Goal: Transaction & Acquisition: Purchase product/service

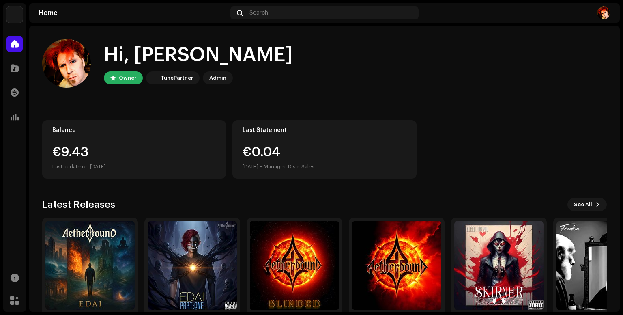
click at [19, 17] on img at bounding box center [14, 14] width 16 height 16
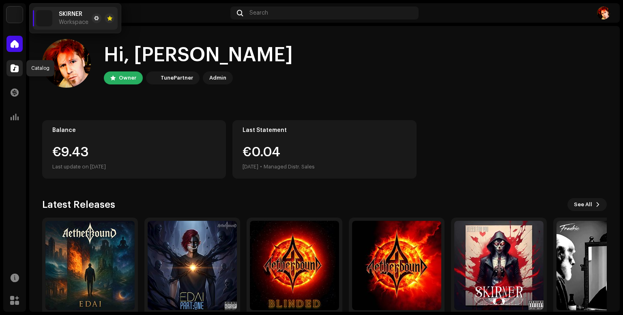
click at [16, 67] on span at bounding box center [15, 68] width 8 height 6
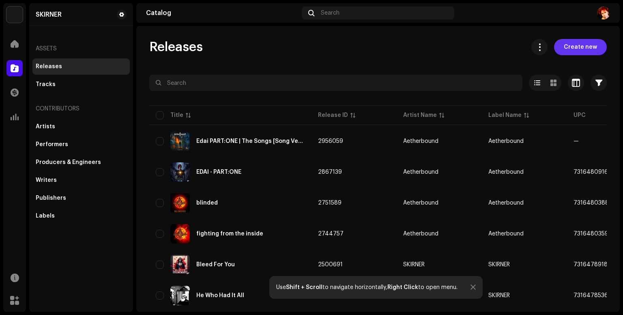
click at [579, 44] on span "Create new" at bounding box center [580, 47] width 33 height 16
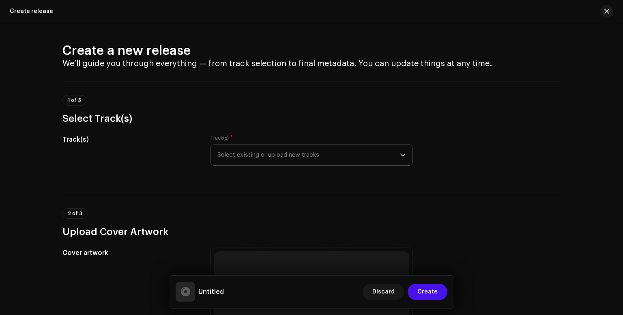
click at [400, 159] on div "dropdown trigger" at bounding box center [403, 155] width 6 height 20
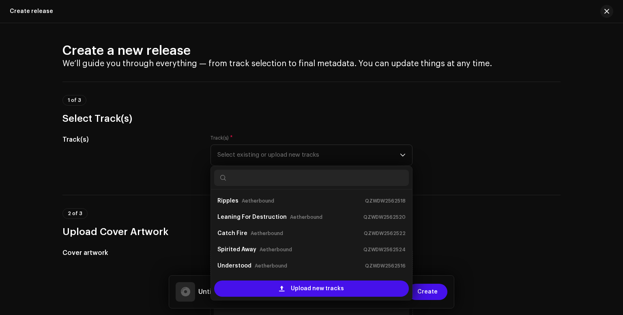
scroll to position [13, 0]
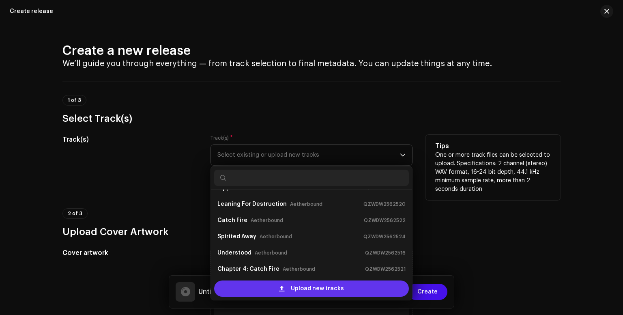
click at [335, 291] on span "Upload new tracks" at bounding box center [317, 288] width 53 height 16
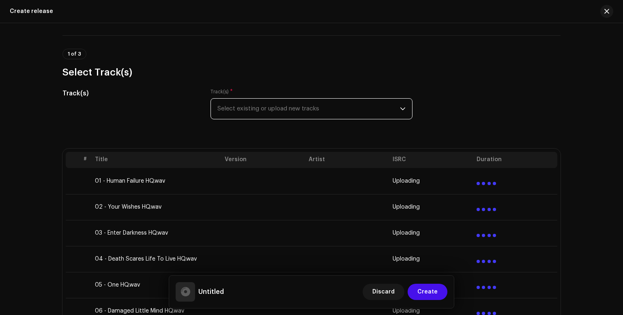
scroll to position [162, 0]
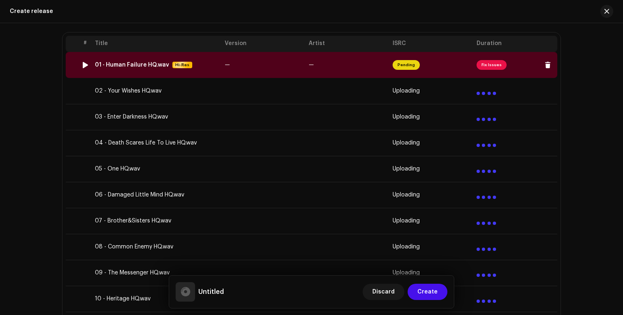
click at [496, 65] on span "Fix Issues" at bounding box center [492, 65] width 30 height 10
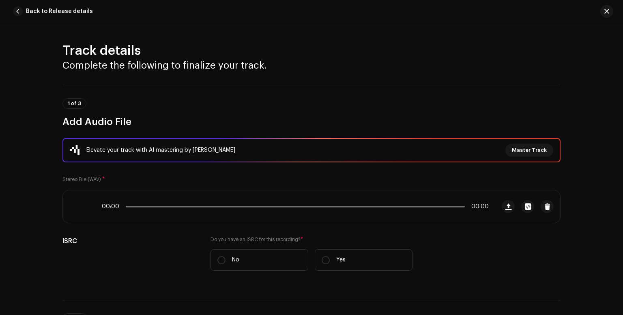
scroll to position [354, 0]
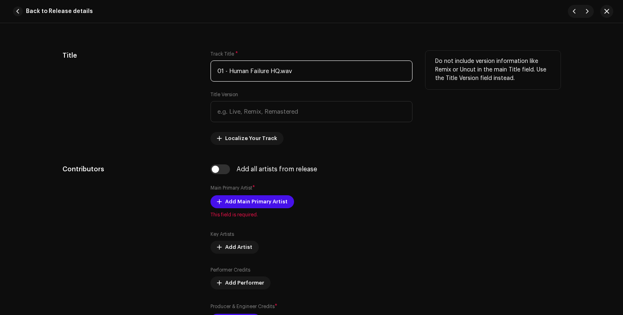
drag, startPoint x: 227, startPoint y: 69, endPoint x: 195, endPoint y: 69, distance: 31.6
click at [195, 69] on div "Title Track Title * 01 - Human Failure HQ.wav Title Version Localize Your Track…" at bounding box center [311, 98] width 498 height 94
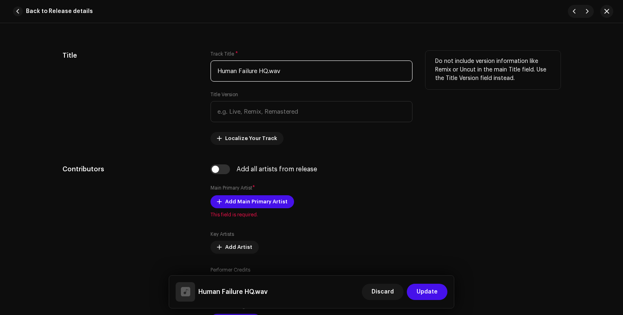
click at [280, 67] on input "Human Failure HQ.wav" at bounding box center [311, 70] width 202 height 21
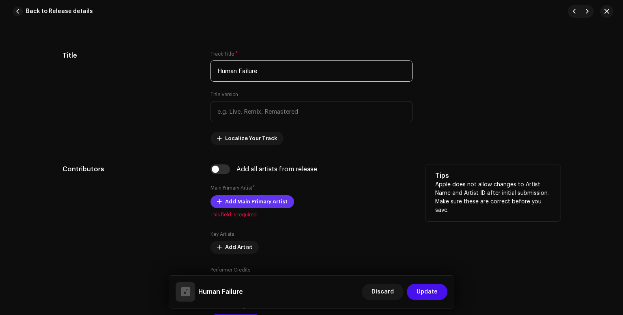
type input "Human Failure"
click at [219, 199] on span at bounding box center [219, 201] width 5 height 6
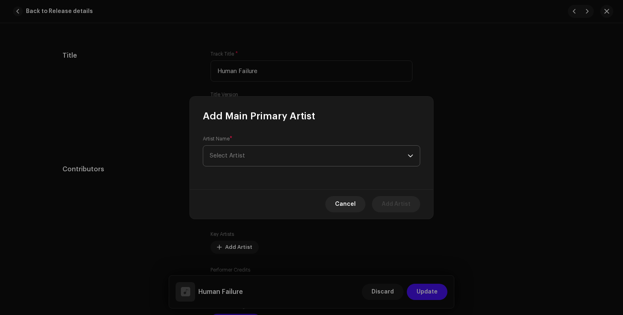
click at [411, 158] on div "dropdown trigger" at bounding box center [411, 156] width 6 height 20
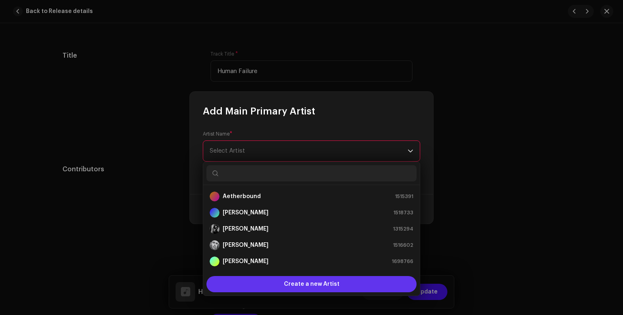
click at [337, 283] on span "Create a new Artist" at bounding box center [312, 284] width 56 height 16
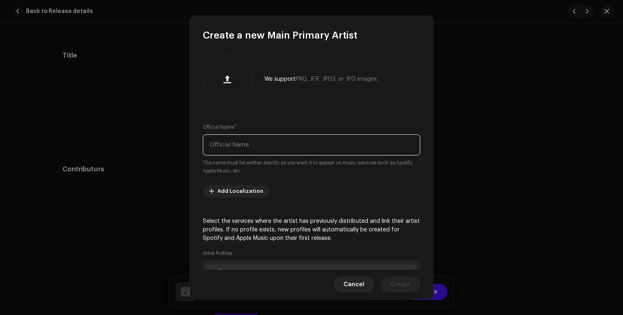
click at [245, 146] on input "text" at bounding box center [311, 144] width 217 height 21
type input "[PERSON_NAME] | [PERSON_NAME]"
click at [236, 80] on button "button" at bounding box center [226, 78] width 19 height 19
click at [210, 189] on span at bounding box center [211, 191] width 5 height 6
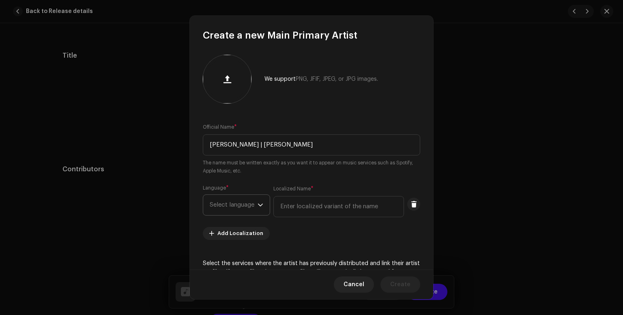
click at [262, 203] on icon "dropdown trigger" at bounding box center [261, 205] width 6 height 6
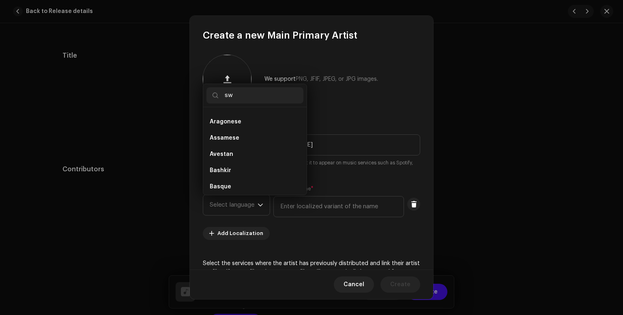
scroll to position [0, 0]
type input "swe"
click at [255, 120] on li "Swedish" at bounding box center [254, 118] width 97 height 16
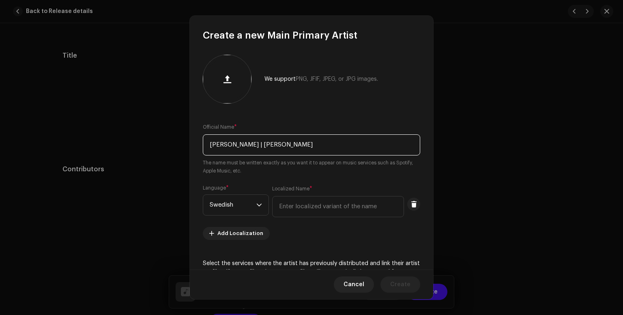
drag, startPoint x: 290, startPoint y: 147, endPoint x: 163, endPoint y: 149, distance: 127.4
click at [163, 149] on div "Create a new Main Primary Artist We support PNG, JFIF, JPEG, or JPG images. Off…" at bounding box center [311, 157] width 623 height 315
click at [299, 207] on input "text" at bounding box center [338, 206] width 132 height 21
paste input "[PERSON_NAME] | [PERSON_NAME]"
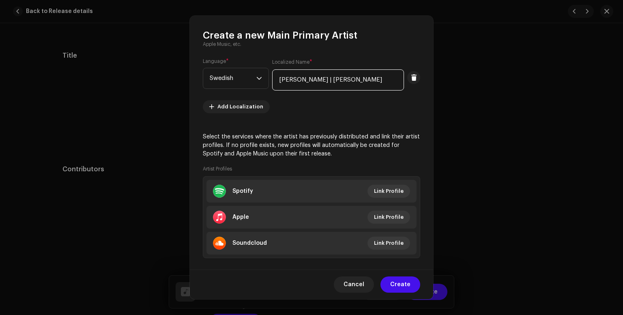
scroll to position [137, 0]
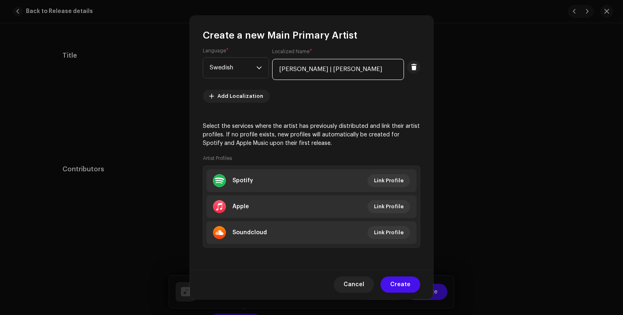
type input "[PERSON_NAME] | [PERSON_NAME]"
drag, startPoint x: 335, startPoint y: 140, endPoint x: 353, endPoint y: 147, distance: 18.8
click at [336, 140] on p "Select the services where the artist has previously distributed and link their …" at bounding box center [311, 135] width 217 height 26
click at [399, 281] on span "Create" at bounding box center [400, 284] width 20 height 16
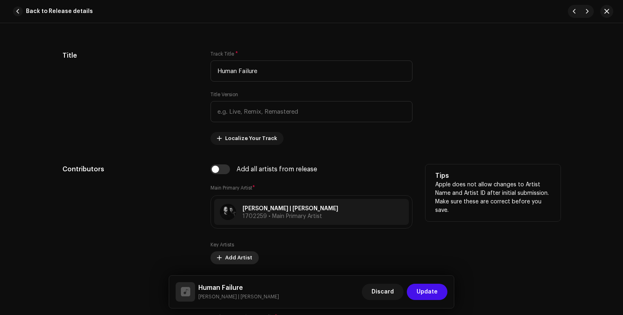
click at [219, 258] on span at bounding box center [219, 257] width 5 height 6
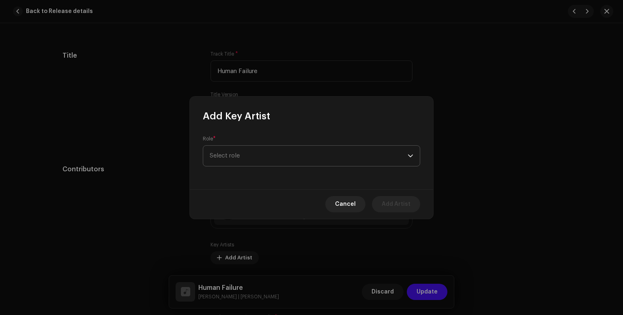
click at [264, 154] on span "Select role" at bounding box center [309, 156] width 198 height 20
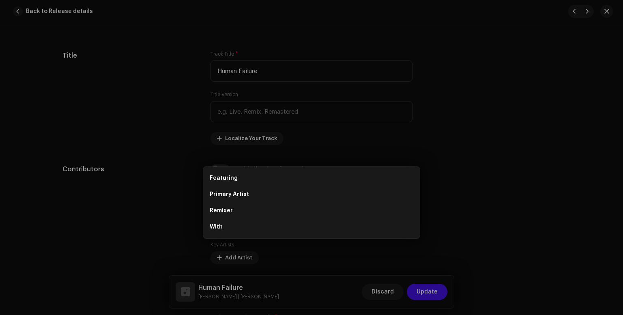
click at [531, 192] on div "Add Key Artist Role * Select role Cancel Add Artist" at bounding box center [311, 157] width 623 height 315
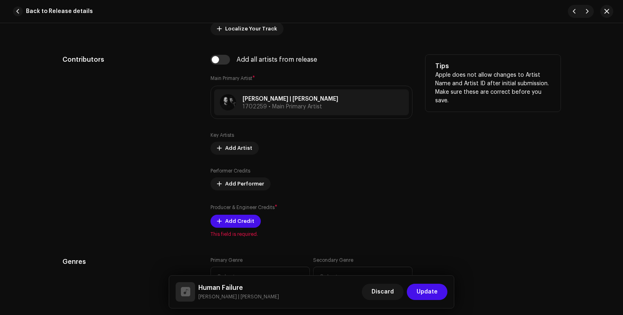
scroll to position [516, 0]
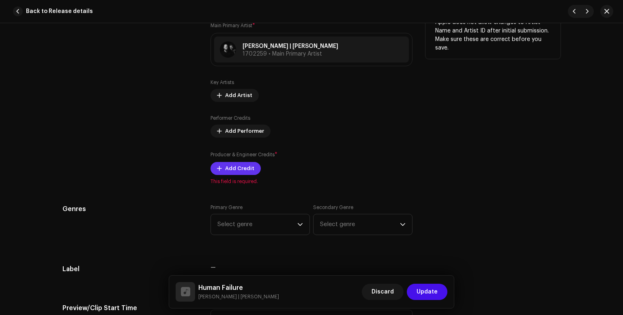
click at [253, 173] on button "Add Credit" at bounding box center [235, 168] width 50 height 13
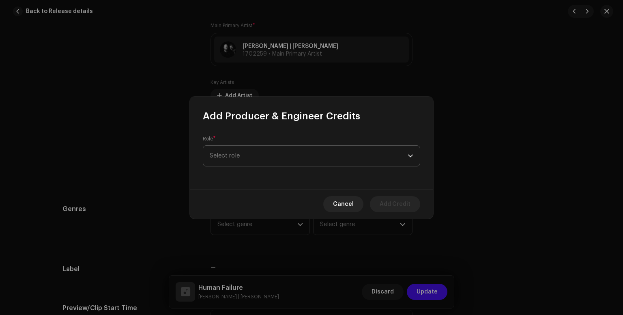
drag, startPoint x: 275, startPoint y: 159, endPoint x: 332, endPoint y: 155, distance: 57.4
click at [283, 159] on span "Select role" at bounding box center [309, 156] width 198 height 20
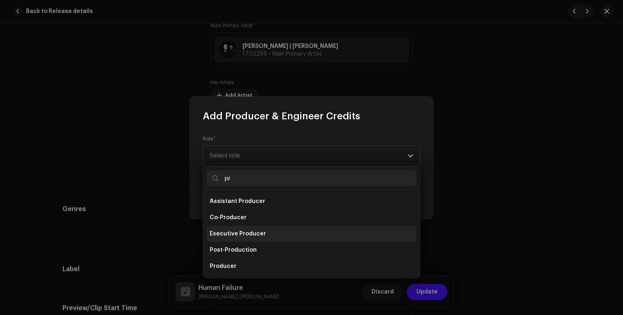
type input "p"
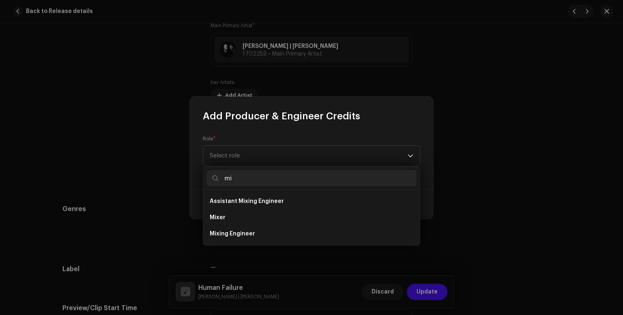
type input "m"
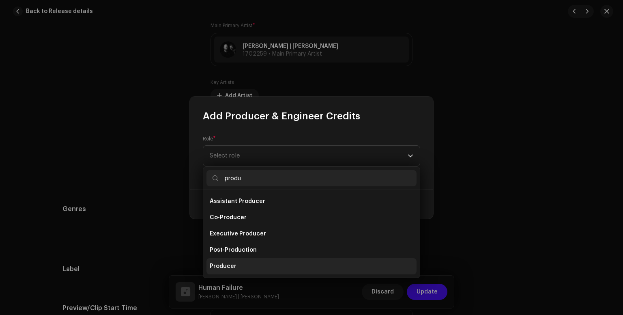
type input "produ"
click at [229, 265] on span "Producer" at bounding box center [223, 266] width 27 height 8
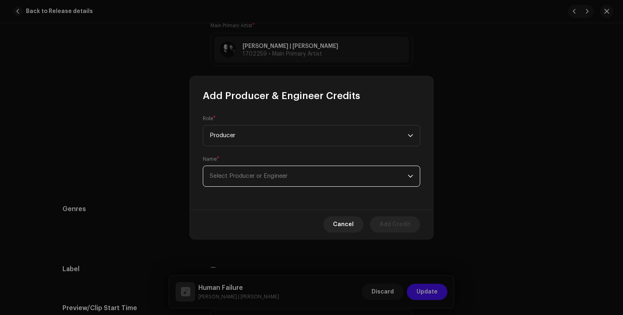
drag, startPoint x: 316, startPoint y: 176, endPoint x: 332, endPoint y: 178, distance: 16.4
click at [316, 176] on span "Select Producer or Engineer" at bounding box center [309, 176] width 198 height 20
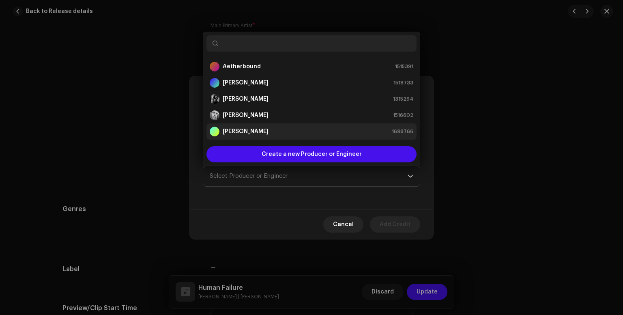
scroll to position [13, 0]
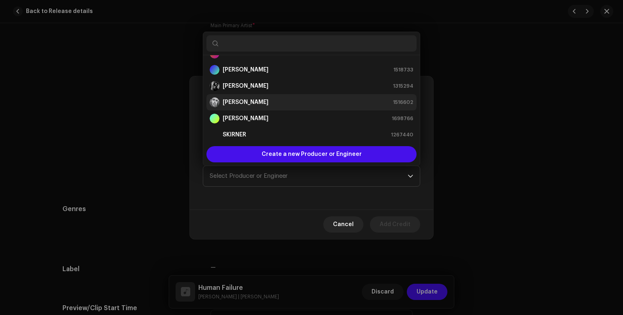
click at [265, 104] on strong "[PERSON_NAME]" at bounding box center [246, 102] width 46 height 8
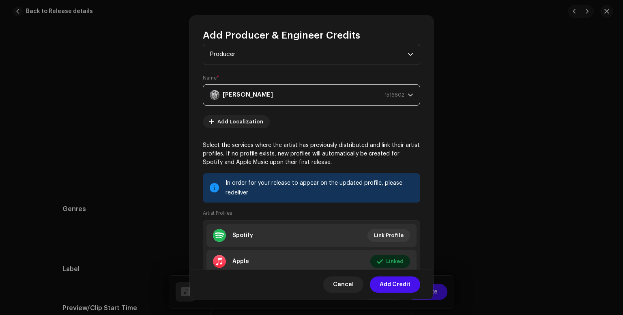
scroll to position [0, 0]
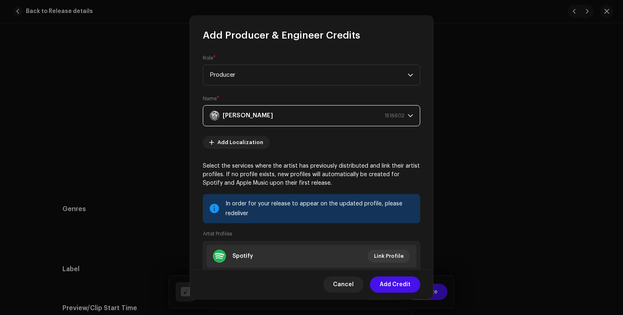
click at [374, 117] on div "[PERSON_NAME] 1516602" at bounding box center [307, 115] width 195 height 20
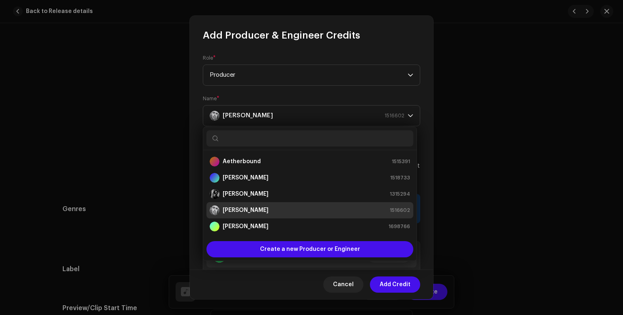
click at [361, 208] on div "[PERSON_NAME] 1516602" at bounding box center [310, 210] width 200 height 10
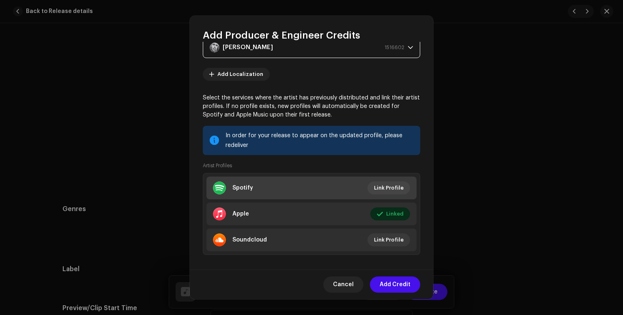
scroll to position [76, 0]
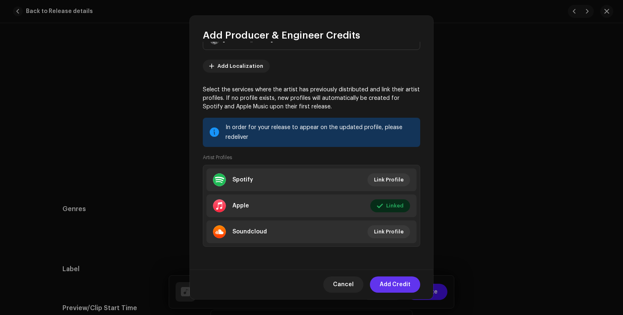
click at [388, 279] on span "Add Credit" at bounding box center [395, 284] width 31 height 16
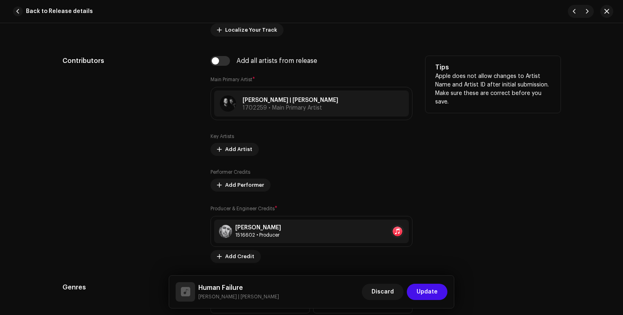
scroll to position [571, 0]
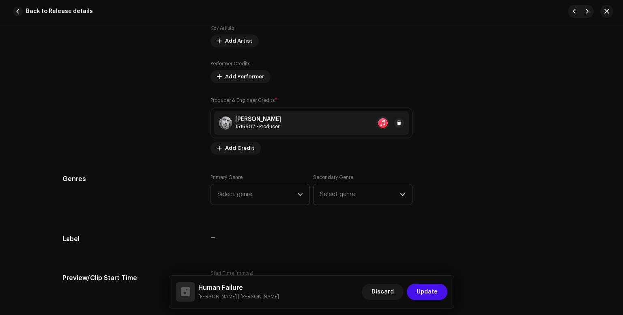
click at [259, 124] on div "1516602 • Producer" at bounding box center [258, 126] width 46 height 6
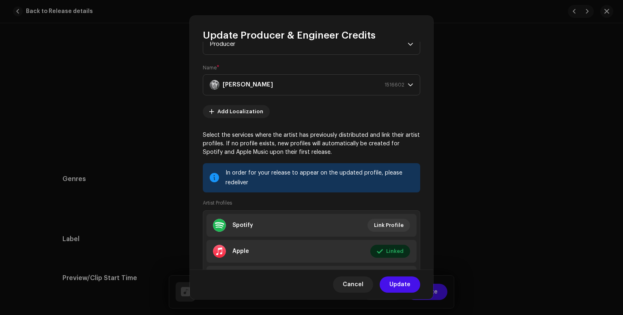
scroll to position [76, 0]
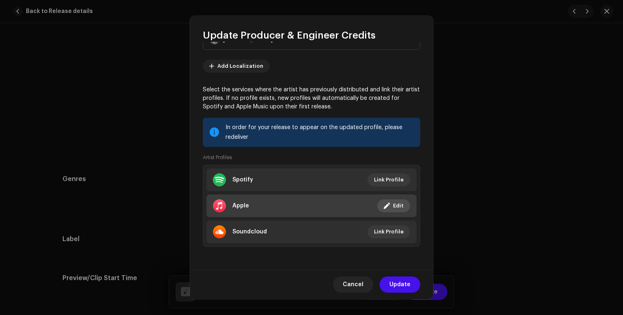
click at [393, 205] on span "Edit" at bounding box center [398, 206] width 11 height 16
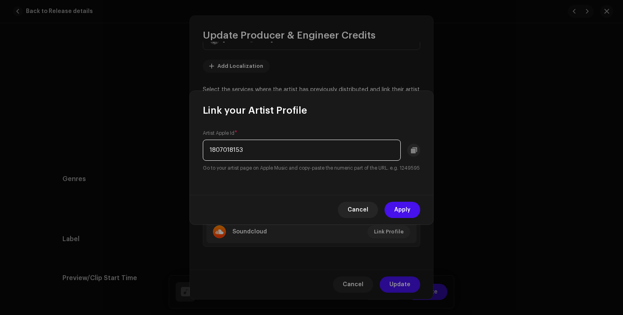
drag, startPoint x: 313, startPoint y: 147, endPoint x: 55, endPoint y: 122, distance: 259.9
click at [59, 123] on div "Link your Artist Profile Artist Apple Id * 1807018153 Go to your artist page on…" at bounding box center [311, 157] width 623 height 315
click at [396, 214] on span "Apply" at bounding box center [402, 210] width 16 height 16
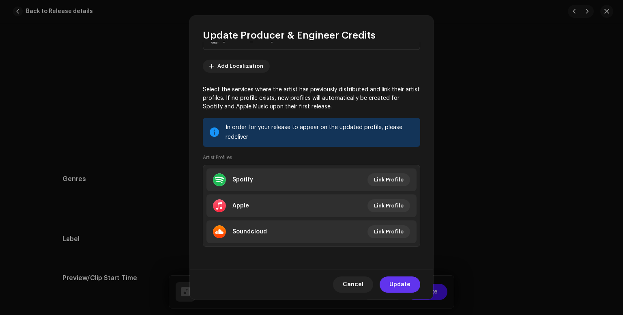
click at [402, 281] on span "Update" at bounding box center [399, 284] width 21 height 16
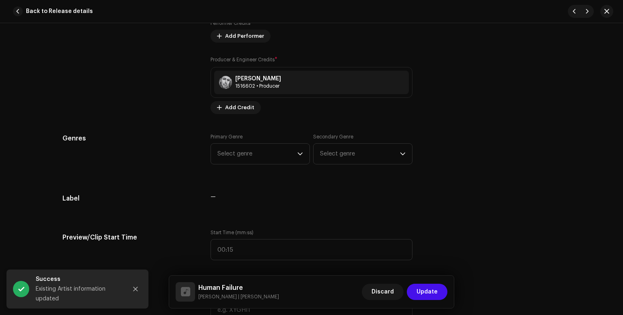
scroll to position [625, 0]
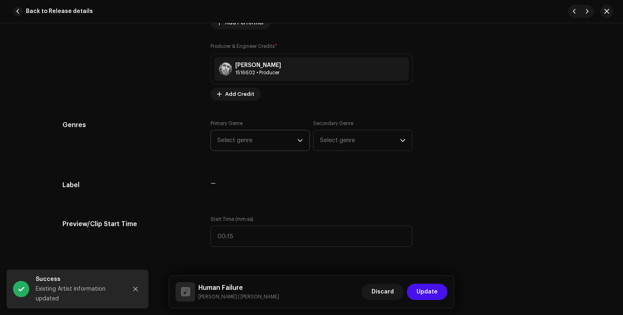
click at [300, 144] on div "dropdown trigger" at bounding box center [300, 140] width 6 height 20
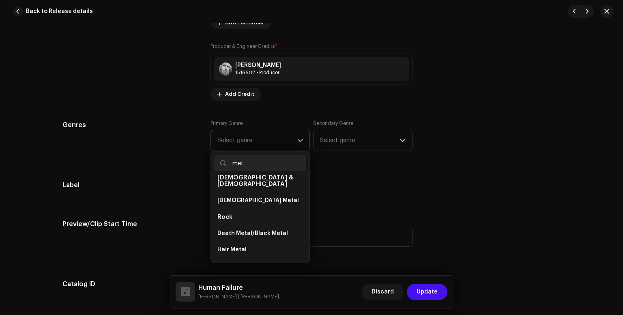
scroll to position [16, 0]
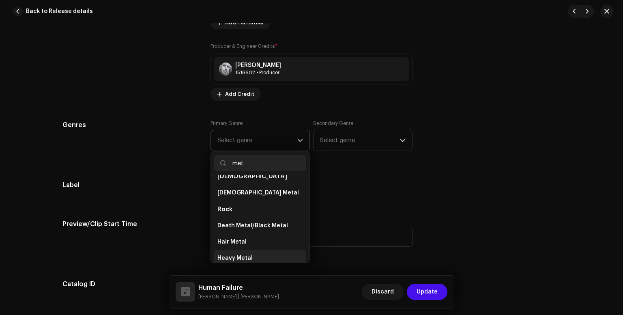
type input "met"
click at [243, 254] on span "Heavy Metal" at bounding box center [234, 258] width 35 height 8
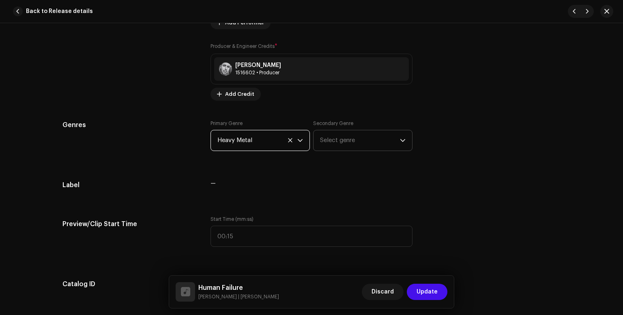
click at [338, 144] on span "Select genre" at bounding box center [360, 140] width 80 height 20
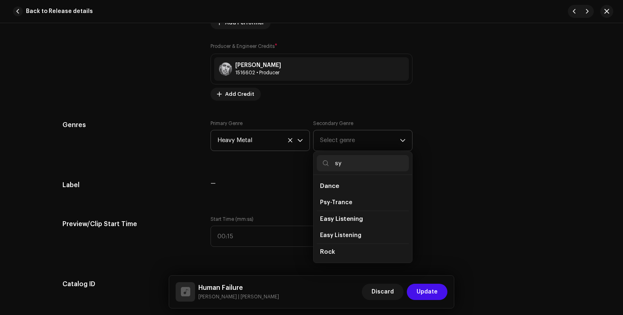
type input "s"
click at [326, 219] on span "Rock" at bounding box center [327, 219] width 15 height 6
click at [326, 218] on span "Rock" at bounding box center [327, 219] width 15 height 6
click at [328, 217] on span "Rock" at bounding box center [327, 219] width 15 height 6
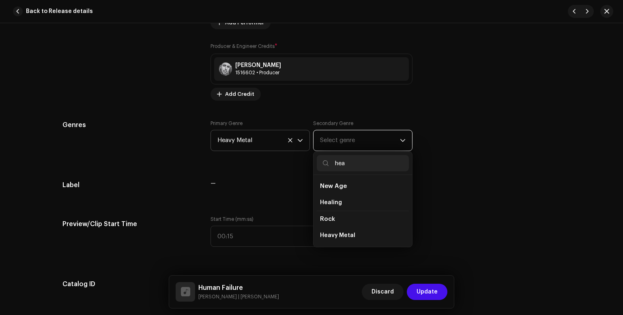
click at [321, 218] on span "Rock" at bounding box center [327, 219] width 15 height 6
click at [328, 215] on li "Rock" at bounding box center [363, 218] width 92 height 17
click at [327, 220] on span "Rock" at bounding box center [327, 219] width 15 height 6
click at [344, 164] on input "hea" at bounding box center [363, 163] width 92 height 16
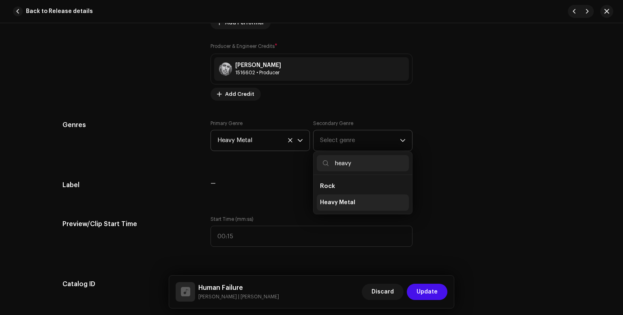
type input "heavy"
click at [329, 203] on span "Heavy Metal" at bounding box center [337, 202] width 35 height 8
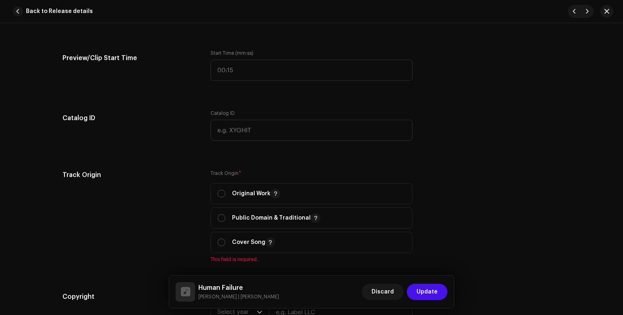
scroll to position [841, 0]
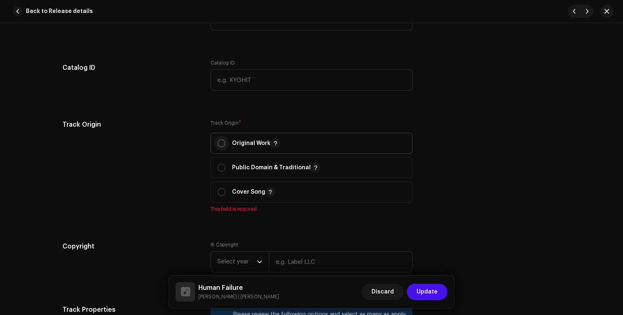
click at [217, 147] on input "radio" at bounding box center [221, 143] width 8 height 8
radio input "true"
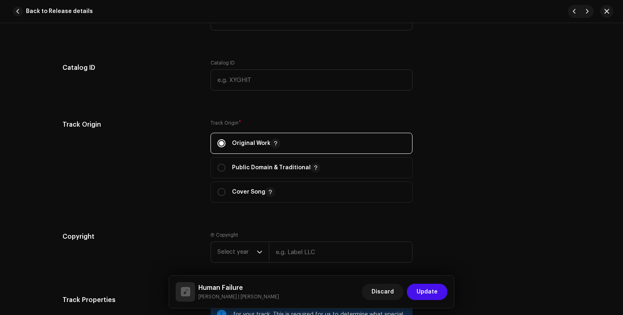
scroll to position [895, 0]
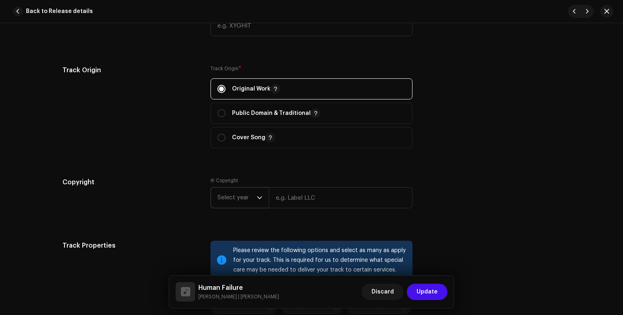
click at [254, 201] on span "Select year" at bounding box center [236, 197] width 39 height 20
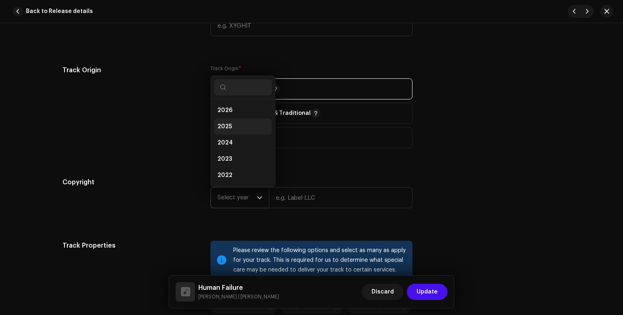
click at [248, 125] on li "2025" at bounding box center [243, 126] width 58 height 16
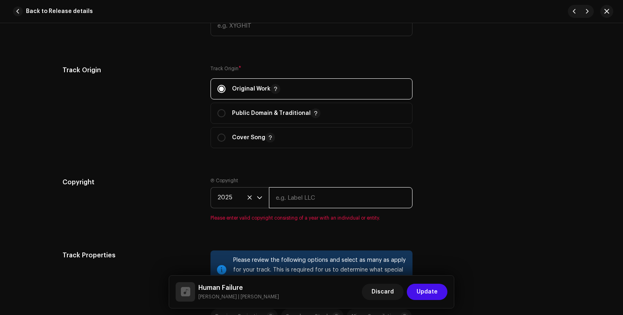
click at [292, 195] on input "text" at bounding box center [341, 197] width 144 height 21
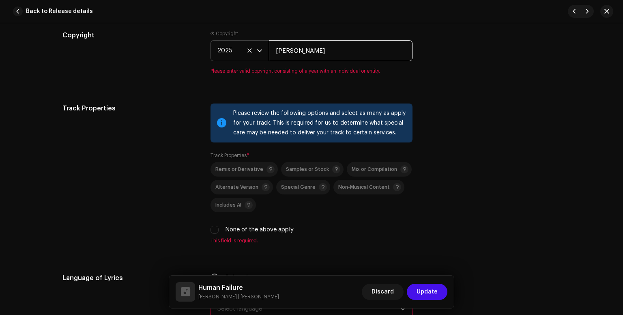
scroll to position [1057, 0]
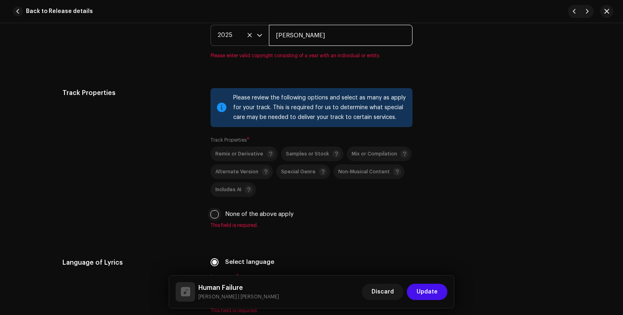
type input "[PERSON_NAME]"
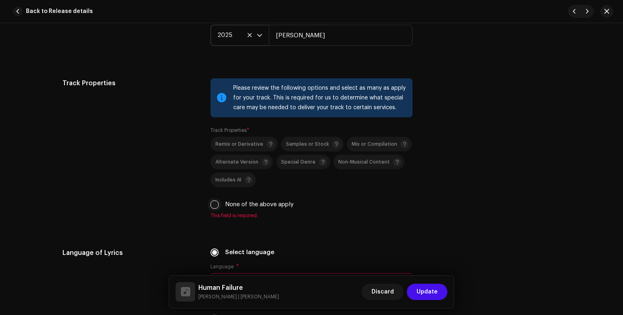
click at [214, 217] on div "Please review the following options and select as many as apply for your track.…" at bounding box center [311, 148] width 202 height 140
click at [211, 206] on input "None of the above apply" at bounding box center [214, 204] width 8 height 8
checkbox input "true"
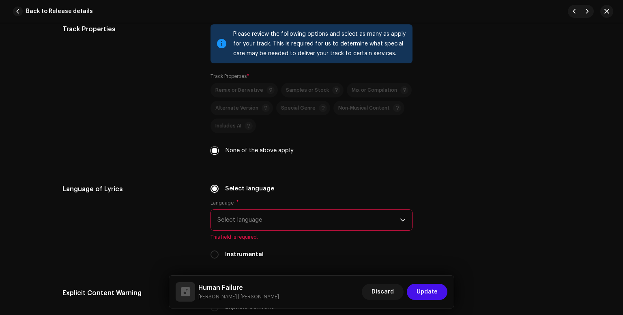
scroll to position [1165, 0]
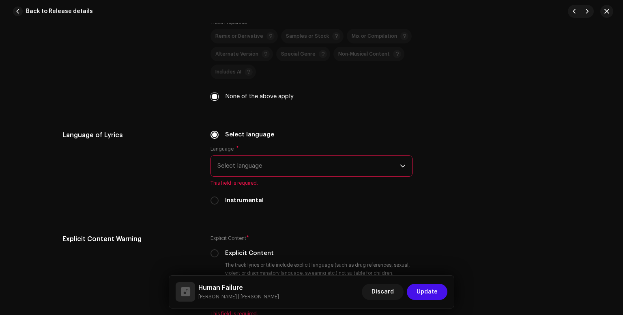
click at [376, 172] on span "Select language" at bounding box center [308, 166] width 183 height 20
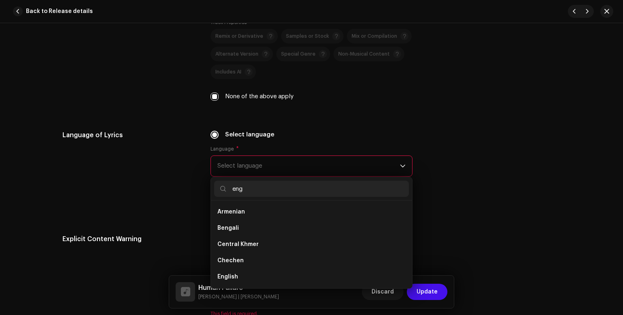
scroll to position [0, 0]
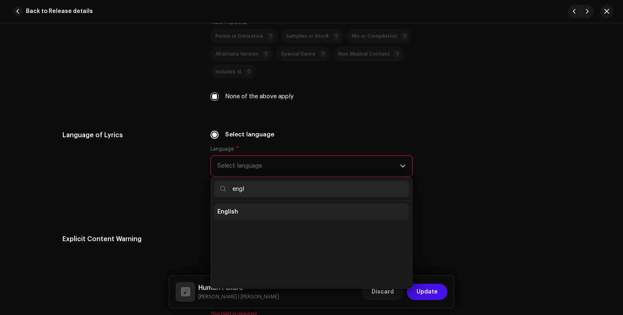
type input "engl"
click at [235, 218] on li "English" at bounding box center [311, 212] width 195 height 16
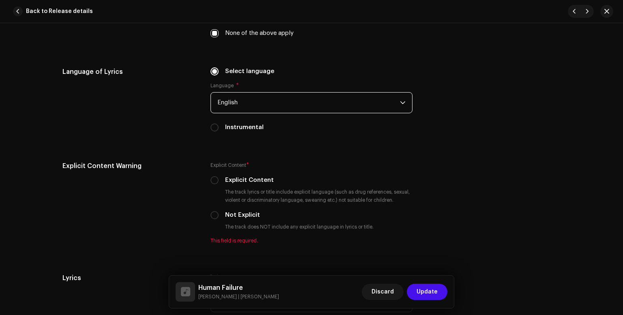
scroll to position [1273, 0]
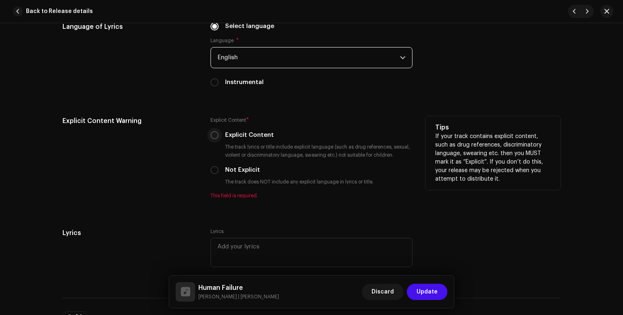
click at [211, 137] on input "Explicit Content" at bounding box center [214, 135] width 8 height 8
radio input "true"
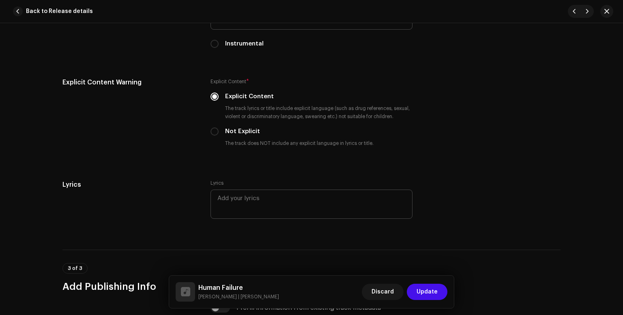
scroll to position [1327, 0]
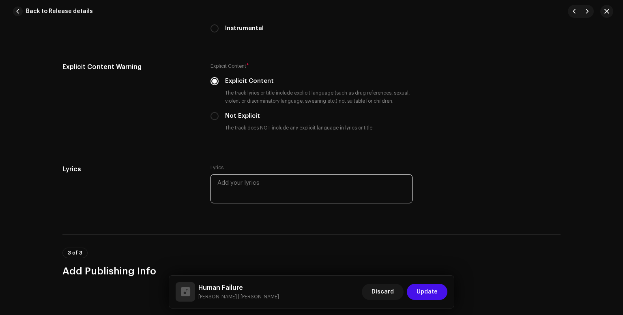
paste textarea "Lo ips dolo sit am’co adip elit sed doeiu temp in utlabor et dolo Magna aliquae…"
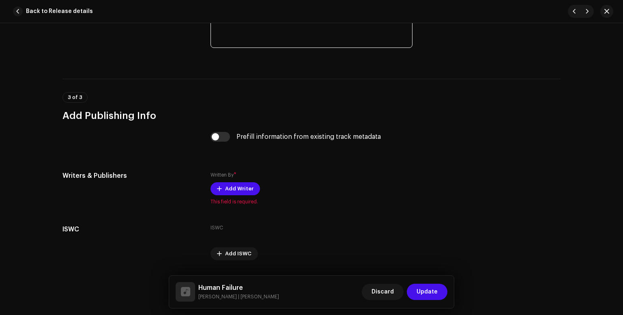
scroll to position [1751, 0]
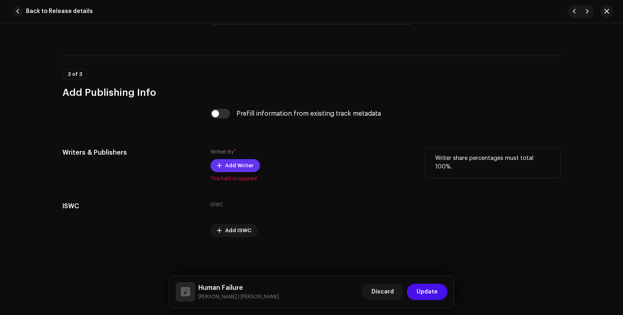
type textarea "Lo ips dolo sit am’co adip elit sed doeiu temp in utlabor et dolo Magna aliquae…"
click at [222, 163] on button "Add Writer" at bounding box center [234, 165] width 49 height 13
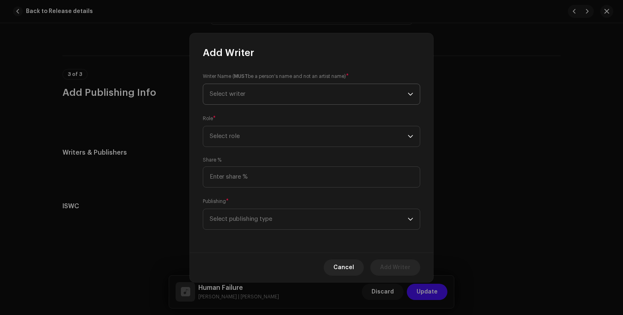
click at [346, 95] on span "Select writer" at bounding box center [309, 94] width 198 height 20
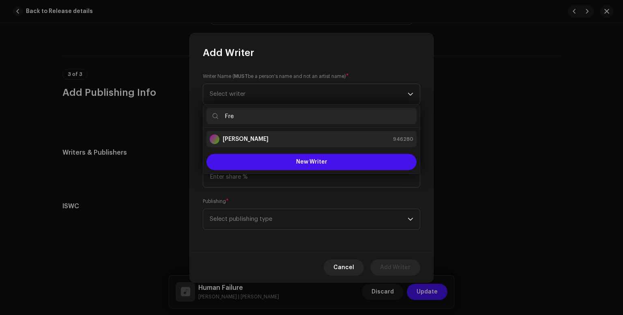
type input "Fre"
click at [319, 137] on div "[PERSON_NAME] 946280" at bounding box center [312, 139] width 204 height 10
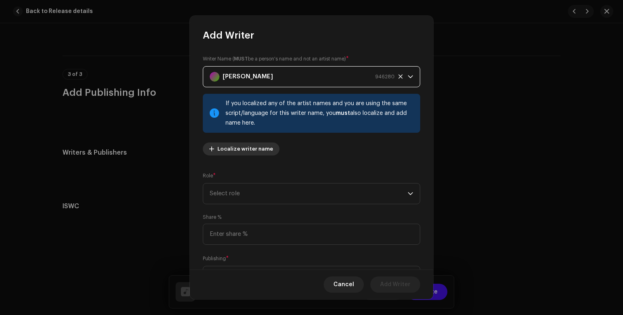
click at [231, 149] on span "Localize writer name" at bounding box center [245, 149] width 56 height 16
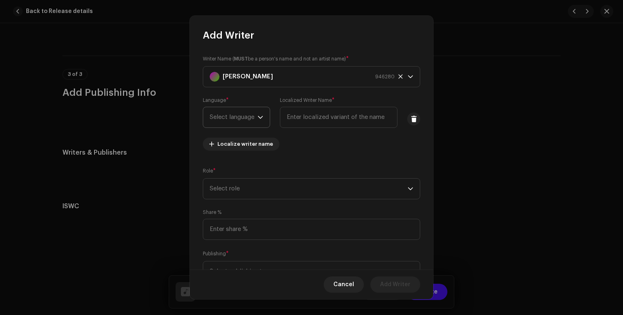
click at [261, 115] on icon "dropdown trigger" at bounding box center [261, 117] width 6 height 6
type input "swed"
click at [240, 166] on li "Swedish" at bounding box center [254, 163] width 97 height 16
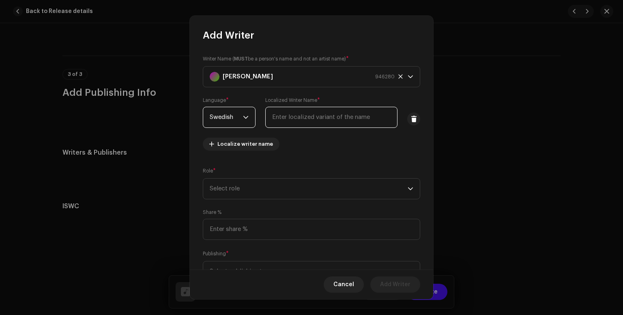
click at [303, 120] on input "text" at bounding box center [331, 117] width 132 height 21
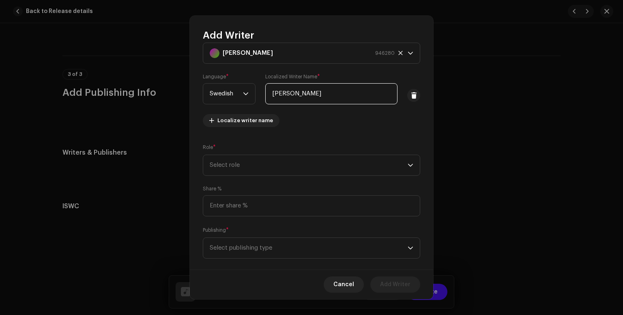
scroll to position [36, 0]
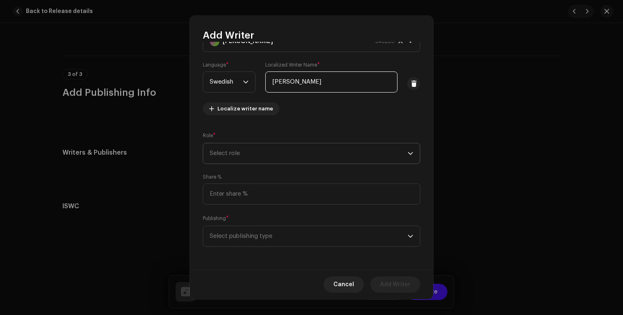
type input "[PERSON_NAME]"
click at [311, 151] on span "Select role" at bounding box center [309, 153] width 198 height 20
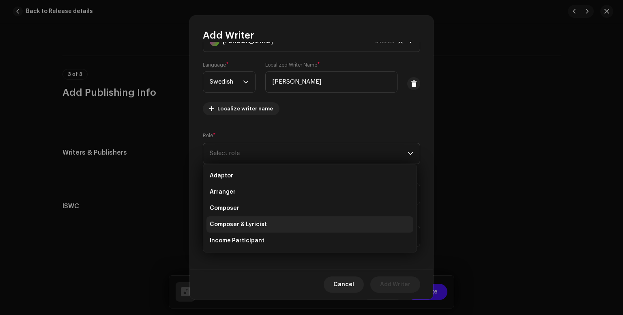
click at [297, 226] on li "Composer & Lyricist" at bounding box center [309, 224] width 207 height 16
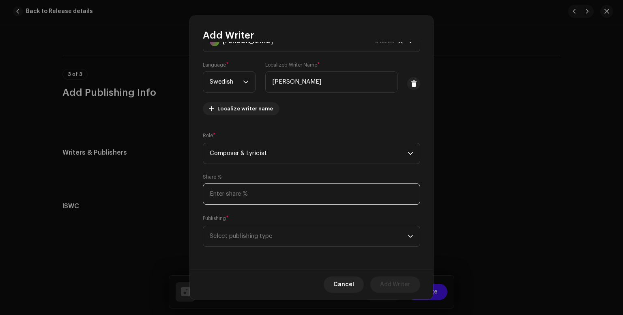
click at [316, 196] on input at bounding box center [311, 193] width 217 height 21
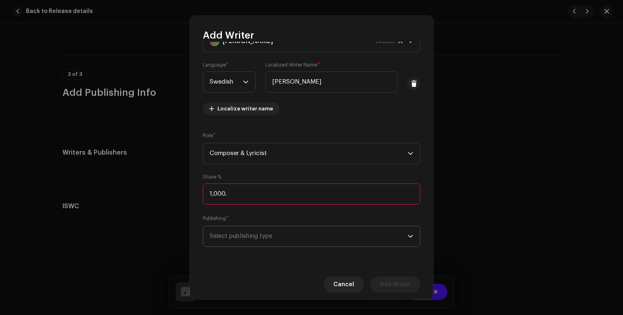
type input "100.00"
click at [381, 241] on span "Select publishing type" at bounding box center [309, 236] width 198 height 20
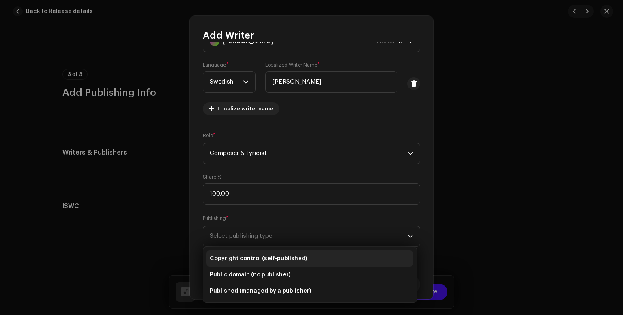
click at [329, 259] on li "Copyright control (self-published)" at bounding box center [309, 258] width 207 height 16
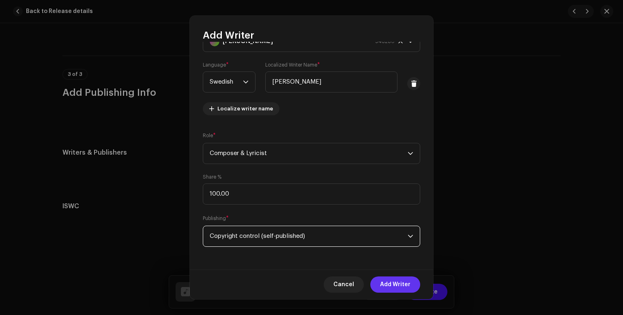
click at [409, 287] on span "Add Writer" at bounding box center [395, 284] width 30 height 16
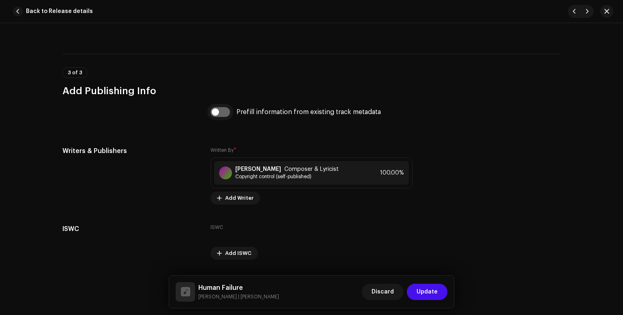
click at [219, 115] on input "checkbox" at bounding box center [219, 112] width 19 height 10
checkbox input "true"
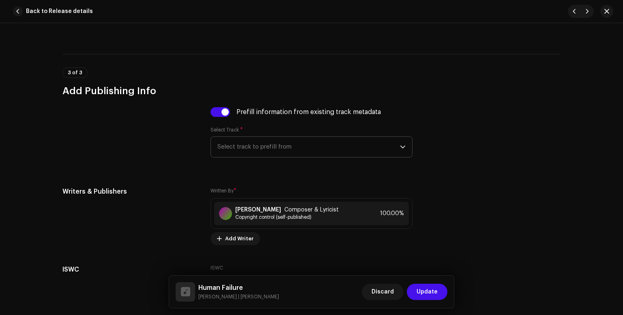
click at [396, 155] on span "Select track to prefill from" at bounding box center [308, 147] width 183 height 20
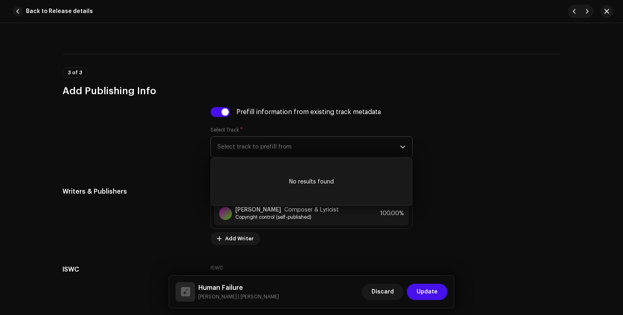
click at [322, 145] on span "Select track to prefill from" at bounding box center [308, 147] width 183 height 20
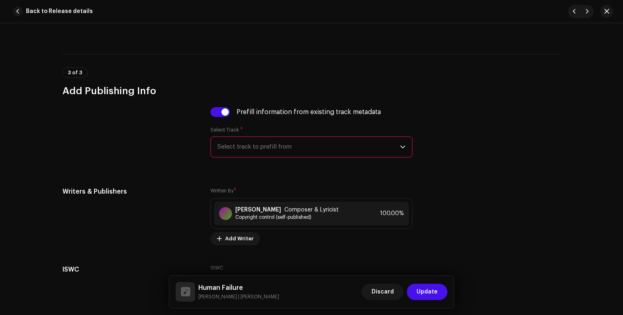
click at [322, 145] on span "Select track to prefill from" at bounding box center [308, 147] width 183 height 20
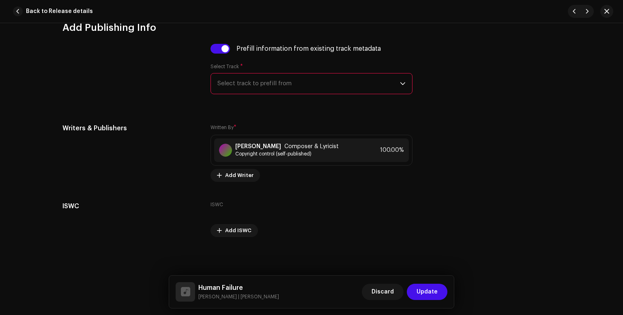
scroll to position [1786, 0]
click at [239, 172] on span "Add Writer" at bounding box center [239, 175] width 28 height 16
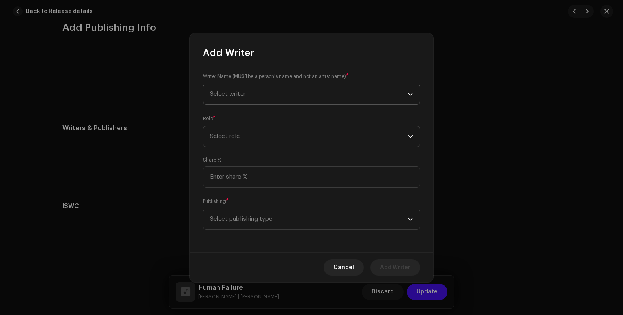
click at [271, 98] on span "Select writer" at bounding box center [309, 94] width 198 height 20
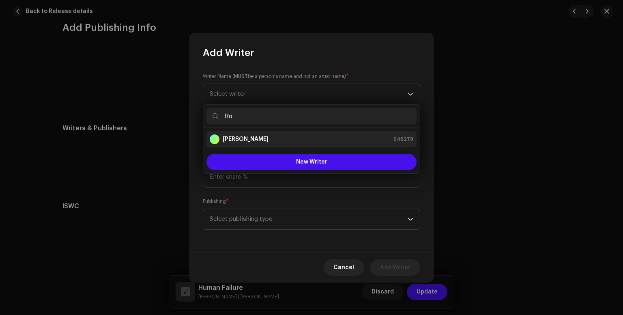
type input "Ro"
click at [266, 139] on div "[PERSON_NAME] 946279" at bounding box center [312, 139] width 204 height 10
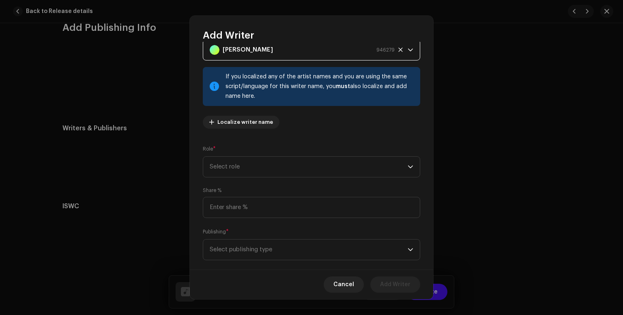
scroll to position [40, 0]
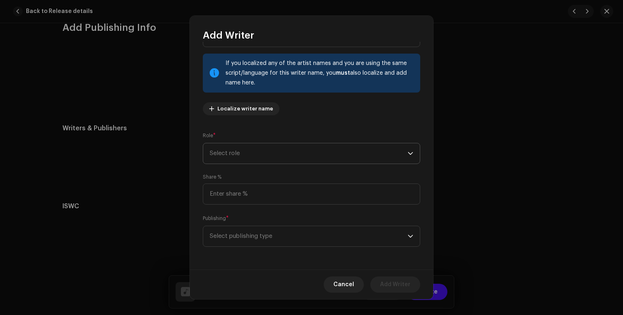
click at [244, 153] on span "Select role" at bounding box center [309, 153] width 198 height 20
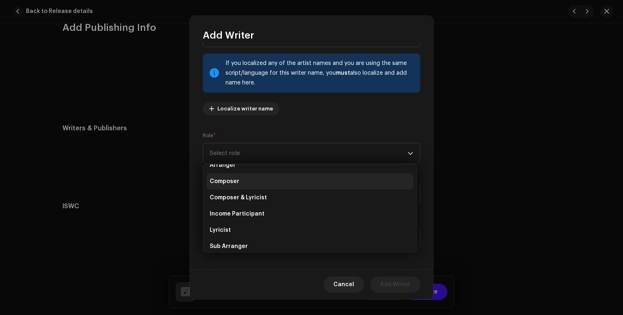
click at [292, 185] on li "Composer" at bounding box center [309, 181] width 207 height 16
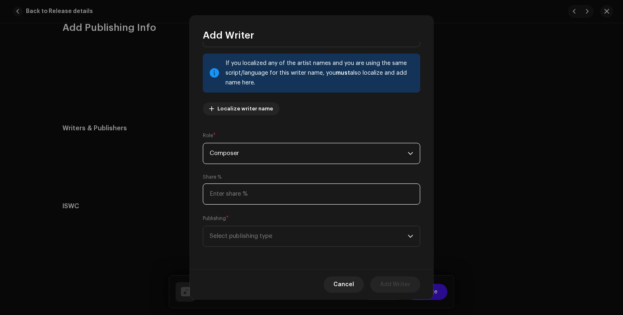
click at [295, 198] on input at bounding box center [311, 193] width 217 height 21
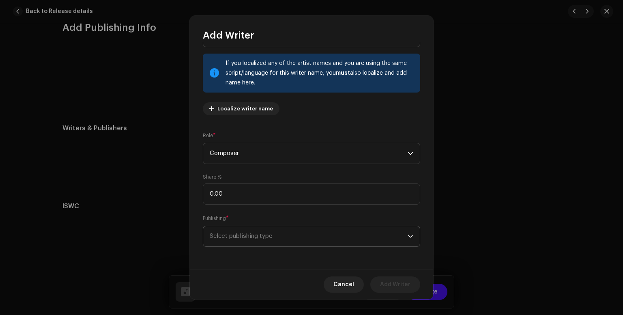
type input "0.01"
click at [290, 233] on span "Select publishing type" at bounding box center [309, 236] width 198 height 20
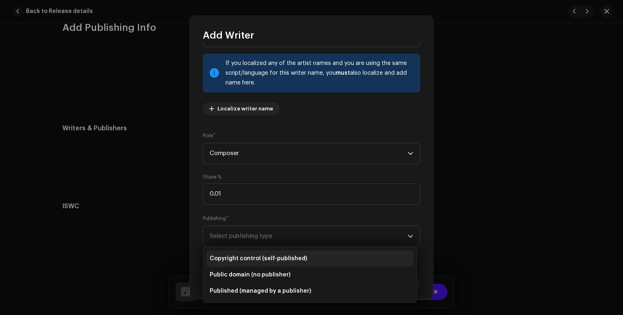
click at [283, 252] on li "Copyright control (self-published)" at bounding box center [309, 258] width 207 height 16
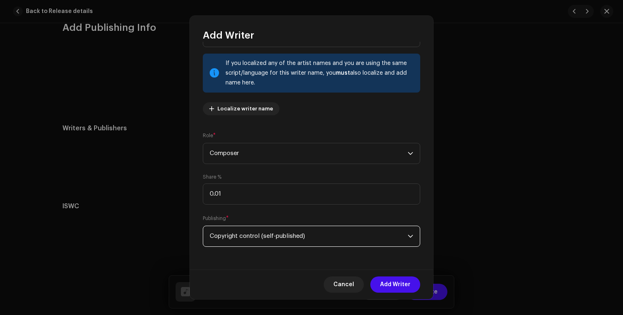
click at [387, 284] on span "Add Writer" at bounding box center [395, 284] width 30 height 16
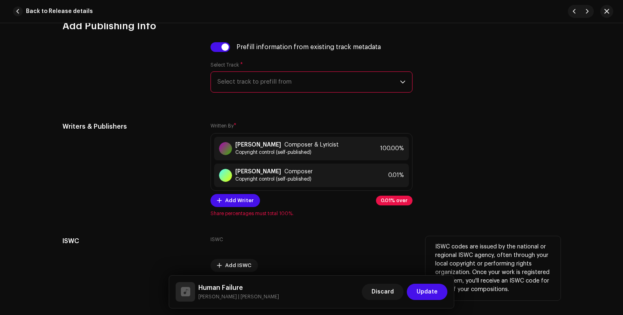
scroll to position [1823, 0]
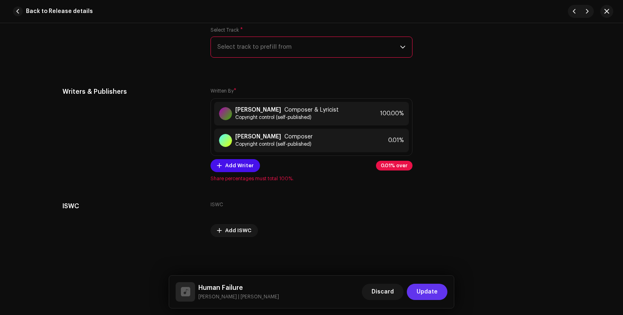
click at [436, 294] on span "Update" at bounding box center [427, 291] width 21 height 16
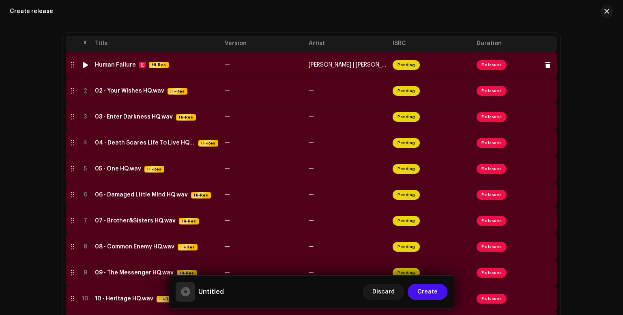
click at [496, 69] on span "Fix Issues" at bounding box center [492, 65] width 30 height 10
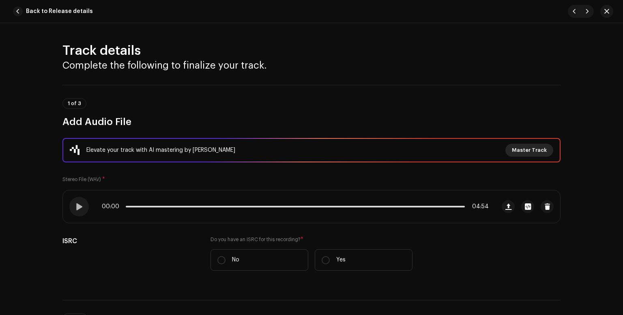
click at [527, 150] on span "Master Track" at bounding box center [529, 150] width 35 height 16
click at [538, 73] on div "Master Your Track with AI Experience the difference of professional-grade audio…" at bounding box center [311, 157] width 623 height 315
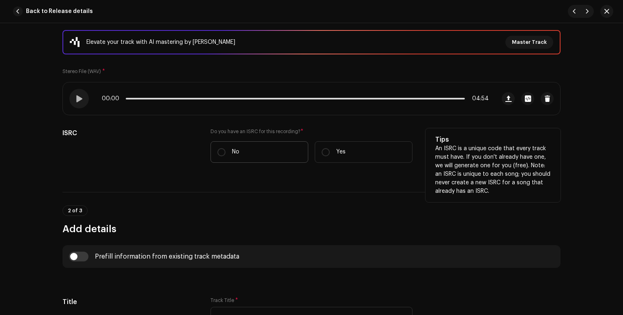
click at [232, 148] on p "No" at bounding box center [235, 152] width 7 height 9
click at [225, 148] on input "No" at bounding box center [221, 152] width 8 height 8
radio input "true"
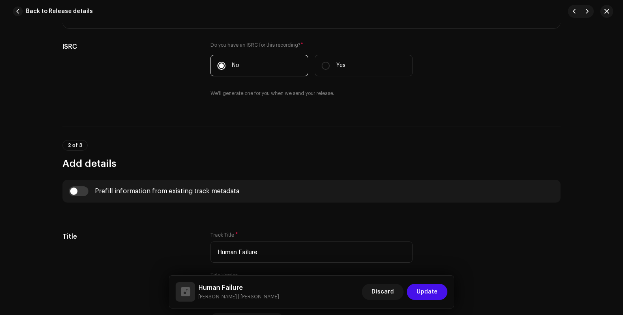
scroll to position [216, 0]
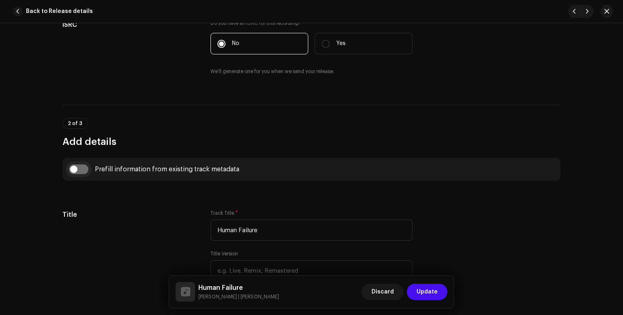
click at [83, 167] on input "checkbox" at bounding box center [78, 169] width 19 height 10
checkbox input "true"
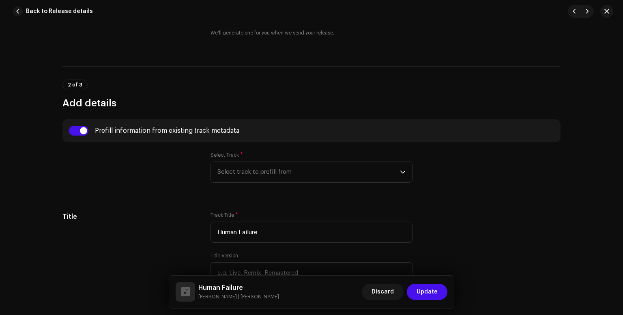
scroll to position [270, 0]
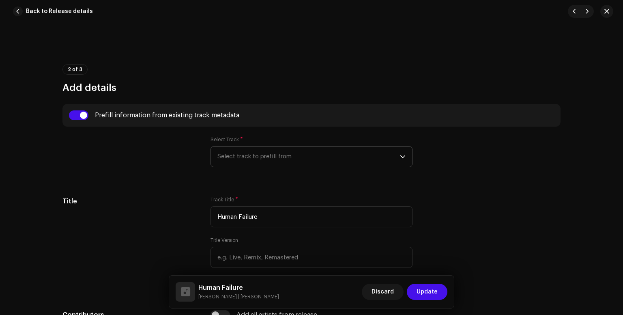
click at [400, 158] on icon "dropdown trigger" at bounding box center [403, 157] width 6 height 6
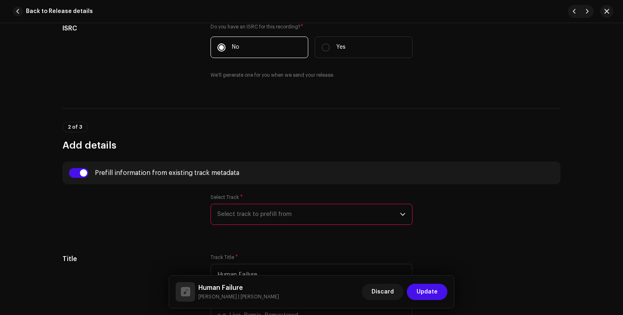
scroll to position [324, 0]
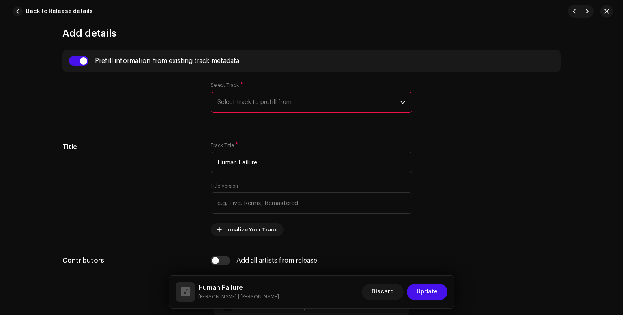
click at [400, 103] on icon "dropdown trigger" at bounding box center [403, 102] width 6 height 6
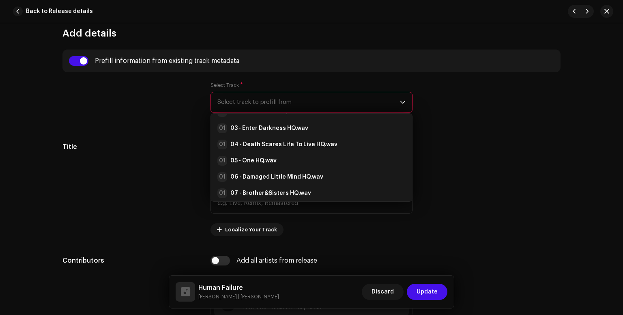
scroll to position [3, 0]
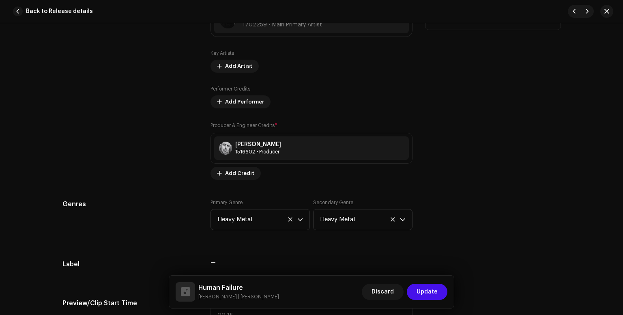
scroll to position [595, 0]
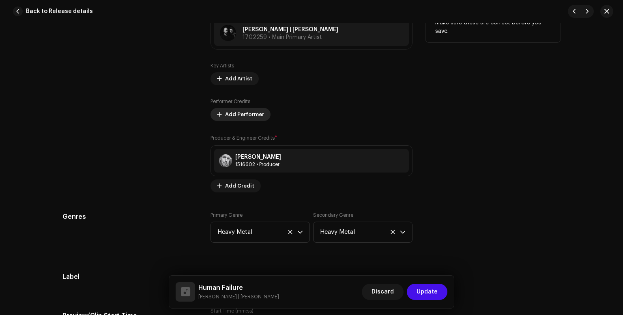
click at [221, 112] on button "Add Performer" at bounding box center [240, 114] width 60 height 13
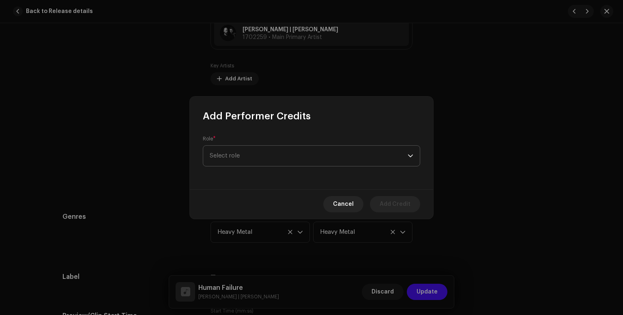
click at [303, 159] on span "Select role" at bounding box center [309, 156] width 198 height 20
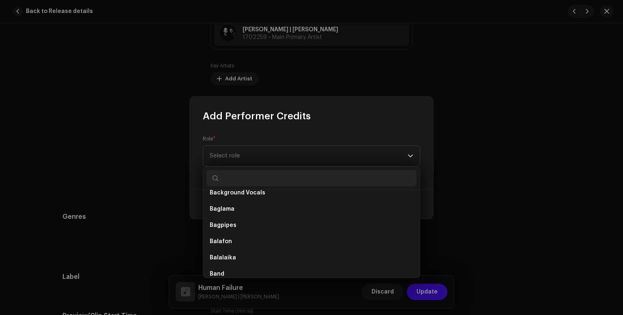
scroll to position [311, 0]
click at [324, 164] on span "Select role" at bounding box center [309, 156] width 198 height 20
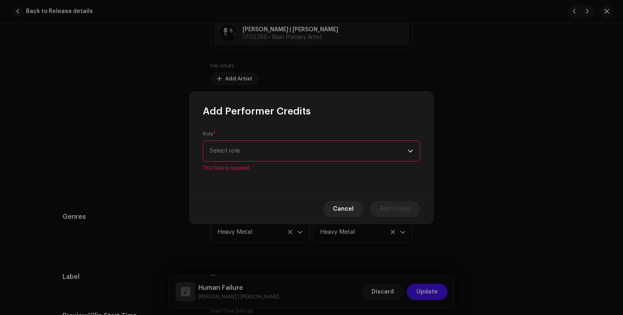
click at [328, 158] on span "Select role" at bounding box center [309, 151] width 198 height 20
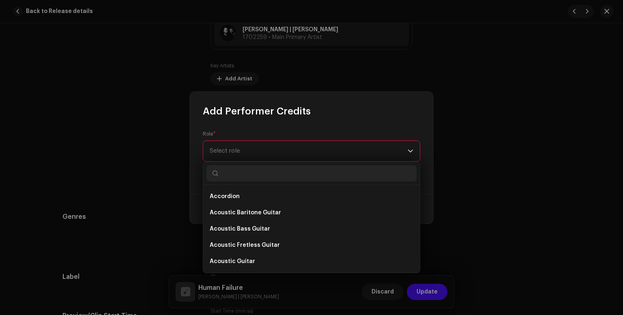
click at [329, 152] on span "Select role" at bounding box center [309, 151] width 198 height 20
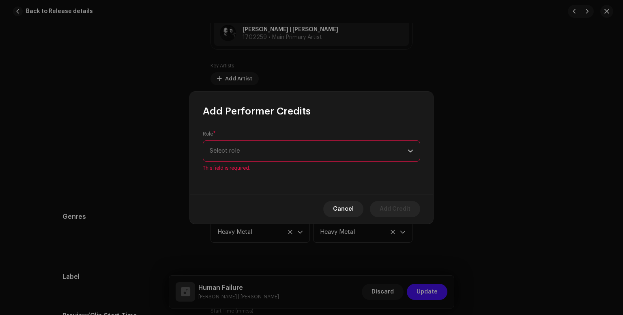
click at [329, 151] on span "Select role" at bounding box center [309, 151] width 198 height 20
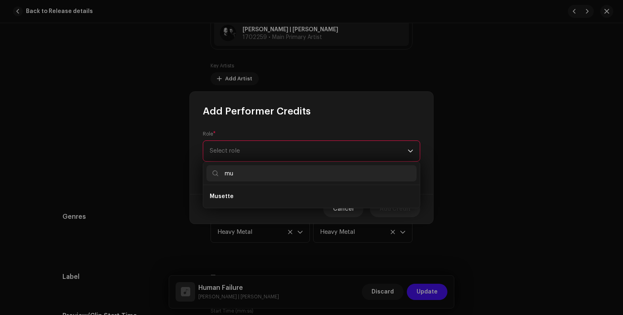
type input "m"
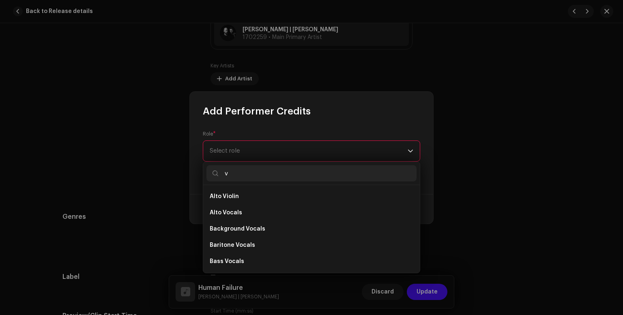
type input "vo"
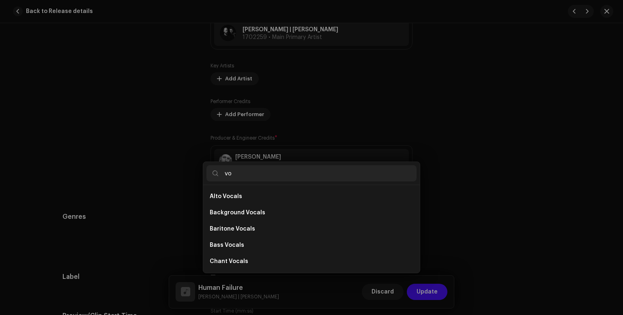
click at [529, 133] on div "Add Performer Credits Role * Select role This field is required. Cancel Add Cre…" at bounding box center [311, 157] width 623 height 315
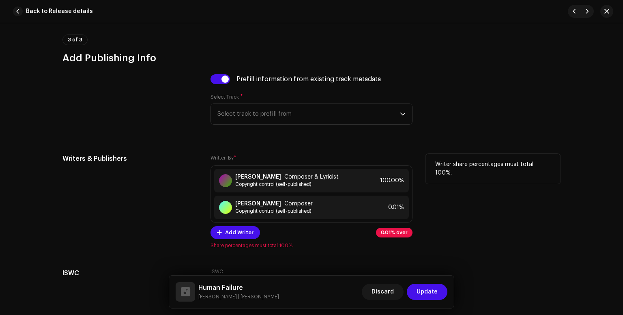
scroll to position [1838, 0]
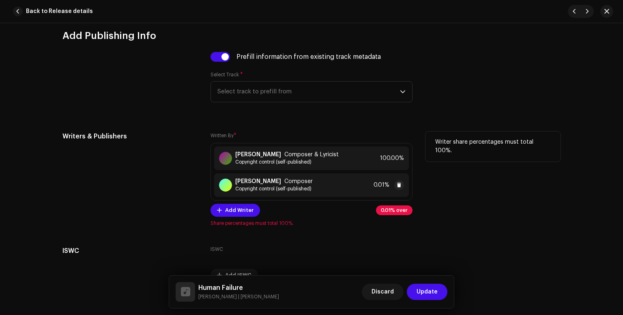
click at [285, 182] on span "Composer" at bounding box center [298, 181] width 28 height 6
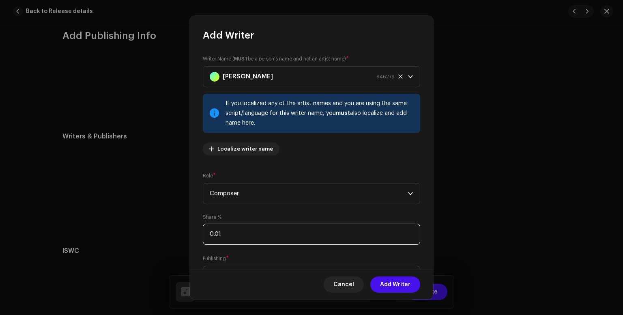
click at [240, 234] on input "0.01" at bounding box center [311, 233] width 217 height 21
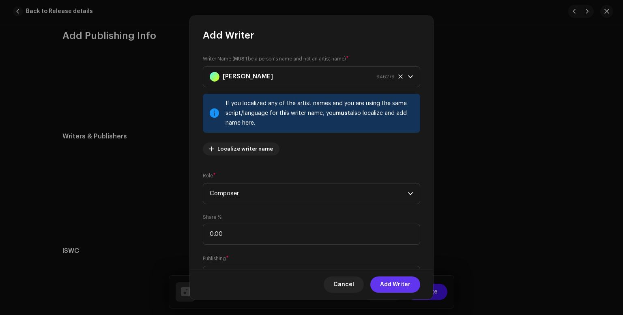
type input "0.01"
click at [391, 283] on span "Add Writer" at bounding box center [395, 284] width 30 height 16
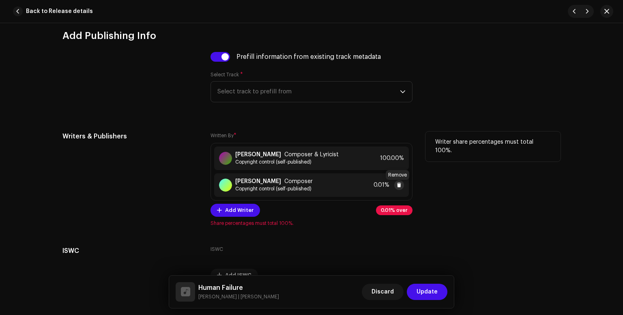
click at [398, 187] on span at bounding box center [399, 185] width 5 height 6
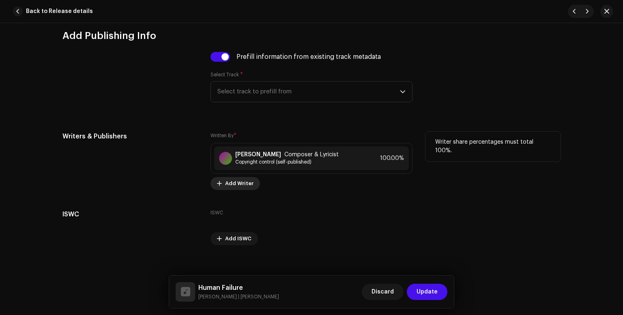
click at [222, 183] on button "Add Writer" at bounding box center [234, 183] width 49 height 13
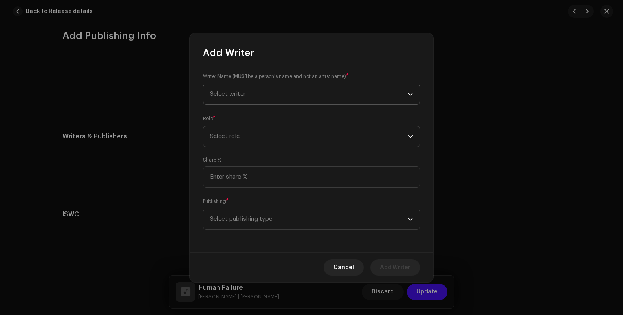
click at [282, 90] on span "Select writer" at bounding box center [309, 94] width 198 height 20
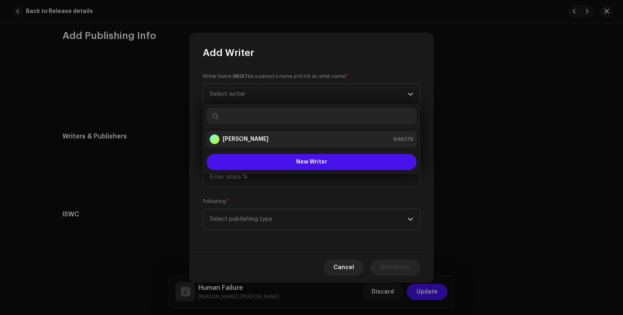
click at [281, 140] on div "[PERSON_NAME] 946279" at bounding box center [312, 139] width 204 height 10
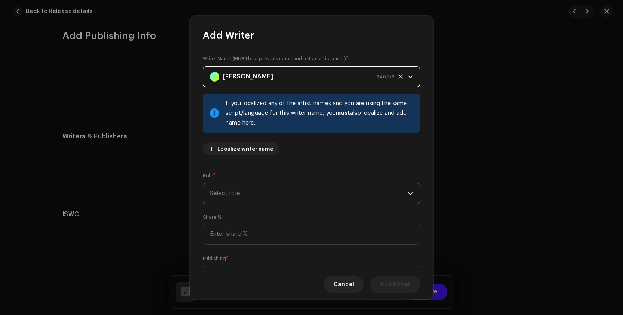
click at [295, 198] on span "Select role" at bounding box center [309, 193] width 198 height 20
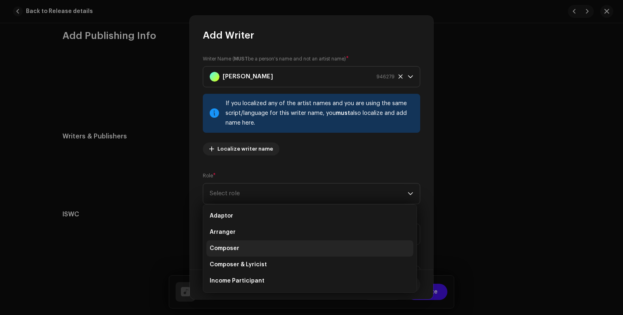
click at [281, 249] on li "Composer" at bounding box center [309, 248] width 207 height 16
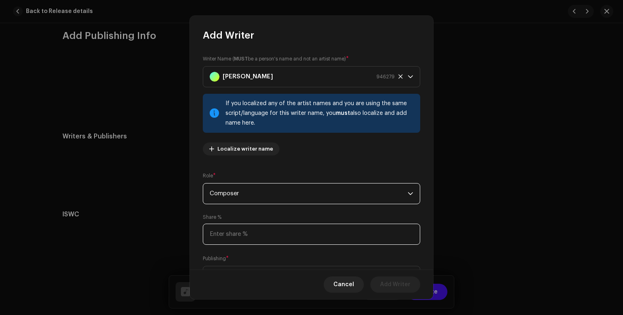
click at [286, 237] on input at bounding box center [311, 233] width 217 height 21
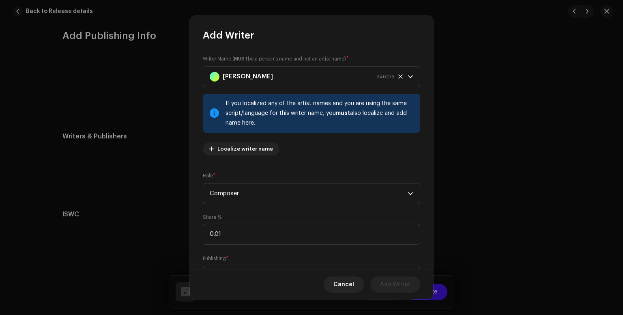
click at [320, 257] on div "Publishing * Select publishing type" at bounding box center [311, 270] width 217 height 32
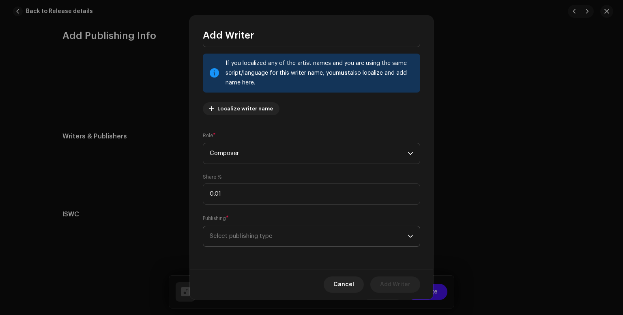
click at [331, 242] on span "Select publishing type" at bounding box center [309, 236] width 198 height 20
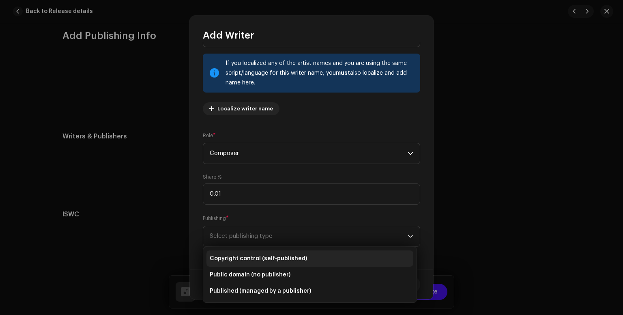
click at [309, 259] on li "Copyright control (self-published)" at bounding box center [309, 258] width 207 height 16
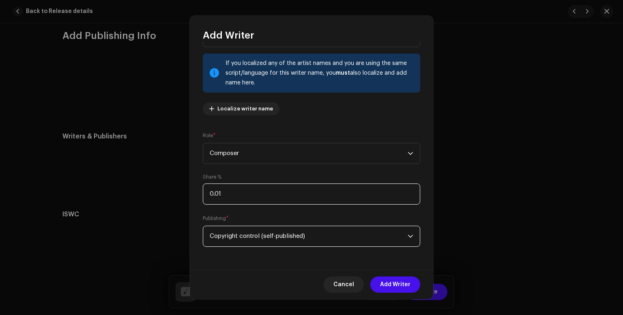
click at [279, 199] on input "0.01" at bounding box center [311, 193] width 217 height 21
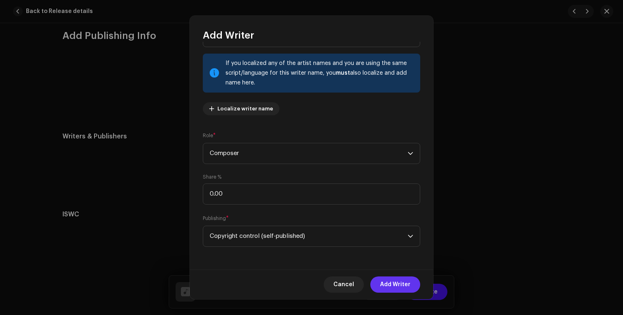
type input "0.01"
click at [406, 286] on span "Add Writer" at bounding box center [395, 284] width 30 height 16
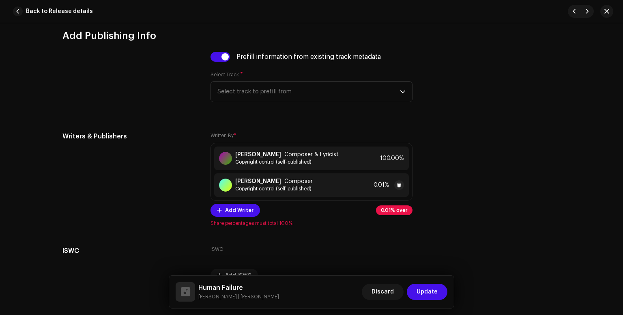
click at [286, 185] on span "Composer" at bounding box center [298, 181] width 28 height 6
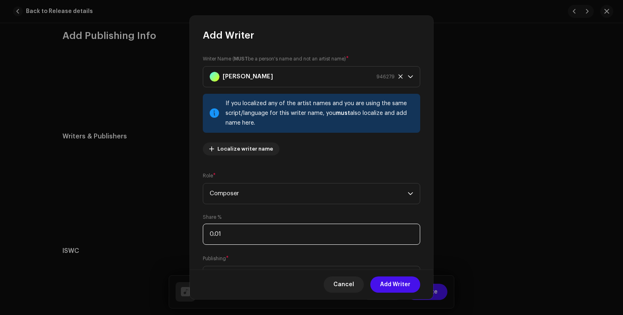
click at [258, 234] on input "0.01" at bounding box center [311, 233] width 217 height 21
drag, startPoint x: 258, startPoint y: 233, endPoint x: 123, endPoint y: 226, distance: 135.2
click at [123, 226] on div "Add Writer Writer Name ( MUST be a person's name and not an artist name) * [PER…" at bounding box center [311, 157] width 623 height 315
type input "50.00"
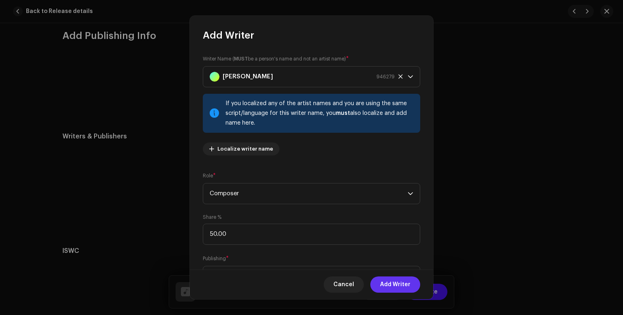
click at [396, 283] on span "Add Writer" at bounding box center [395, 284] width 30 height 16
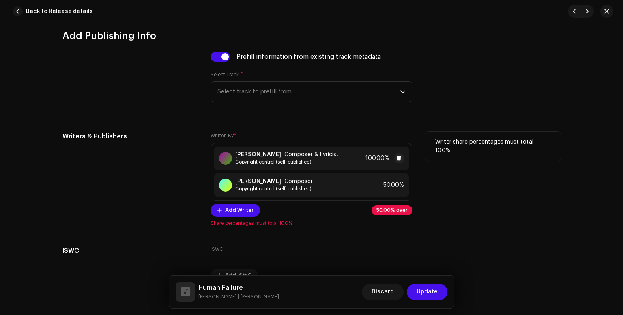
click at [357, 162] on div "[PERSON_NAME] Composer & Lyricist Copyright control (self-published) 100.00%" at bounding box center [311, 158] width 195 height 24
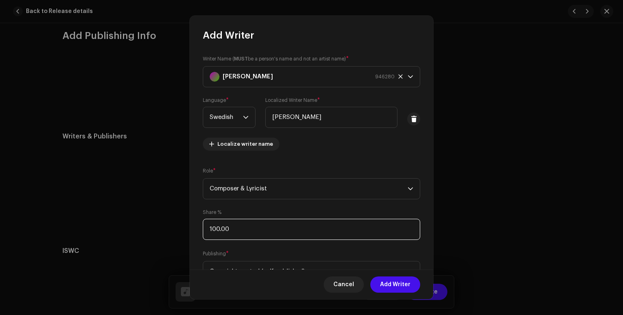
drag, startPoint x: 305, startPoint y: 234, endPoint x: 152, endPoint y: 223, distance: 153.7
click at [185, 224] on div "Add Writer Writer Name ( MUST be a person's name and not an artist name) * [PER…" at bounding box center [311, 157] width 623 height 315
type input "50.00"
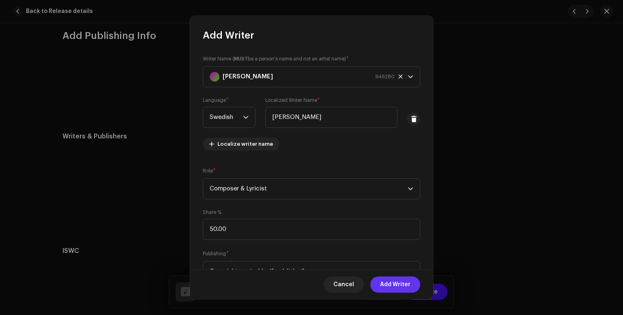
click at [392, 281] on span "Add Writer" at bounding box center [395, 284] width 30 height 16
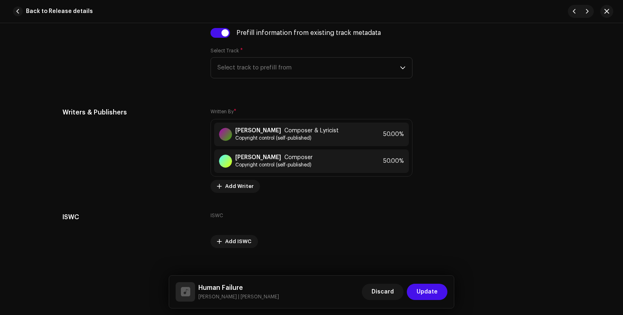
scroll to position [1875, 0]
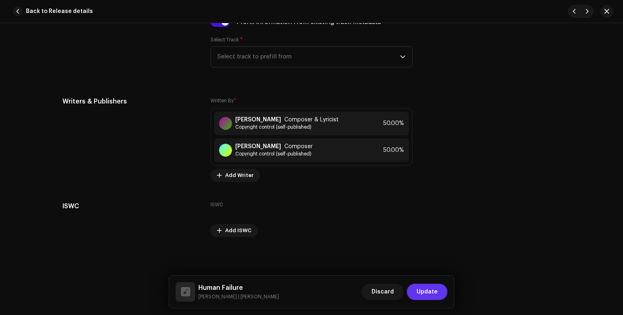
click at [434, 290] on span "Update" at bounding box center [427, 291] width 21 height 16
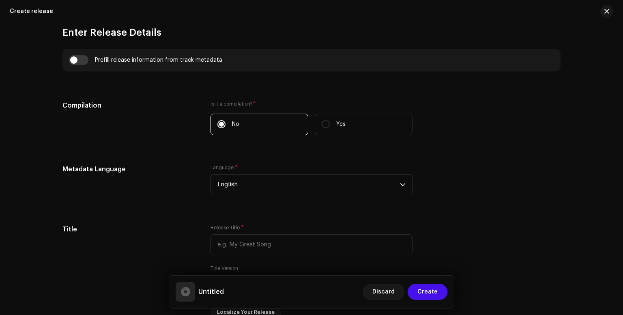
scroll to position [1081, 0]
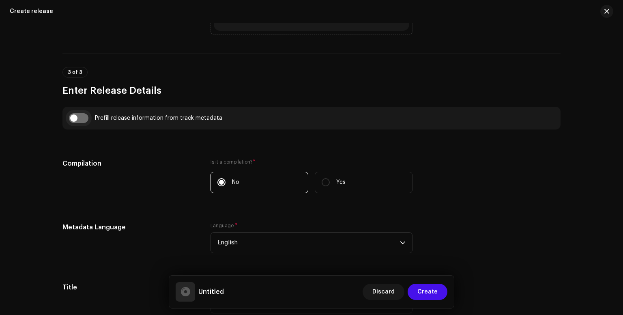
click at [73, 118] on input "checkbox" at bounding box center [78, 118] width 19 height 10
checkbox input "true"
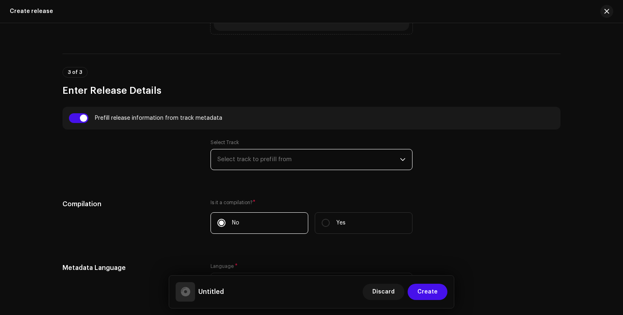
click at [328, 159] on span "Select track to prefill from" at bounding box center [308, 159] width 183 height 20
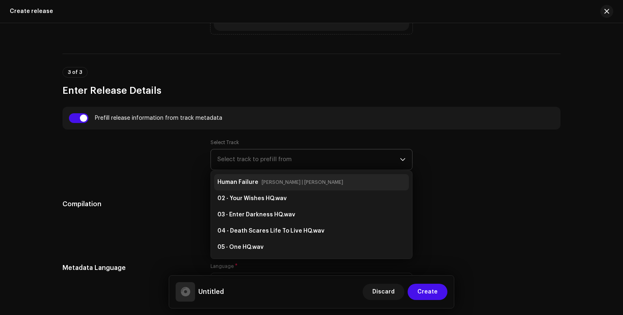
click at [320, 182] on div "Human Failure [PERSON_NAME] | [PERSON_NAME]" at bounding box center [311, 182] width 188 height 13
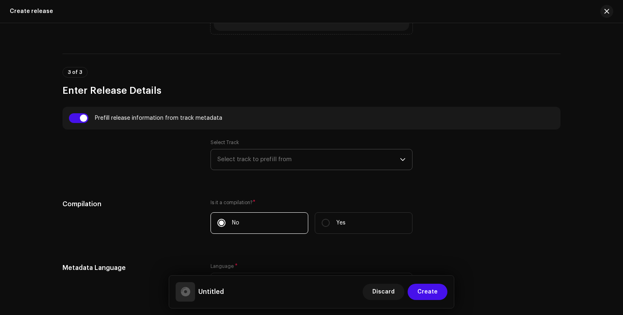
type input "Human Failure"
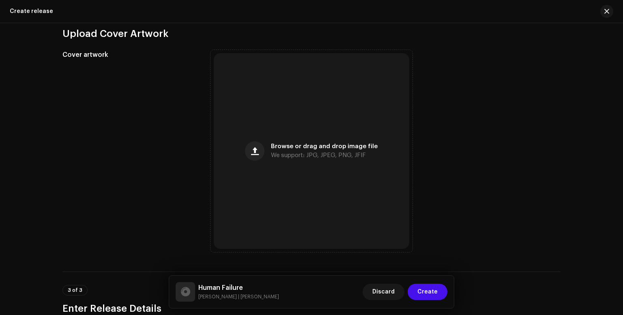
scroll to position [865, 0]
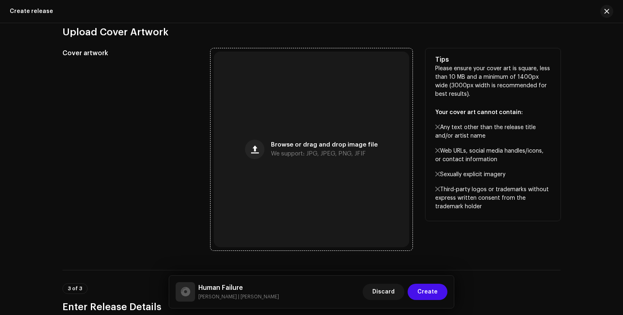
click at [269, 144] on div "Browse or drag and drop image file We support: JPG, JPEG, PNG, JFIF" at bounding box center [311, 149] width 195 height 195
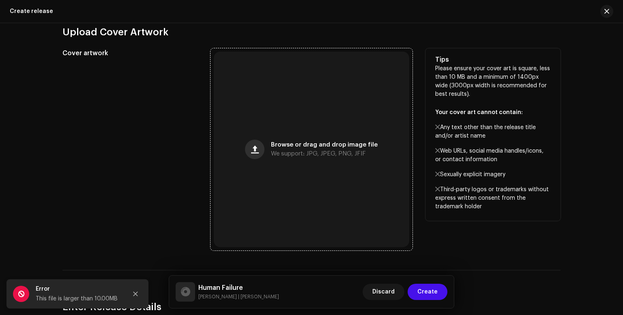
click at [263, 153] on button "button" at bounding box center [254, 149] width 19 height 19
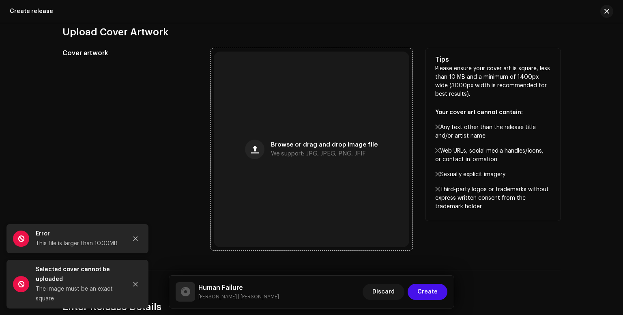
click at [282, 140] on div "Browse or drag and drop image file We support: JPG, JPEG, PNG, JFIF" at bounding box center [311, 149] width 195 height 195
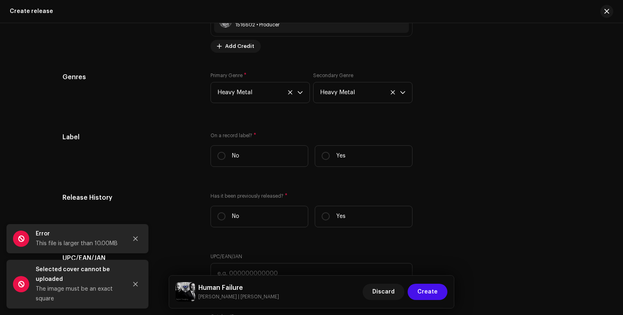
scroll to position [1730, 0]
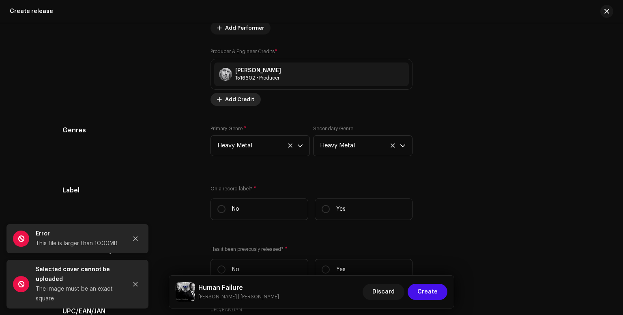
click at [221, 98] on button "Add Credit" at bounding box center [235, 99] width 50 height 13
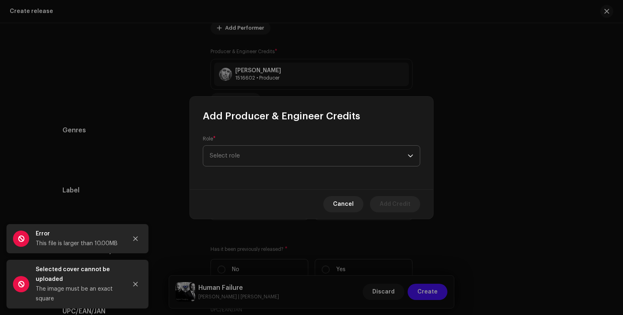
click at [307, 153] on span "Select role" at bounding box center [309, 156] width 198 height 20
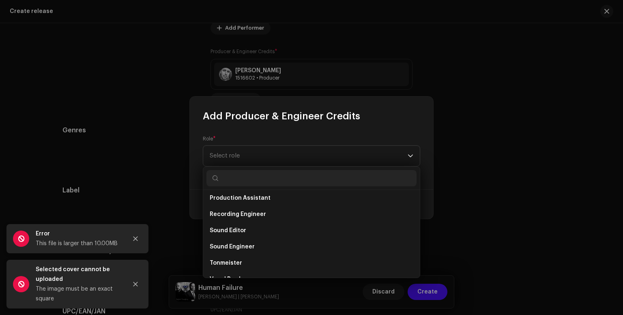
scroll to position [357, 0]
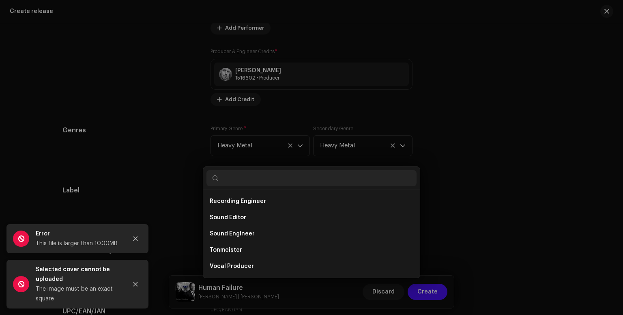
click at [541, 197] on div "Add Producer & Engineer Credits Role * Select role Cancel Add Credit" at bounding box center [311, 157] width 623 height 315
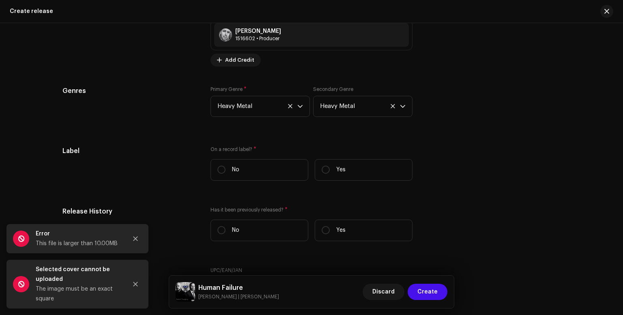
scroll to position [1784, 0]
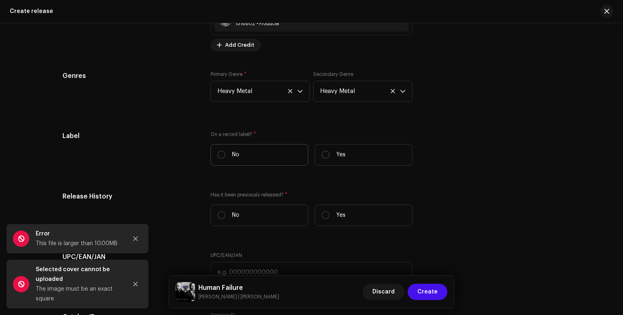
click at [225, 158] on label "No" at bounding box center [259, 154] width 98 height 21
click at [225, 158] on input "No" at bounding box center [221, 154] width 8 height 8
radio input "true"
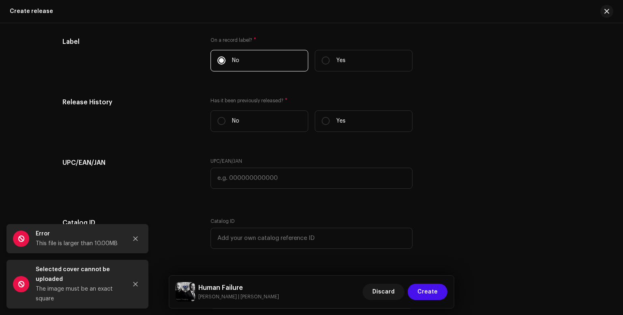
scroll to position [1892, 0]
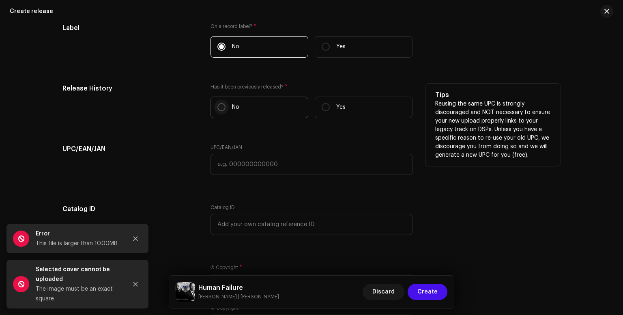
click at [220, 111] on input "No" at bounding box center [221, 107] width 8 height 8
radio input "true"
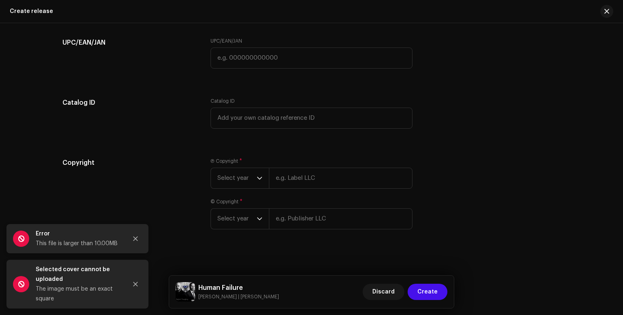
scroll to position [2003, 0]
click at [259, 178] on div "dropdown trigger" at bounding box center [260, 176] width 6 height 20
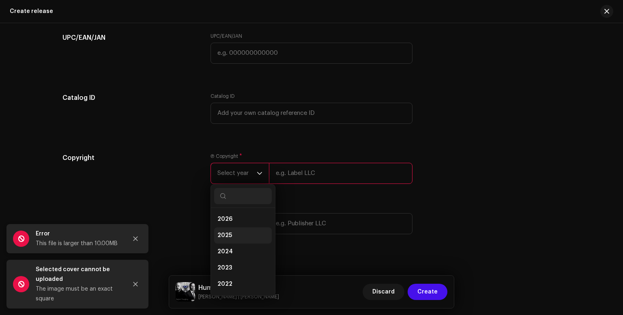
click at [244, 234] on li "2025" at bounding box center [243, 235] width 58 height 16
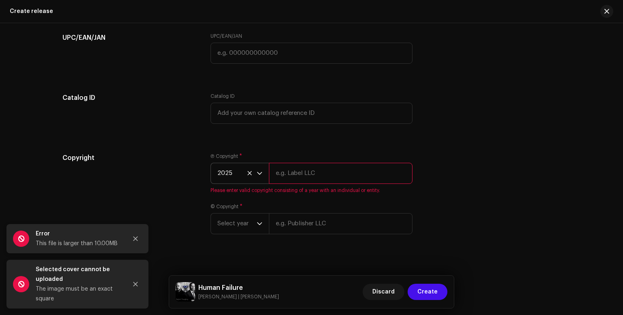
click at [333, 178] on input "text" at bounding box center [341, 173] width 144 height 21
type input "[PERSON_NAME]"
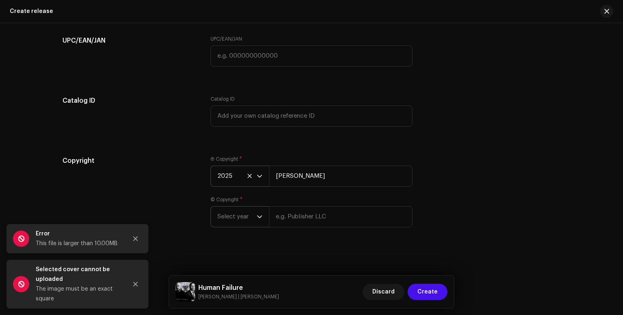
click at [249, 214] on span "Select year" at bounding box center [236, 216] width 39 height 20
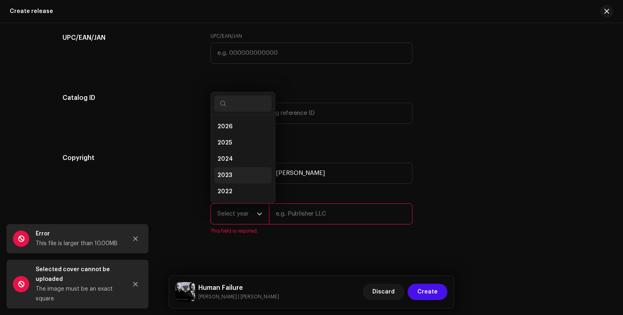
scroll to position [13, 0]
click at [246, 129] on li "2025" at bounding box center [243, 130] width 58 height 16
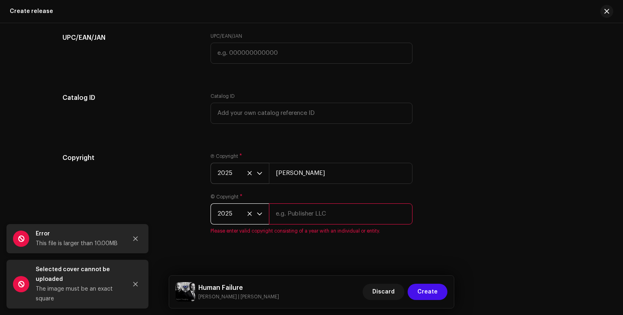
click at [297, 218] on input "text" at bounding box center [341, 213] width 144 height 21
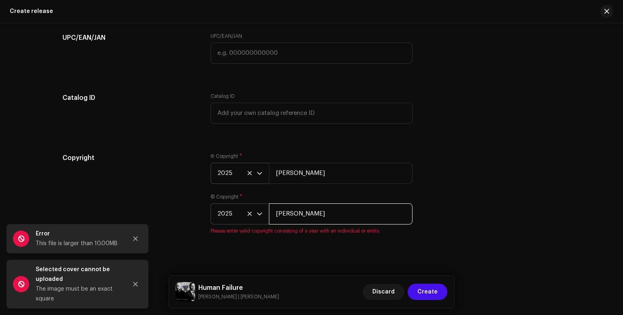
type input "[PERSON_NAME]"
click at [430, 250] on div "Create a new release We’ll guide you through everything — from track selection …" at bounding box center [311, 169] width 623 height 292
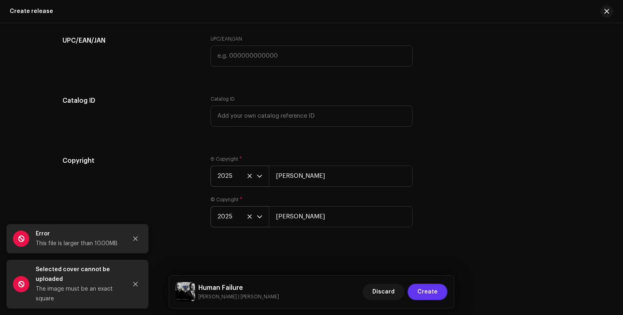
click at [428, 287] on span "Create" at bounding box center [427, 291] width 20 height 16
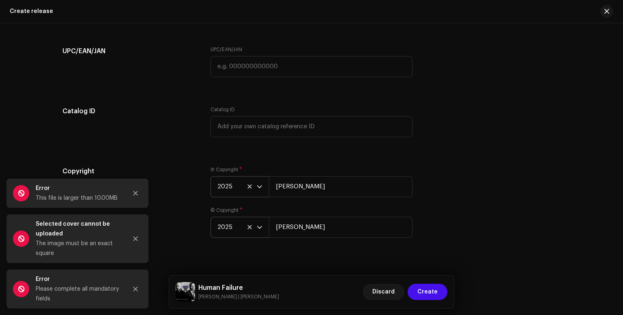
scroll to position [2003, 0]
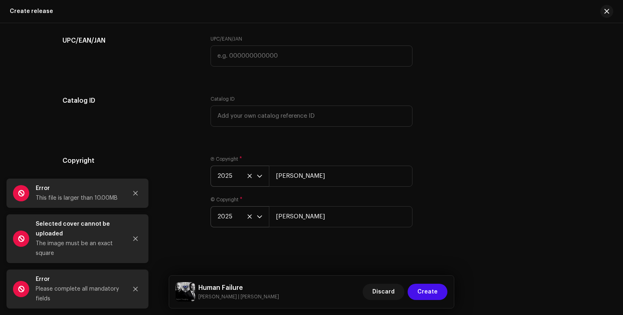
click at [260, 216] on icon "dropdown trigger" at bounding box center [260, 217] width 6 height 6
click at [249, 218] on icon at bounding box center [249, 216] width 4 height 4
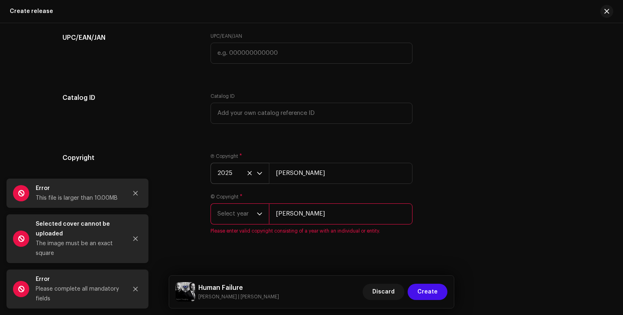
click at [239, 219] on span "Select year" at bounding box center [236, 214] width 39 height 20
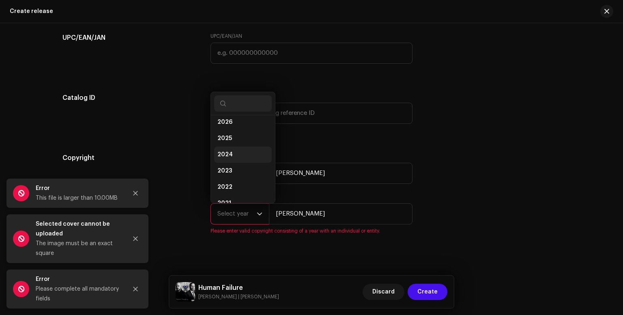
scroll to position [0, 0]
click at [245, 131] on li "2026" at bounding box center [243, 126] width 58 height 16
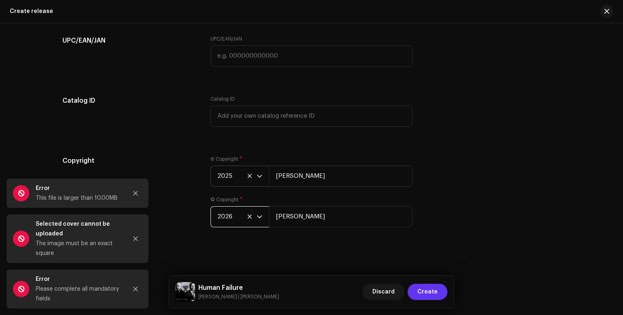
click at [429, 292] on span "Create" at bounding box center [427, 291] width 20 height 16
click at [334, 174] on input "[PERSON_NAME]" at bounding box center [341, 175] width 144 height 21
drag, startPoint x: 336, startPoint y: 174, endPoint x: 263, endPoint y: 177, distance: 72.7
click at [263, 177] on div "2025 [PERSON_NAME]" at bounding box center [311, 175] width 202 height 21
click at [249, 177] on icon at bounding box center [249, 176] width 4 height 4
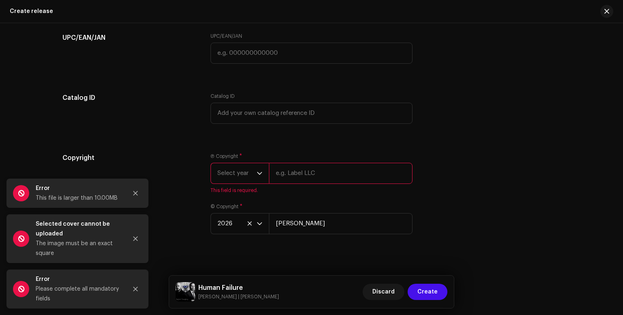
click at [427, 215] on div "Copyright Ⓟ Copyright * Select year This field is required. © Copyright * 2026 …" at bounding box center [311, 198] width 498 height 91
click at [242, 223] on span "2026" at bounding box center [236, 223] width 39 height 20
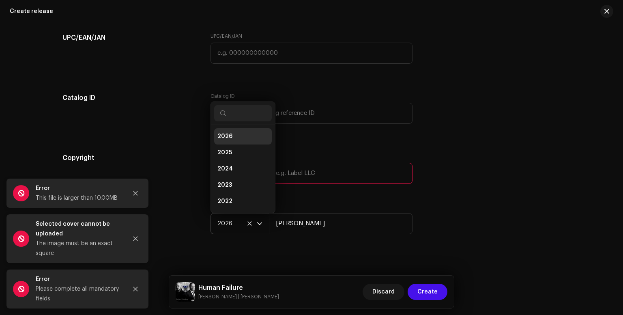
scroll to position [3, 0]
click at [250, 228] on span "2026" at bounding box center [236, 223] width 39 height 20
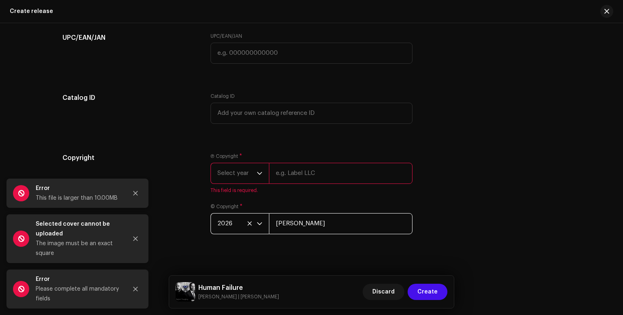
click at [269, 234] on input "[PERSON_NAME]" at bounding box center [341, 223] width 144 height 21
click at [247, 226] on icon at bounding box center [249, 223] width 5 height 5
drag, startPoint x: 344, startPoint y: 225, endPoint x: 250, endPoint y: 215, distance: 94.3
click at [250, 215] on div "© Copyright * Select year [PERSON_NAME] Please enter valid copyright consisting…" at bounding box center [311, 223] width 202 height 41
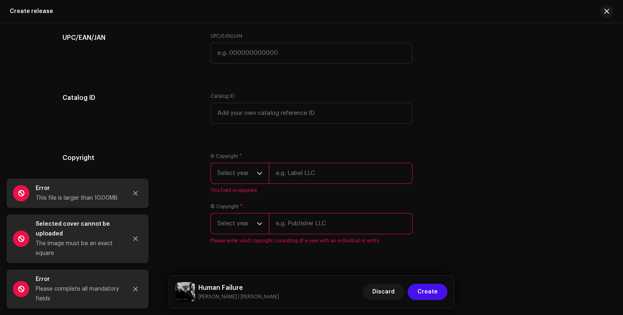
click at [299, 253] on div "Ⓟ Copyright * Select year This field is required. © Copyright * Select year Ple…" at bounding box center [311, 203] width 202 height 101
click at [300, 229] on input "text" at bounding box center [341, 223] width 144 height 21
click at [281, 179] on input "text" at bounding box center [341, 173] width 144 height 21
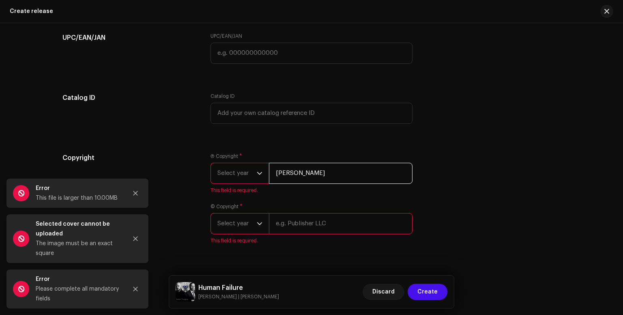
type input "[PERSON_NAME]"
click at [324, 179] on input "[PERSON_NAME]" at bounding box center [341, 173] width 144 height 21
click at [258, 176] on icon "dropdown trigger" at bounding box center [260, 173] width 6 height 6
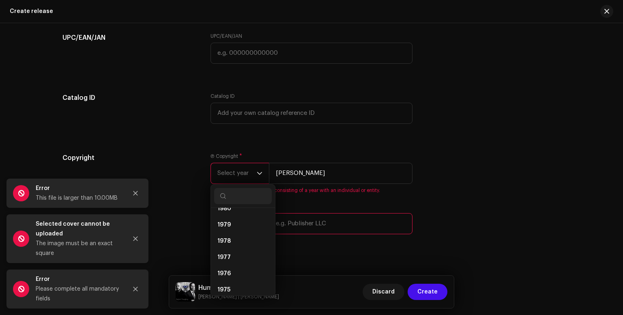
scroll to position [703, 0]
click at [249, 276] on li "1979" at bounding box center [243, 279] width 58 height 16
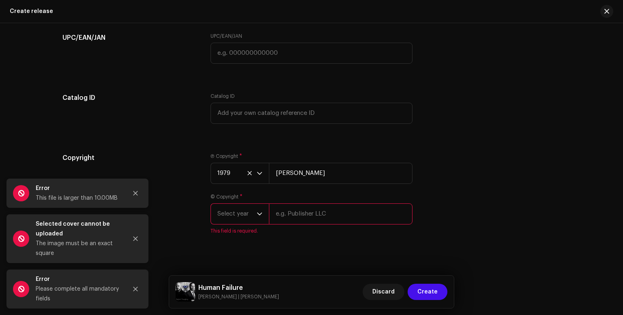
click at [282, 216] on input "text" at bounding box center [341, 213] width 144 height 21
type input "[PERSON_NAME]"
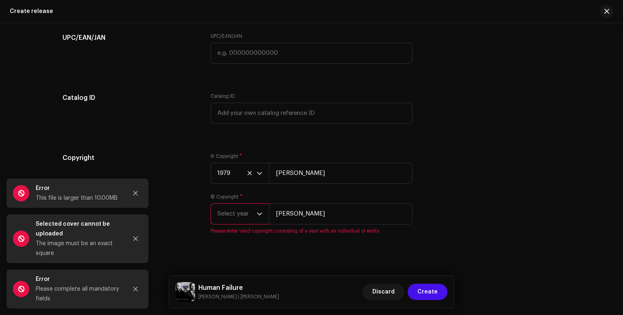
click at [260, 217] on icon "dropdown trigger" at bounding box center [260, 214] width 6 height 6
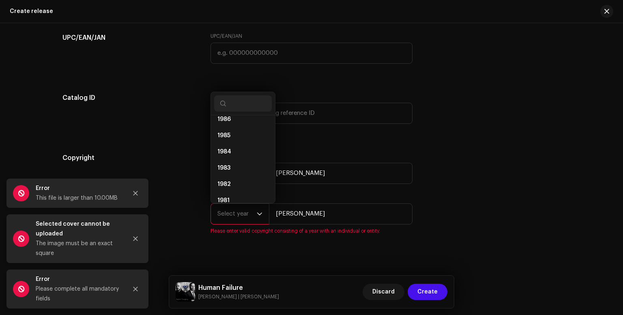
scroll to position [716, 0]
click at [249, 177] on li "1979" at bounding box center [243, 173] width 58 height 16
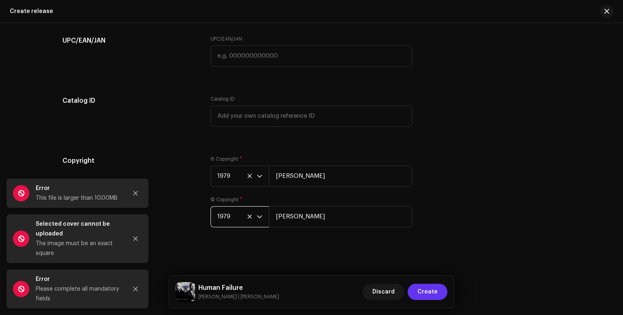
click at [433, 291] on span "Create" at bounding box center [427, 291] width 20 height 16
click at [429, 293] on span "Create" at bounding box center [427, 291] width 20 height 16
click at [260, 214] on icon "dropdown trigger" at bounding box center [260, 217] width 6 height 6
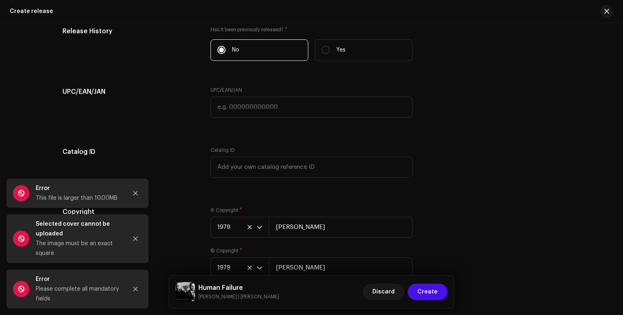
scroll to position [2003, 0]
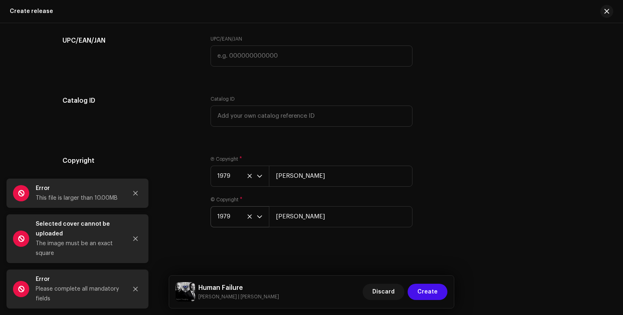
click at [243, 218] on span "1979" at bounding box center [236, 216] width 39 height 20
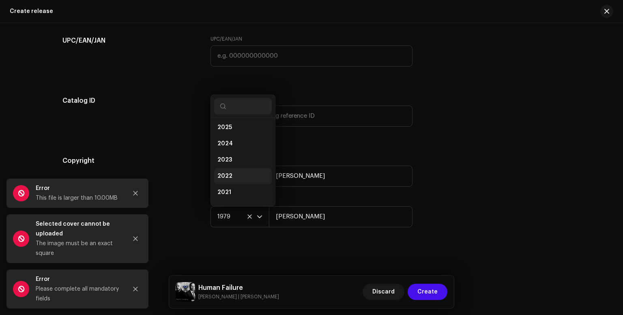
scroll to position [0, 0]
click at [239, 151] on li "2025" at bounding box center [243, 145] width 58 height 16
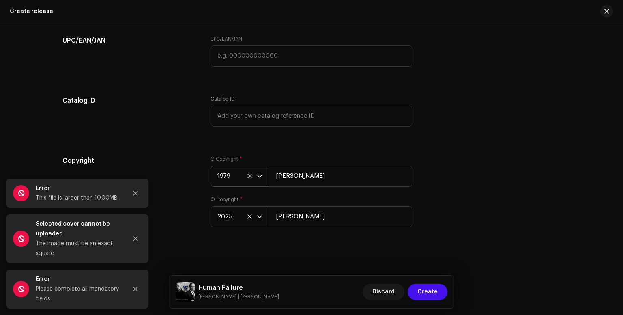
click at [259, 178] on icon "dropdown trigger" at bounding box center [260, 176] width 6 height 6
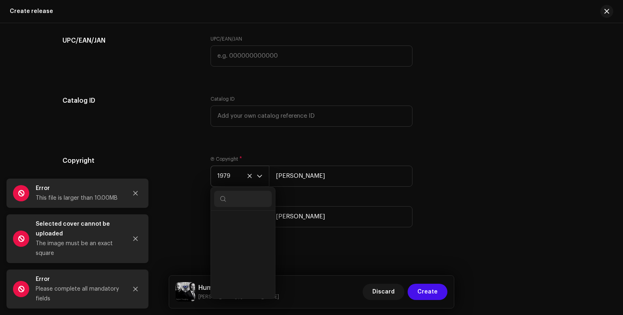
scroll to position [766, 0]
click at [254, 198] on input "text" at bounding box center [243, 199] width 58 height 16
type input "2025"
click at [245, 221] on li "2025" at bounding box center [243, 222] width 58 height 16
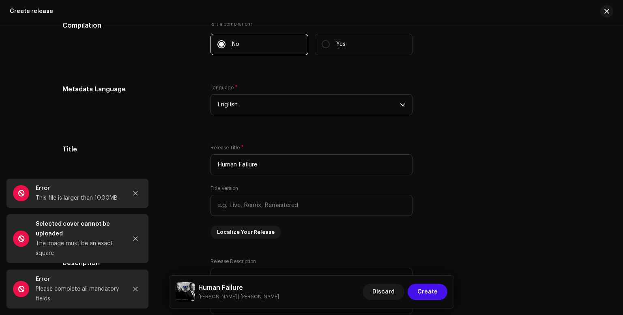
scroll to position [1301, 0]
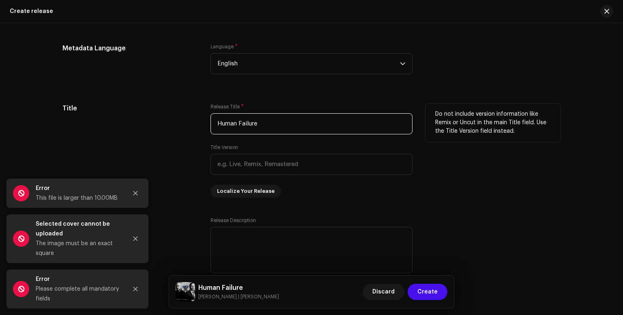
drag, startPoint x: 316, startPoint y: 129, endPoint x: 203, endPoint y: 122, distance: 112.5
click at [204, 122] on div "Title Release Title * Human Failure Title Version Localize Your Release Do not …" at bounding box center [311, 150] width 498 height 94
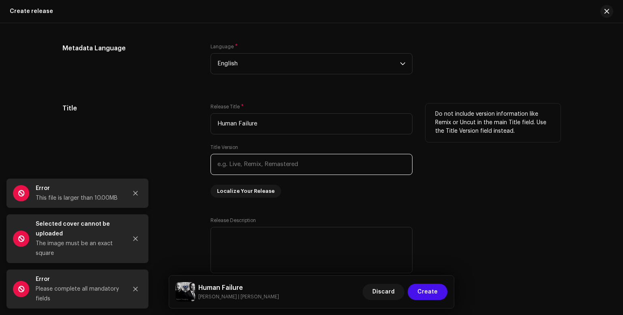
click at [313, 164] on input "text" at bounding box center [311, 164] width 202 height 21
type input "A"
type input "C"
click at [441, 195] on div "Do not include version information like Remix or Uncut in the main Title field.…" at bounding box center [492, 150] width 135 height 94
click at [297, 167] on input "text" at bounding box center [311, 164] width 202 height 21
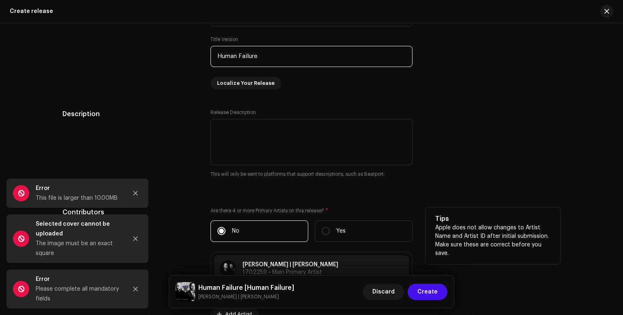
scroll to position [1409, 0]
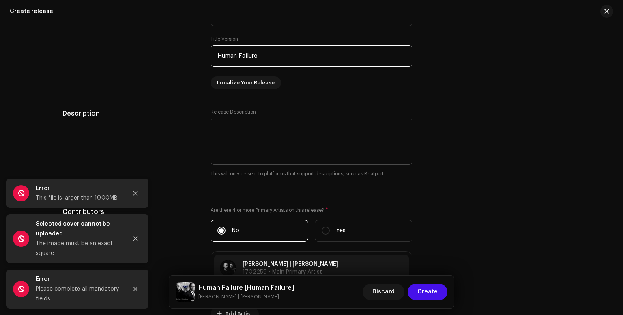
type input "Human Failure"
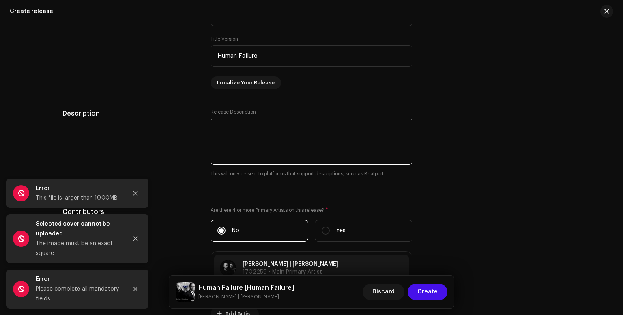
click at [293, 132] on textarea at bounding box center [311, 141] width 202 height 46
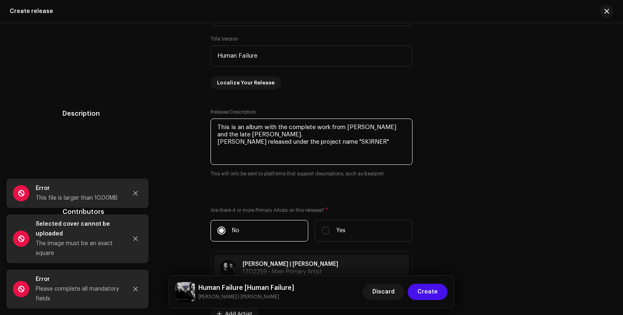
click at [260, 144] on textarea at bounding box center [311, 141] width 202 height 46
click at [393, 147] on textarea at bounding box center [311, 141] width 202 height 46
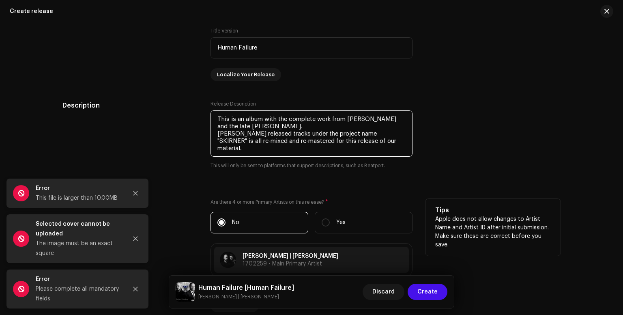
scroll to position [1355, 0]
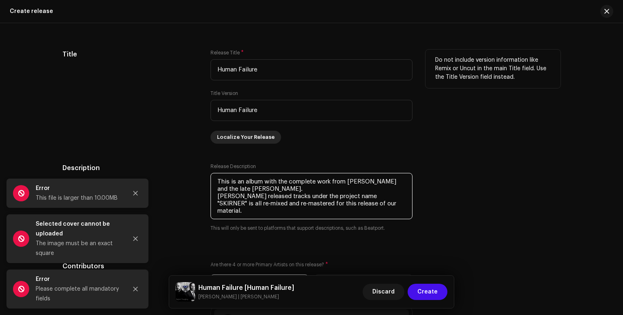
type textarea "This is an album with the complete work from [PERSON_NAME] and the late [PERSON…"
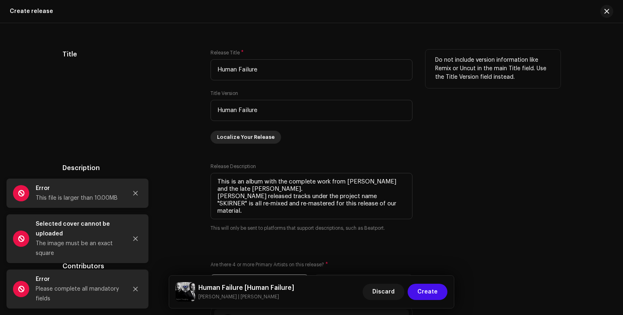
click at [268, 138] on span "Localize Your Release" at bounding box center [246, 137] width 58 height 16
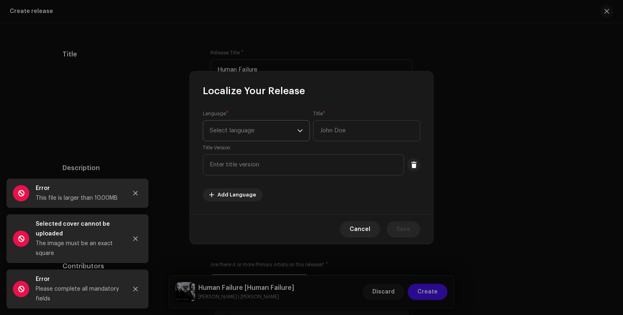
click at [304, 133] on p-select "Select language" at bounding box center [256, 130] width 107 height 21
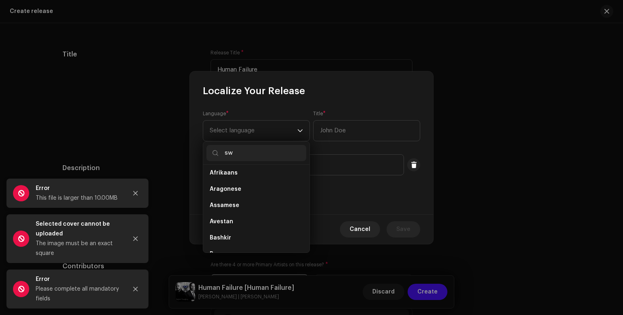
scroll to position [0, 0]
type input "swe"
click at [253, 172] on li "Swedish" at bounding box center [256, 176] width 100 height 16
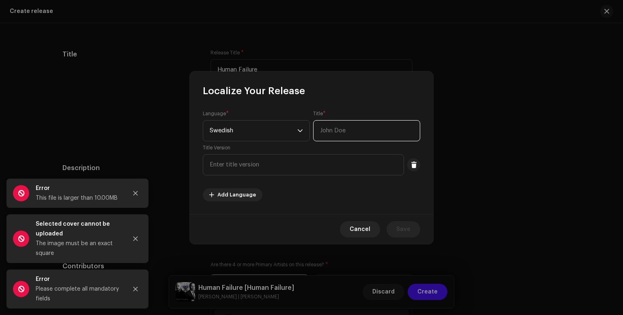
click at [350, 135] on input "text" at bounding box center [366, 130] width 107 height 21
click at [354, 153] on div "Title Version" at bounding box center [303, 159] width 201 height 31
click at [330, 166] on input "text" at bounding box center [303, 164] width 201 height 21
drag, startPoint x: 380, startPoint y: 132, endPoint x: 303, endPoint y: 130, distance: 77.1
click at [303, 130] on div "Language * Swedish Title * [PERSON_NAME] Title Version" at bounding box center [311, 142] width 217 height 65
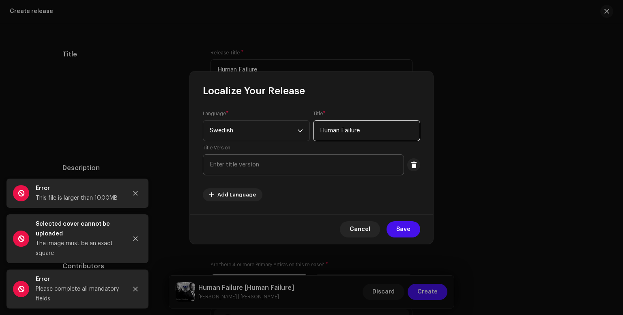
type input "Human Failure"
click at [341, 167] on input "text" at bounding box center [303, 164] width 201 height 21
type input "Human Failure"
click at [410, 228] on span "Save" at bounding box center [403, 229] width 14 height 16
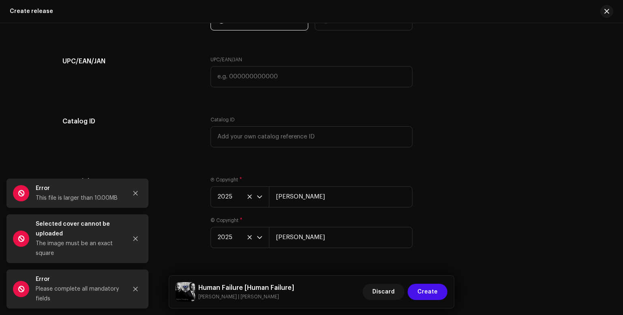
scroll to position [2027, 0]
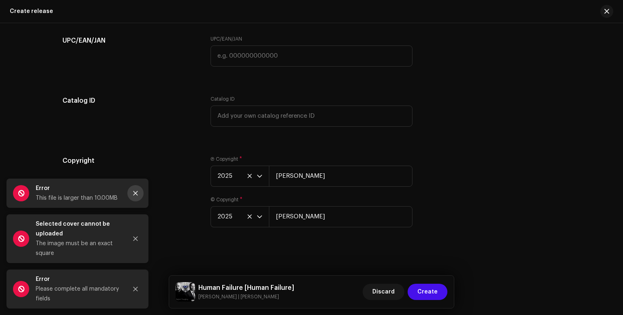
click at [140, 192] on button "Close" at bounding box center [135, 193] width 16 height 16
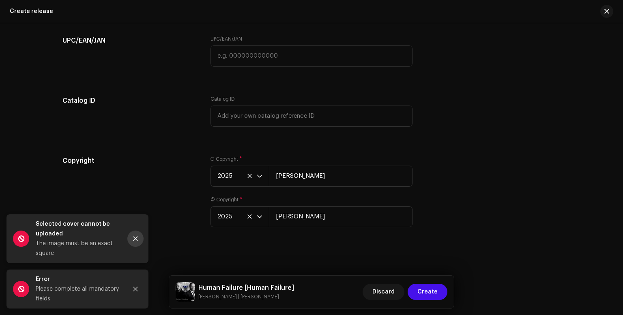
click at [131, 236] on button "Close" at bounding box center [135, 238] width 16 height 16
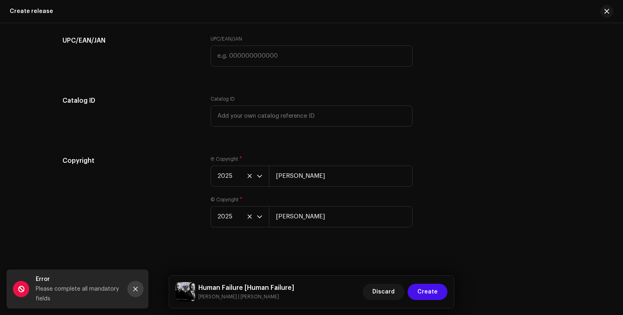
click at [134, 295] on button "Close" at bounding box center [135, 289] width 16 height 16
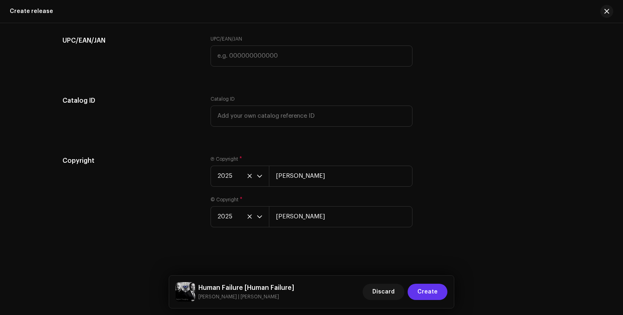
click at [430, 293] on span "Create" at bounding box center [427, 291] width 20 height 16
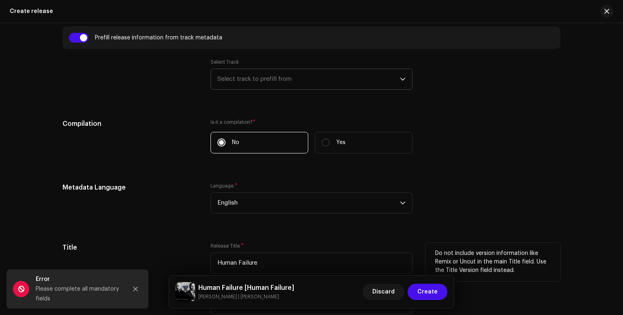
scroll to position [1108, 0]
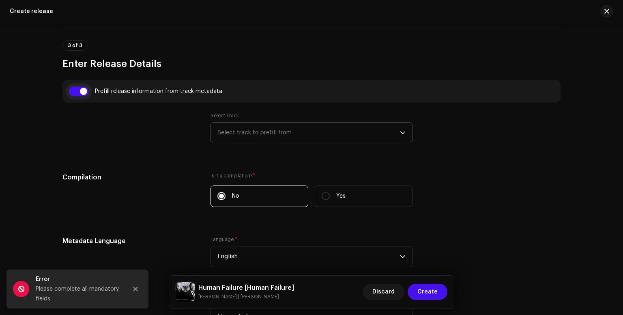
click at [85, 90] on input "checkbox" at bounding box center [78, 91] width 19 height 10
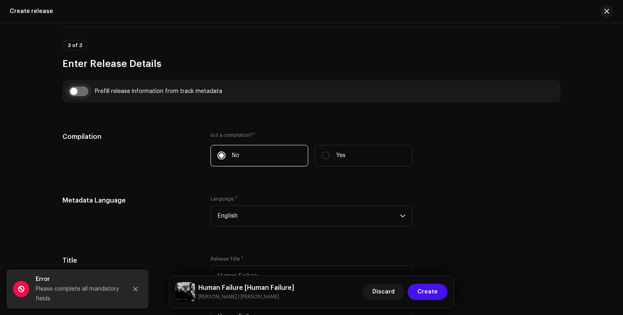
click at [84, 90] on input "checkbox" at bounding box center [78, 91] width 19 height 10
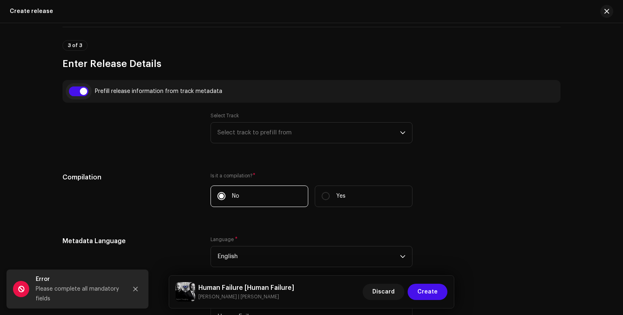
click at [84, 90] on input "checkbox" at bounding box center [78, 91] width 19 height 10
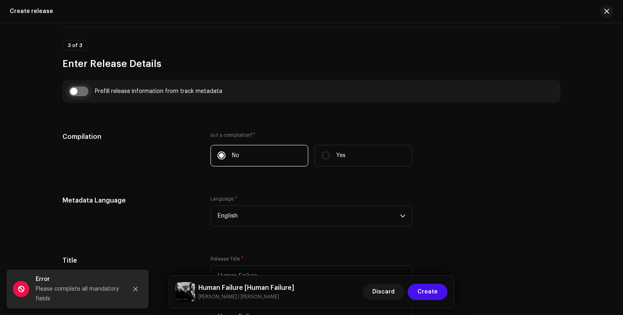
click at [84, 90] on input "checkbox" at bounding box center [78, 91] width 19 height 10
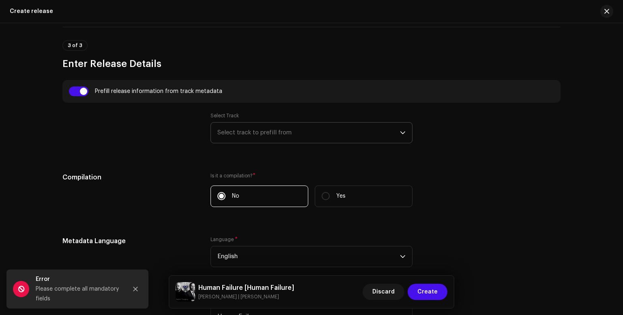
click at [400, 137] on div "dropdown trigger" at bounding box center [403, 132] width 6 height 20
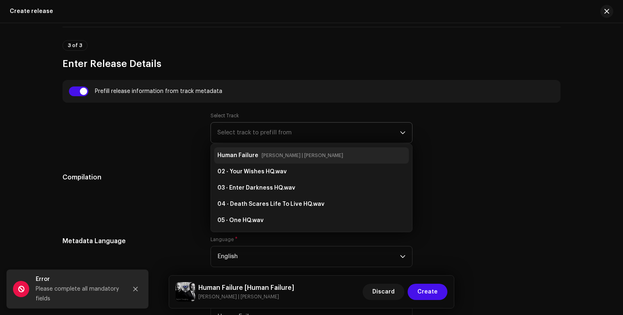
click at [234, 153] on strong "Human Failure" at bounding box center [237, 155] width 41 height 13
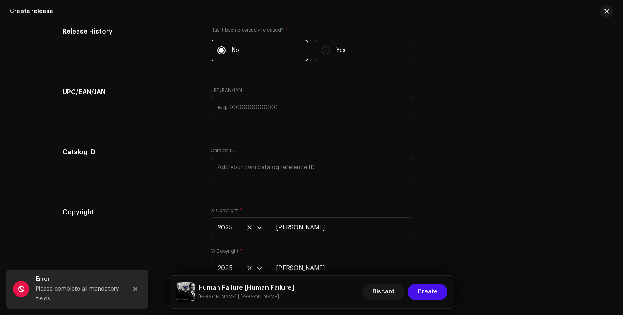
scroll to position [2027, 0]
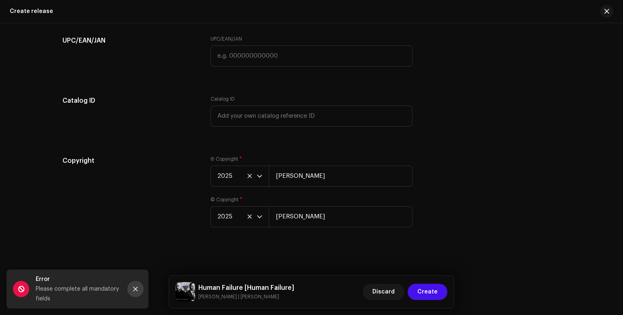
click at [134, 292] on button "Close" at bounding box center [135, 289] width 16 height 16
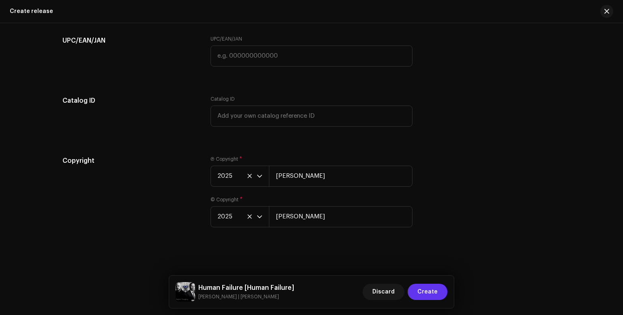
click at [437, 294] on span "Create" at bounding box center [427, 291] width 20 height 16
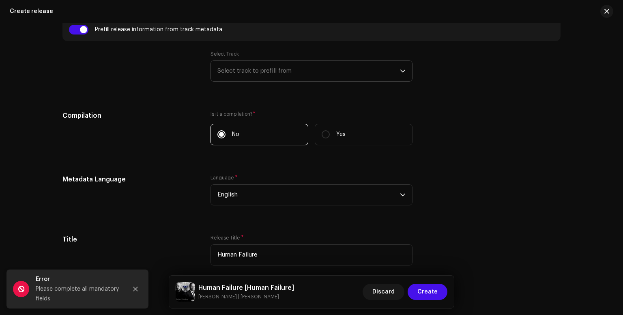
scroll to position [1162, 0]
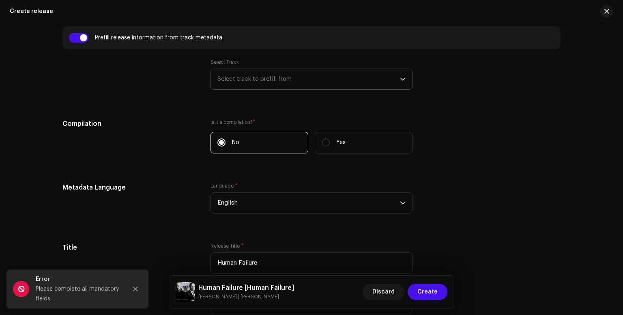
click at [403, 86] on div "dropdown trigger" at bounding box center [403, 79] width 6 height 20
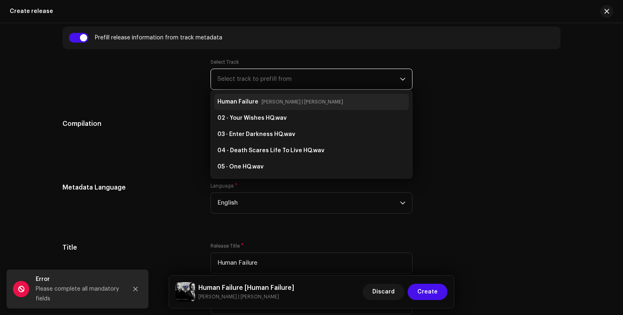
click at [365, 107] on li "Human Failure [PERSON_NAME] | [PERSON_NAME]" at bounding box center [311, 102] width 195 height 16
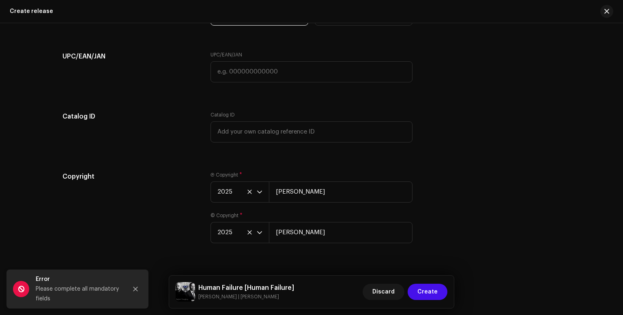
scroll to position [2027, 0]
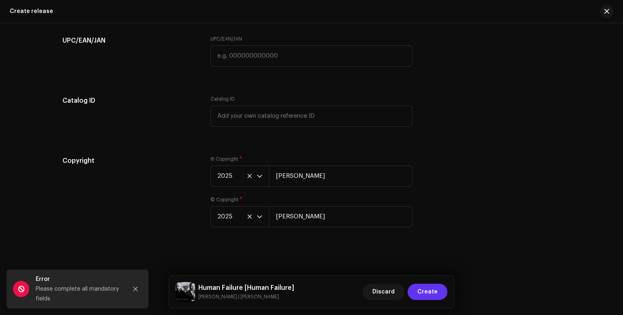
click at [424, 297] on span "Create" at bounding box center [427, 291] width 20 height 16
click at [425, 290] on span "Create" at bounding box center [427, 291] width 20 height 16
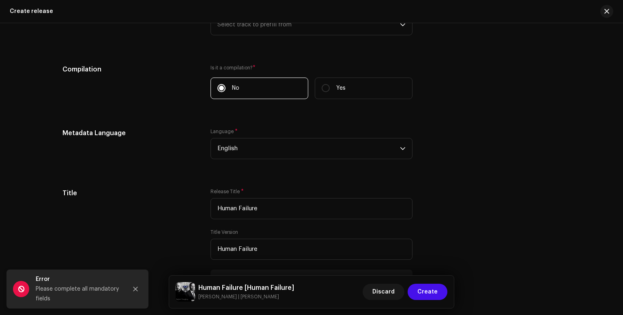
scroll to position [999, 0]
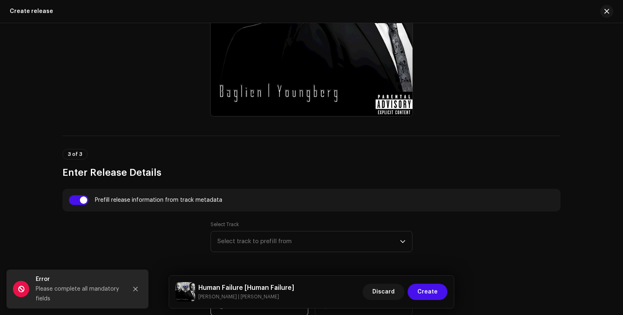
click at [116, 203] on div "Prefill release information from track metadata" at bounding box center [311, 200] width 485 height 10
click at [87, 187] on div "Create a new release We’ll guide you through everything — from track selection …" at bounding box center [311, 152] width 524 height 2218
click at [88, 195] on div "Prefill release information from track metadata" at bounding box center [311, 200] width 485 height 10
click at [84, 198] on input "checkbox" at bounding box center [78, 200] width 19 height 10
checkbox input "false"
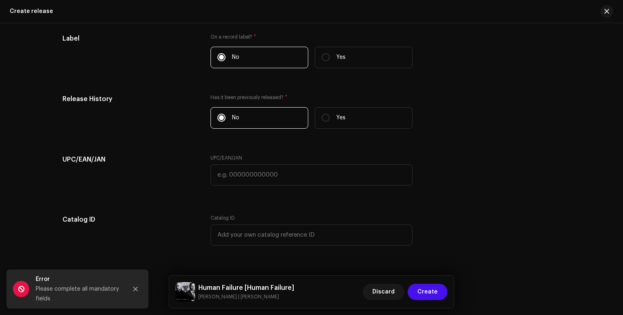
scroll to position [1986, 0]
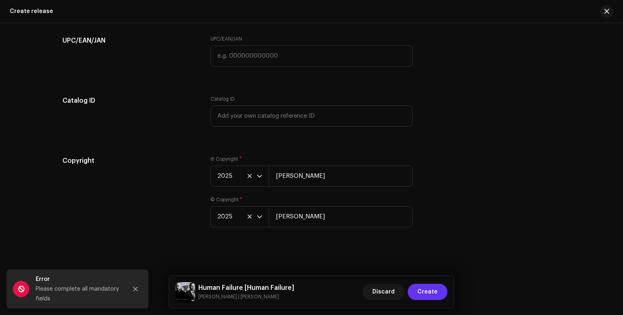
click at [435, 293] on span "Create" at bounding box center [427, 291] width 20 height 16
click at [134, 292] on button "Close" at bounding box center [135, 289] width 16 height 16
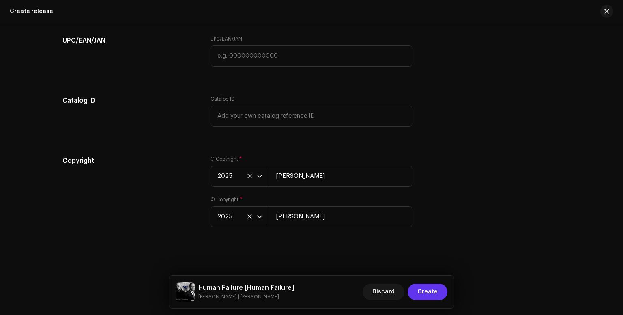
click at [430, 298] on span "Create" at bounding box center [427, 291] width 20 height 16
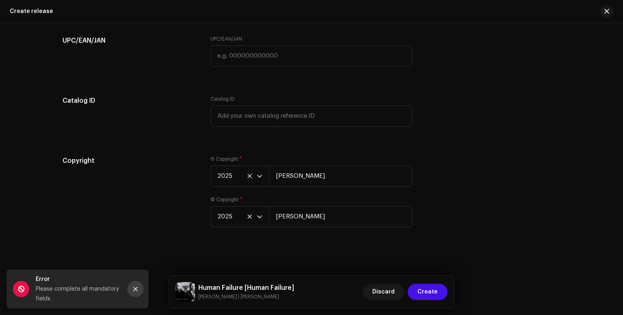
click at [134, 292] on button "Close" at bounding box center [135, 289] width 16 height 16
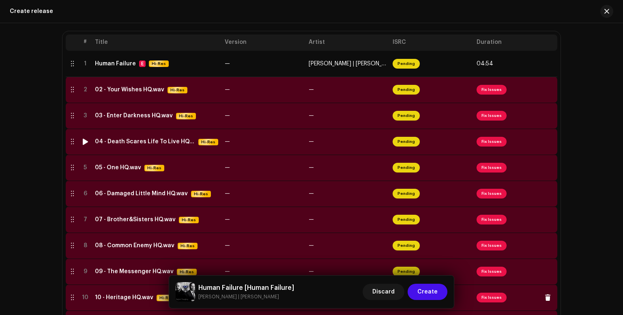
scroll to position [148, 0]
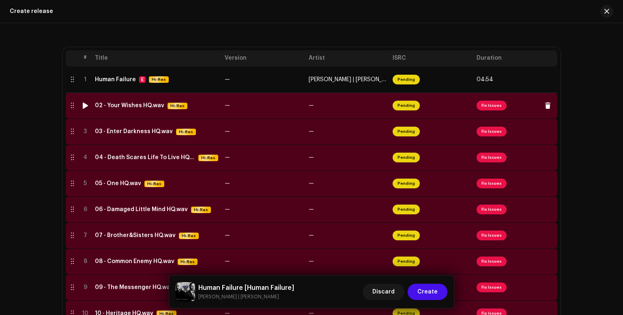
click at [496, 110] on span "Fix Issues" at bounding box center [492, 106] width 30 height 10
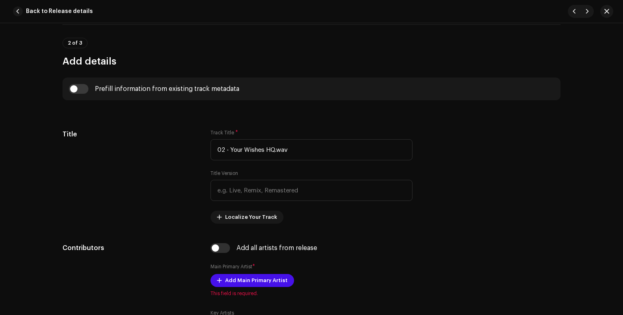
scroll to position [216, 0]
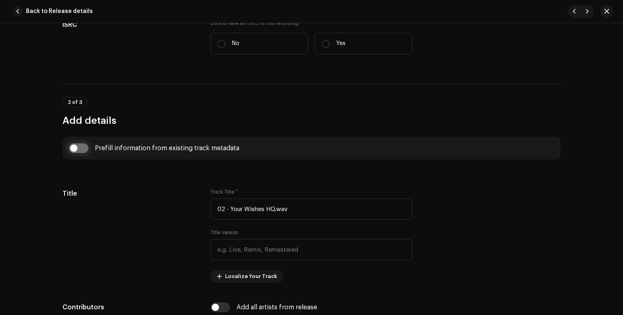
click at [71, 150] on input "checkbox" at bounding box center [78, 148] width 19 height 10
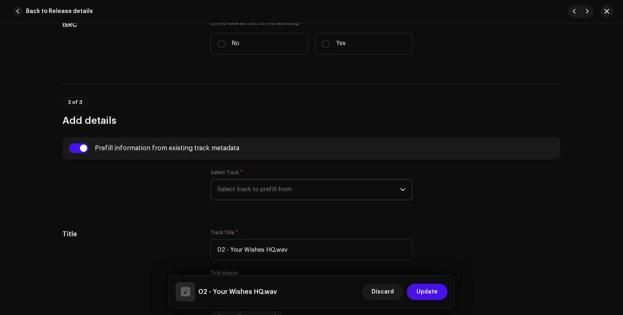
click at [297, 187] on span "Select track to prefill from" at bounding box center [308, 189] width 183 height 20
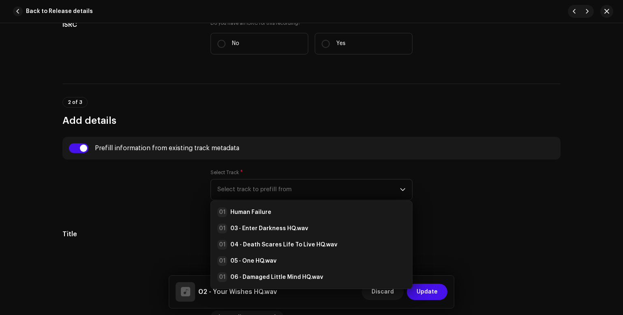
click at [124, 174] on div at bounding box center [129, 189] width 135 height 41
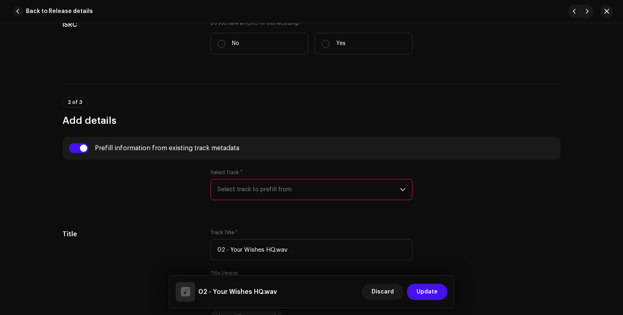
click at [87, 150] on div "Prefill information from existing track metadata" at bounding box center [311, 148] width 485 height 10
click at [81, 146] on input "checkbox" at bounding box center [78, 148] width 19 height 10
checkbox input "false"
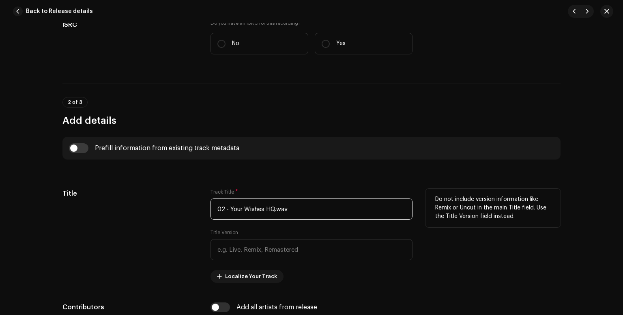
drag, startPoint x: 228, startPoint y: 209, endPoint x: 196, endPoint y: 207, distance: 31.7
click at [196, 207] on div "Title Track Title * 02 - Your Wishes HQ.wav Title Version Localize Your Track D…" at bounding box center [311, 236] width 498 height 94
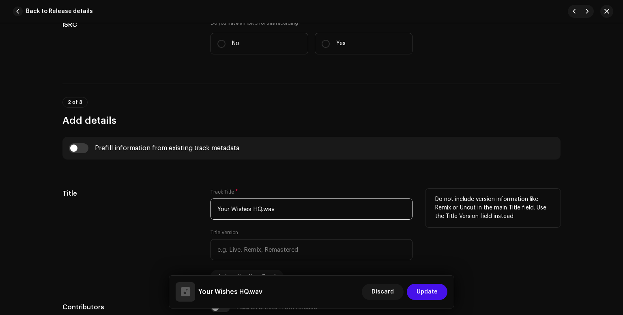
drag, startPoint x: 281, startPoint y: 205, endPoint x: 251, endPoint y: 210, distance: 30.4
click at [250, 210] on input "Your Wishes HQ.wav" at bounding box center [311, 208] width 202 height 21
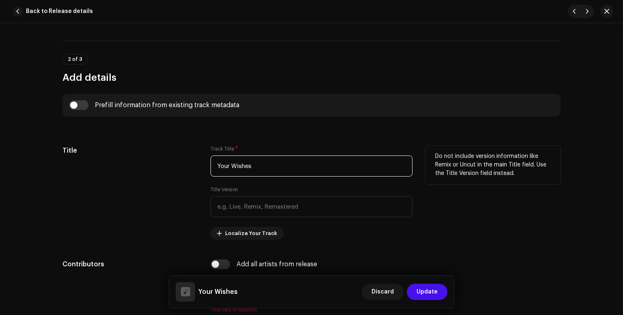
scroll to position [324, 0]
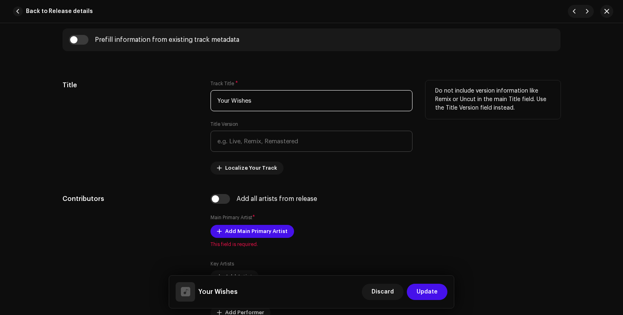
type input "Your Wishes"
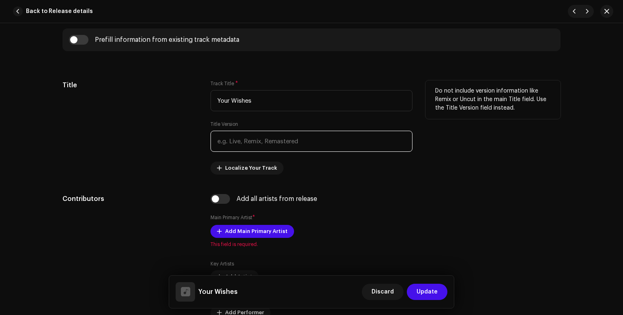
click at [298, 144] on input "text" at bounding box center [311, 141] width 202 height 21
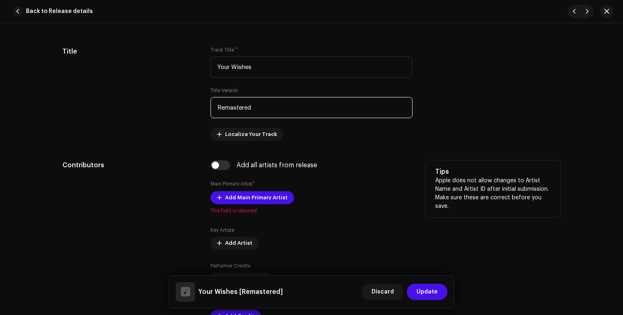
scroll to position [378, 0]
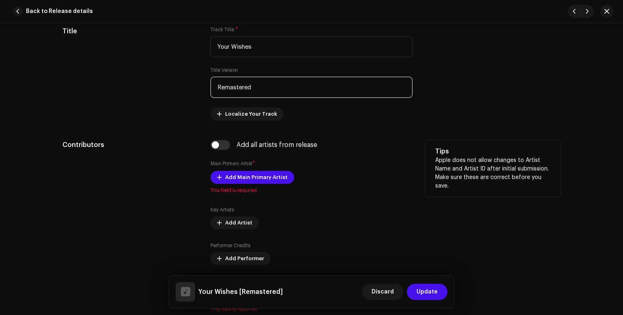
type input "Remastered"
click at [223, 150] on div "Add all artists from release Main Primary Artist * Add Main Primary Artist This…" at bounding box center [311, 226] width 202 height 172
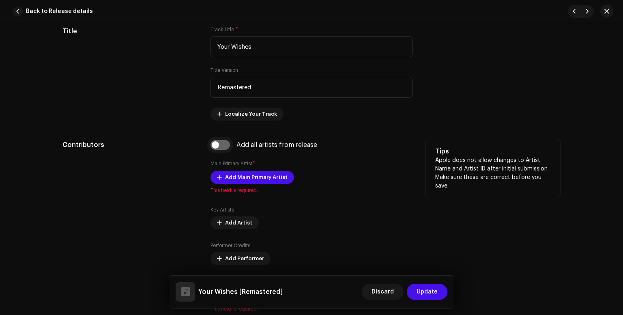
click at [216, 144] on input "checkbox" at bounding box center [219, 145] width 19 height 10
checkbox input "true"
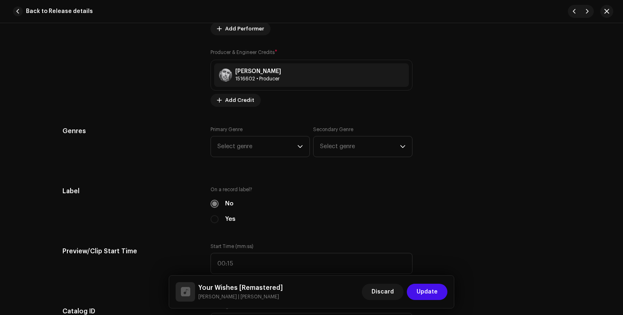
scroll to position [649, 0]
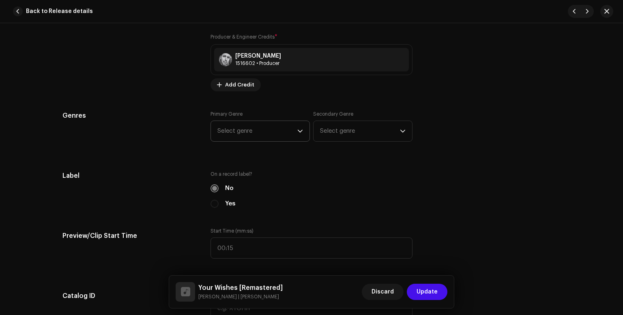
click at [271, 137] on span "Select genre" at bounding box center [257, 131] width 80 height 20
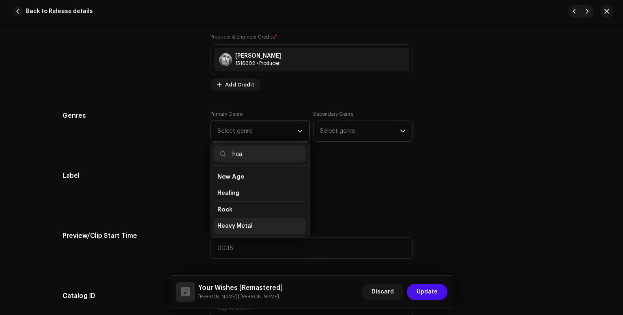
type input "hea"
click at [236, 227] on span "Heavy Metal" at bounding box center [234, 226] width 35 height 8
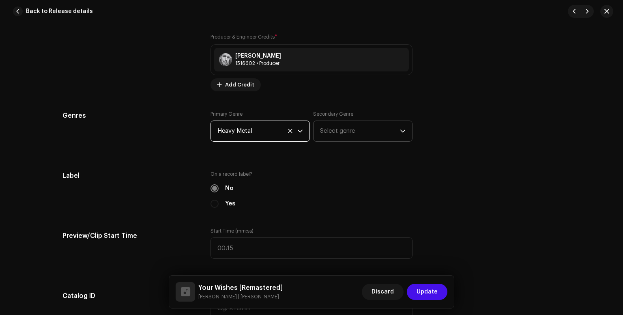
click at [336, 135] on span "Select genre" at bounding box center [360, 131] width 80 height 20
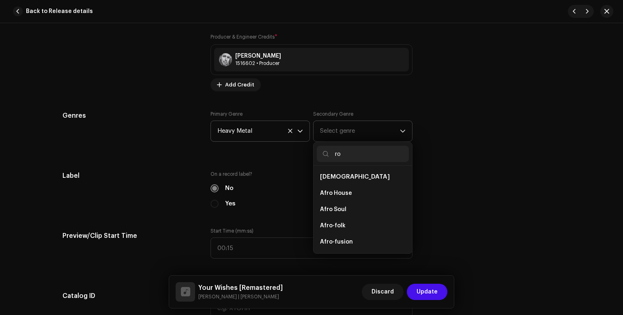
type input "r"
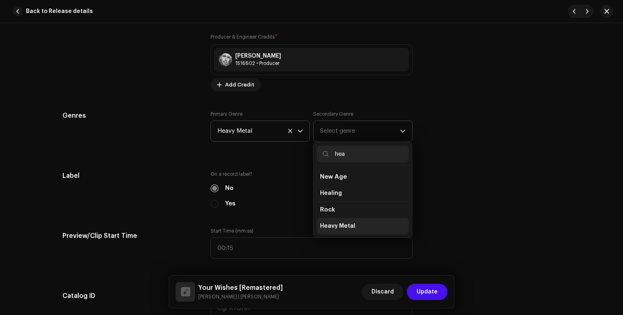
type input "hea"
click at [339, 219] on li "Heavy Metal" at bounding box center [363, 226] width 92 height 16
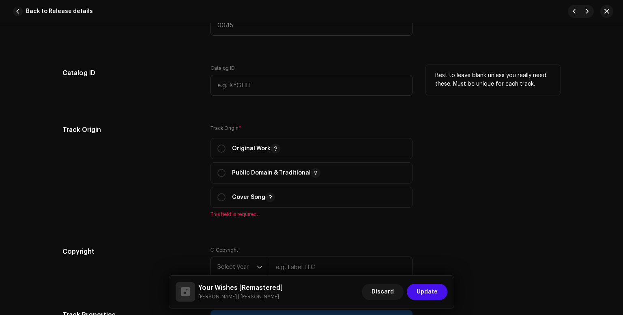
scroll to position [919, 0]
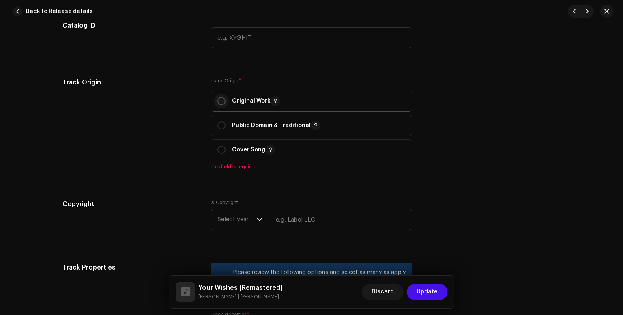
click at [218, 99] on input "radio" at bounding box center [221, 101] width 8 height 8
radio input "true"
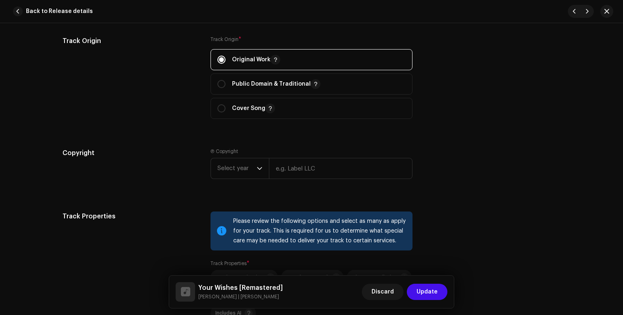
scroll to position [973, 0]
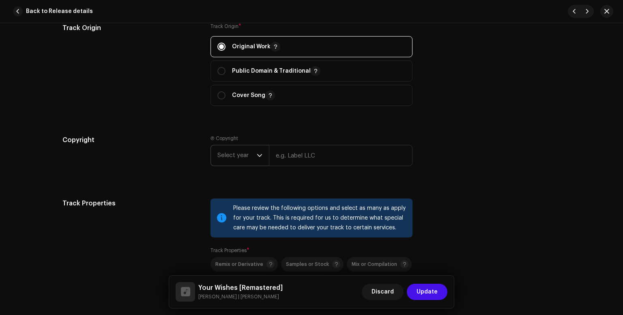
click at [258, 158] on icon "dropdown trigger" at bounding box center [260, 155] width 6 height 6
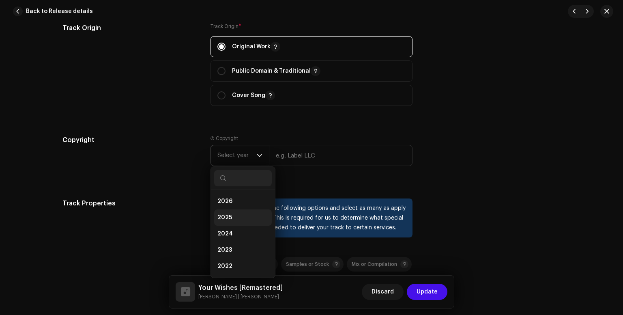
click at [232, 217] on li "2025" at bounding box center [243, 217] width 58 height 16
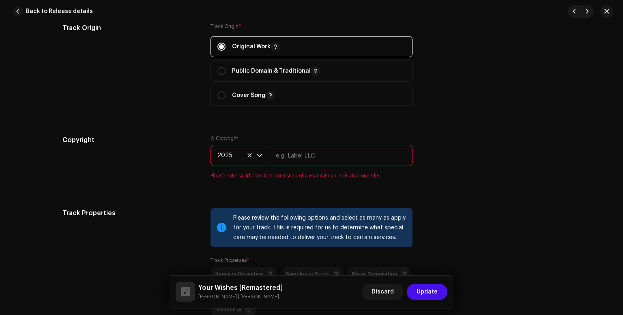
click at [316, 158] on input "text" at bounding box center [341, 155] width 144 height 21
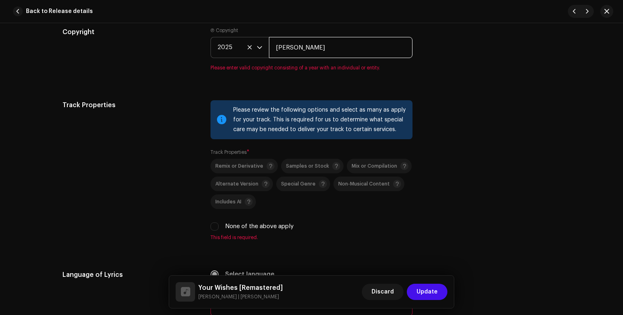
scroll to position [1136, 0]
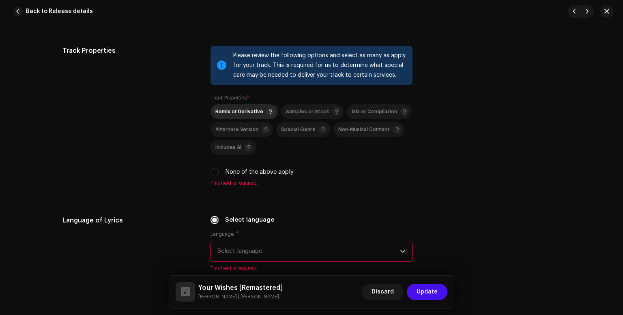
type input "[PERSON_NAME]"
click at [251, 111] on p-selectbutton "Remix or Derivative Samples or Stock Mix or Compilation Alternate Version Speci…" at bounding box center [311, 129] width 202 height 50
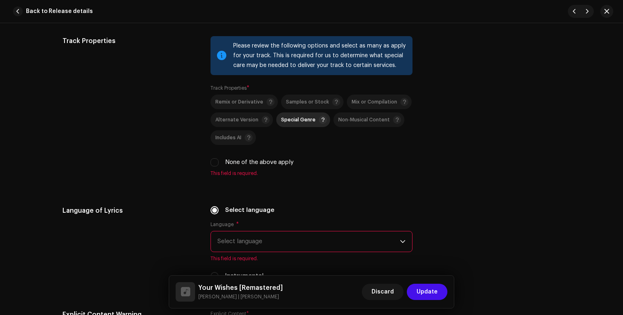
scroll to position [1081, 0]
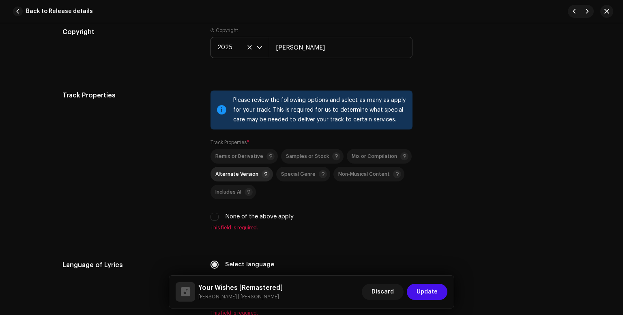
click at [245, 174] on span "Alternate Version" at bounding box center [236, 174] width 43 height 5
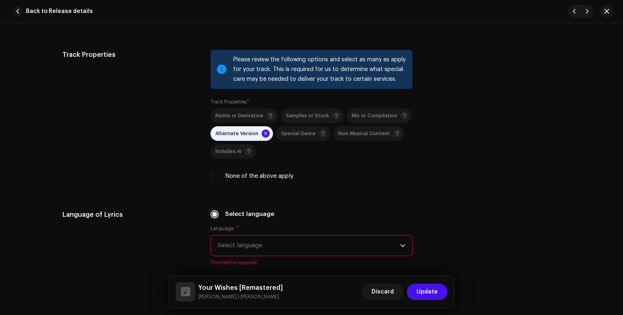
scroll to position [1190, 0]
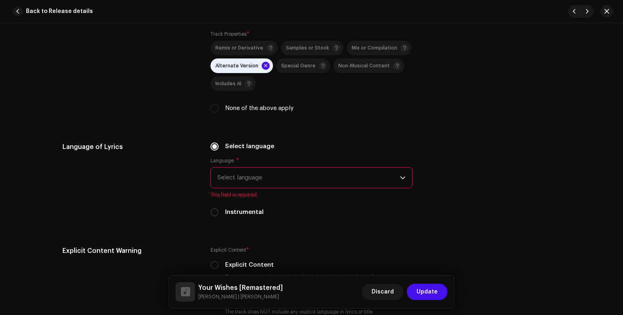
click at [295, 184] on span "Select language" at bounding box center [308, 177] width 183 height 20
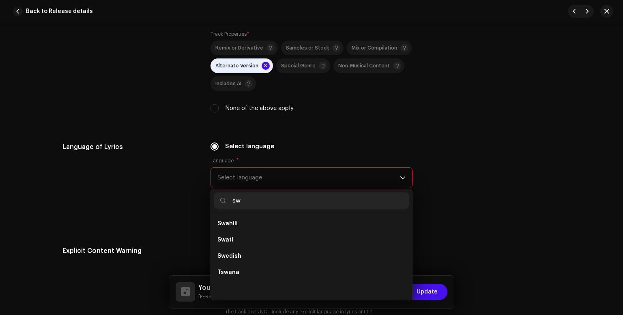
scroll to position [0, 0]
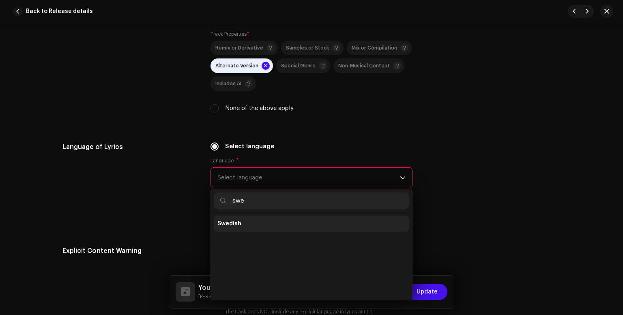
type input "swe"
click at [261, 221] on li "Swedish" at bounding box center [311, 223] width 195 height 16
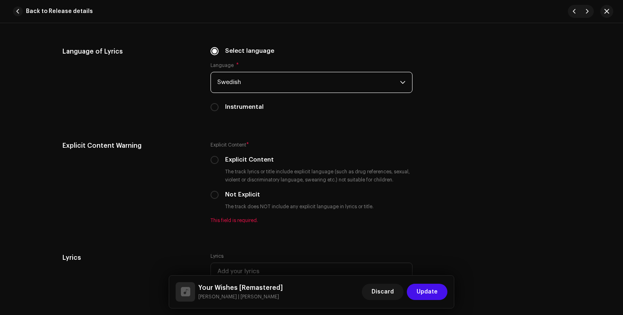
scroll to position [1298, 0]
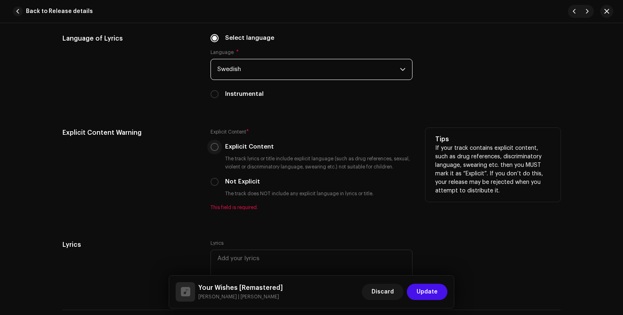
click at [212, 147] on input "Explicit Content" at bounding box center [214, 147] width 8 height 8
radio input "true"
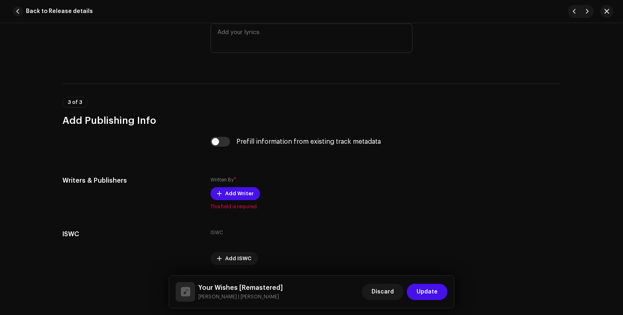
scroll to position [1544, 0]
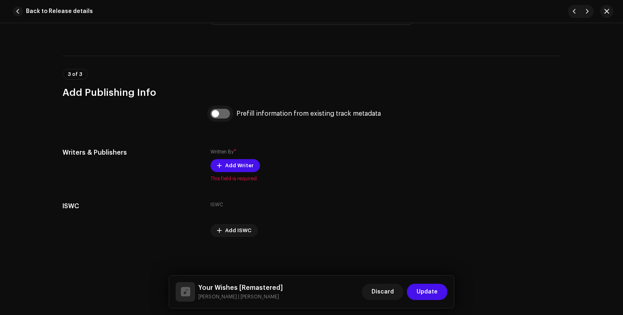
click at [222, 114] on input "checkbox" at bounding box center [219, 114] width 19 height 10
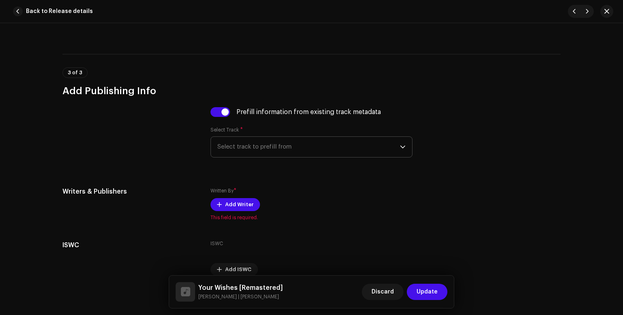
click at [260, 149] on span "Select track to prefill from" at bounding box center [308, 147] width 183 height 20
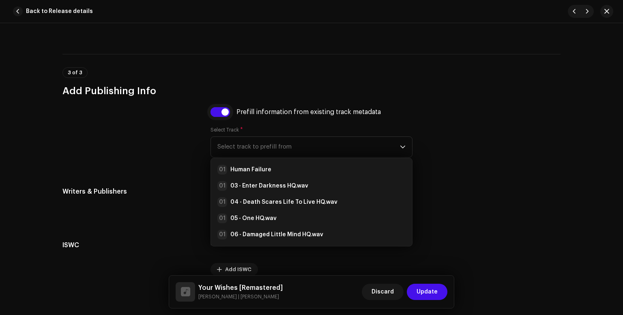
click at [221, 112] on input "checkbox" at bounding box center [219, 112] width 19 height 10
checkbox input "false"
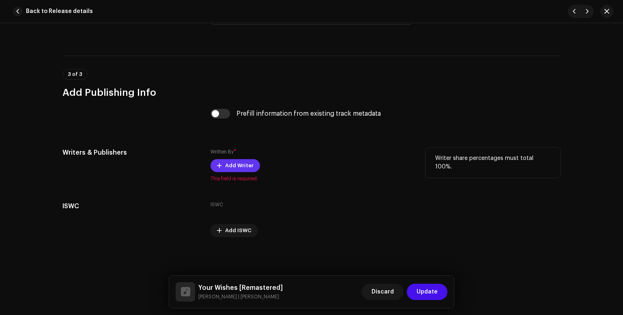
click at [253, 163] on button "Add Writer" at bounding box center [234, 165] width 49 height 13
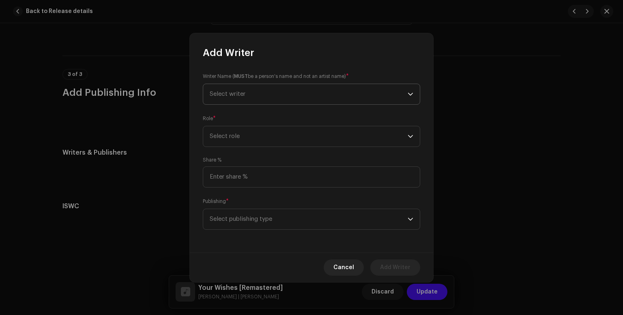
click at [293, 103] on span "Select writer" at bounding box center [309, 94] width 198 height 20
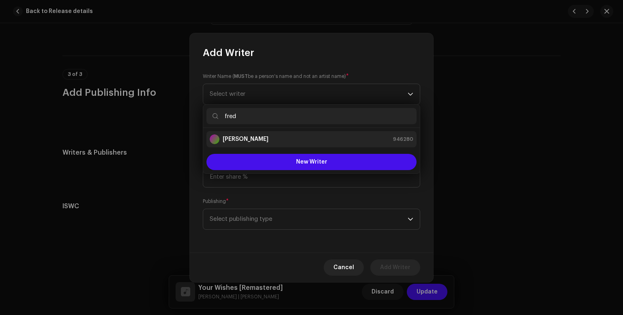
type input "fred"
click at [276, 138] on div "[PERSON_NAME] 946280" at bounding box center [312, 139] width 204 height 10
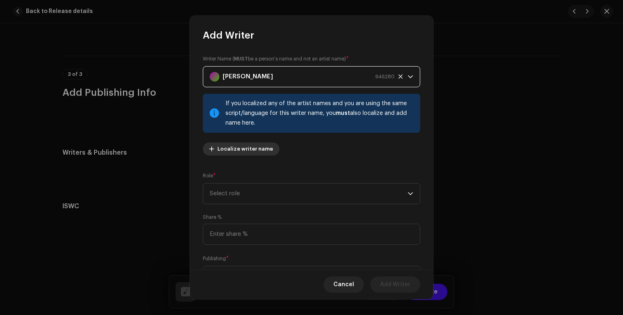
click at [263, 150] on span "Localize writer name" at bounding box center [245, 149] width 56 height 16
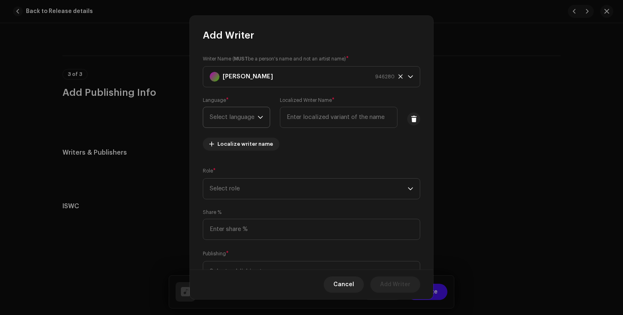
click at [255, 113] on span "Select language" at bounding box center [234, 117] width 48 height 20
type input "swed"
click at [238, 163] on li "Swedish" at bounding box center [254, 163] width 97 height 16
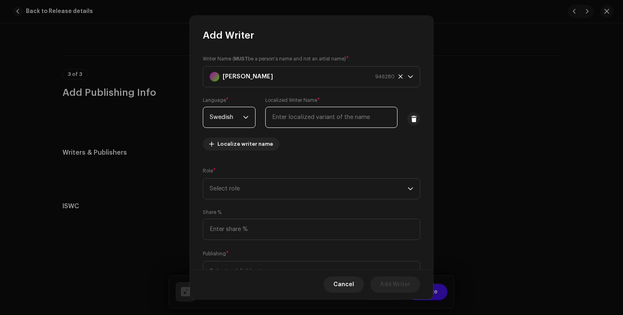
click at [303, 116] on input "text" at bounding box center [331, 117] width 132 height 21
type input "[PERSON_NAME]"
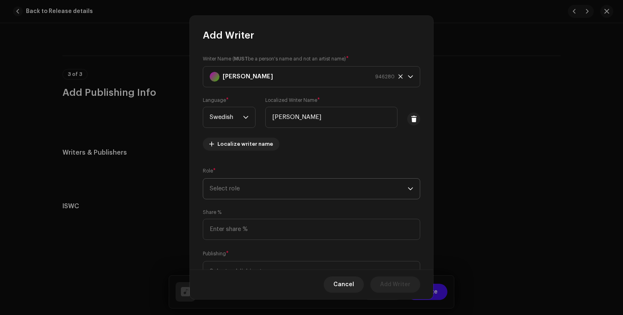
click at [295, 187] on span "Select role" at bounding box center [309, 188] width 198 height 20
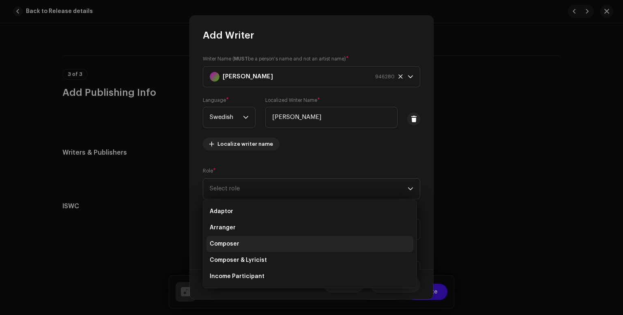
drag, startPoint x: 265, startPoint y: 243, endPoint x: 262, endPoint y: 250, distance: 8.1
click at [262, 250] on li "Composer" at bounding box center [309, 244] width 207 height 16
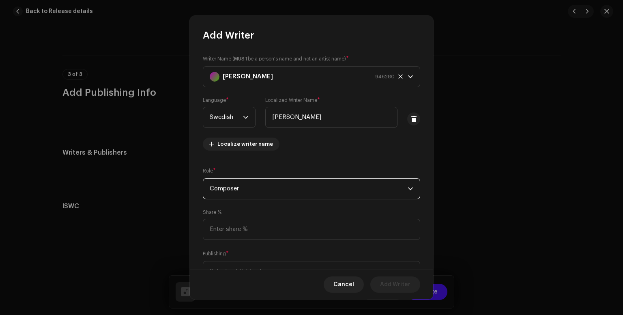
click at [277, 196] on span "Composer" at bounding box center [309, 188] width 198 height 20
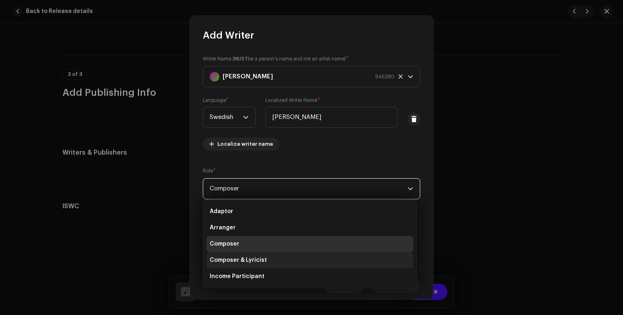
click at [264, 260] on li "Composer & Lyricist" at bounding box center [309, 260] width 207 height 16
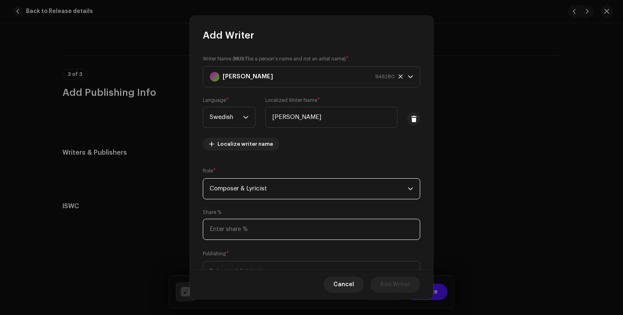
click at [275, 233] on input at bounding box center [311, 229] width 217 height 21
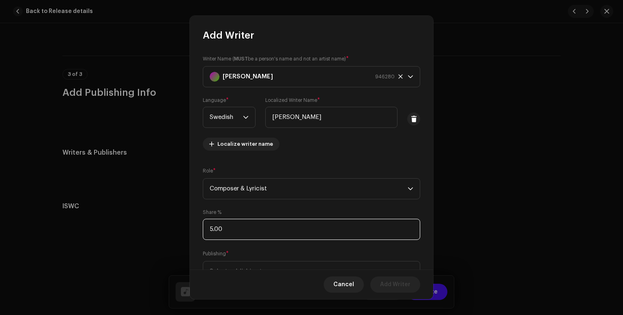
type input "50.00"
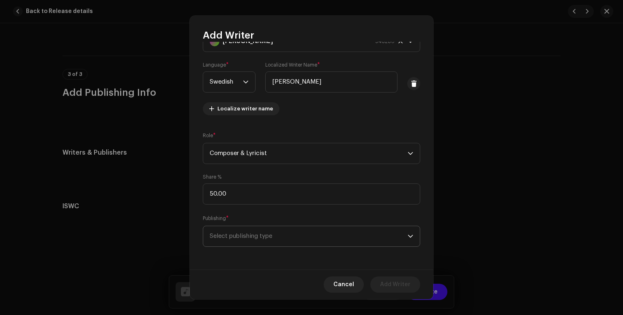
click at [326, 236] on span "Select publishing type" at bounding box center [309, 236] width 198 height 20
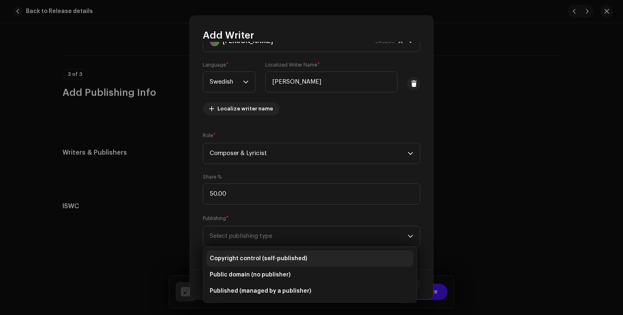
click at [316, 257] on li "Copyright control (self-published)" at bounding box center [309, 258] width 207 height 16
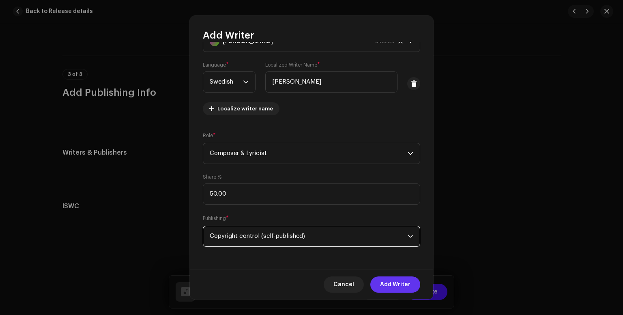
click at [388, 283] on span "Add Writer" at bounding box center [395, 284] width 30 height 16
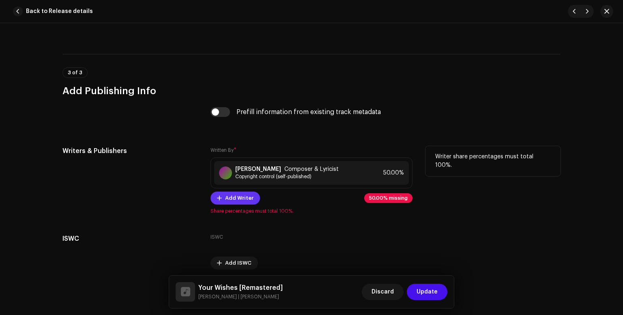
click at [232, 204] on span "Add Writer" at bounding box center [239, 198] width 28 height 16
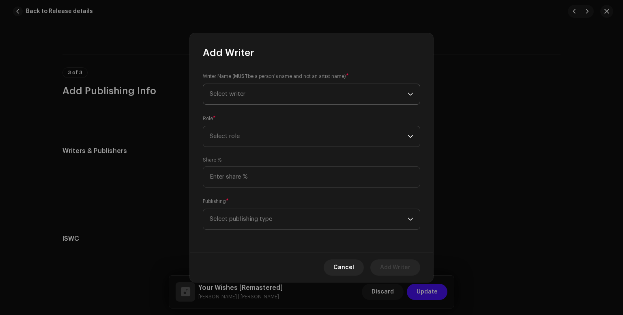
click at [313, 104] on p-select "Select writer" at bounding box center [311, 94] width 217 height 21
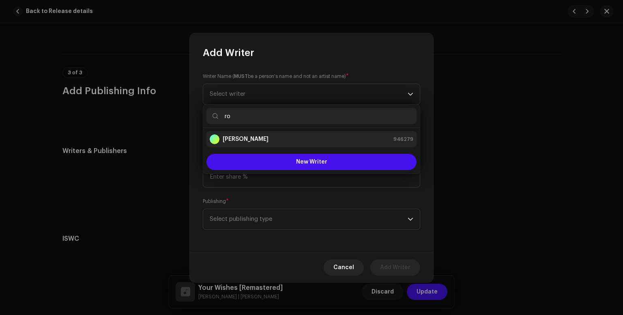
type input "ro"
click at [269, 140] on div "[PERSON_NAME] 946279" at bounding box center [312, 139] width 204 height 10
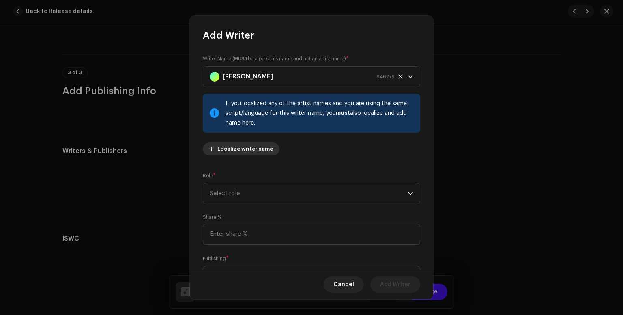
click at [253, 152] on span "Localize writer name" at bounding box center [245, 149] width 56 height 16
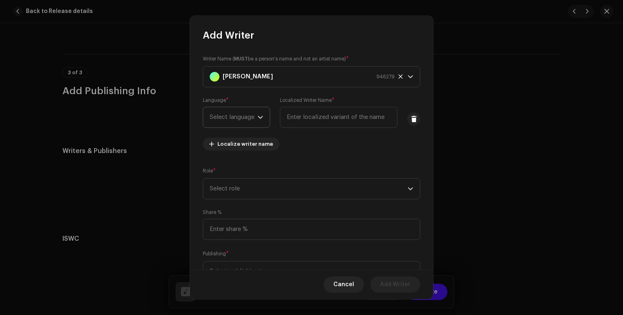
click at [231, 118] on span "Select language" at bounding box center [234, 117] width 48 height 20
type input "swe"
click at [229, 166] on span "Swedish" at bounding box center [222, 163] width 24 height 8
click at [290, 122] on input "text" at bounding box center [331, 117] width 132 height 21
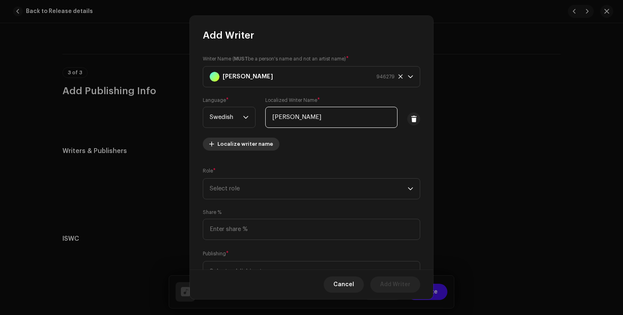
type input "[PERSON_NAME]"
click at [259, 145] on span "Localize writer name" at bounding box center [245, 144] width 56 height 16
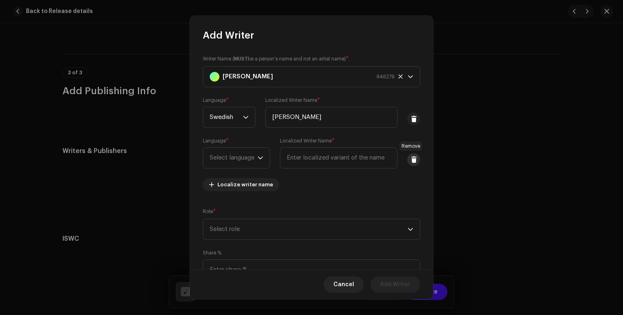
click at [411, 161] on span at bounding box center [414, 159] width 6 height 6
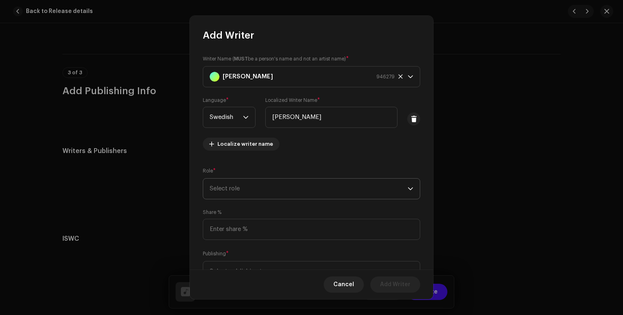
click at [272, 183] on span "Select role" at bounding box center [309, 188] width 198 height 20
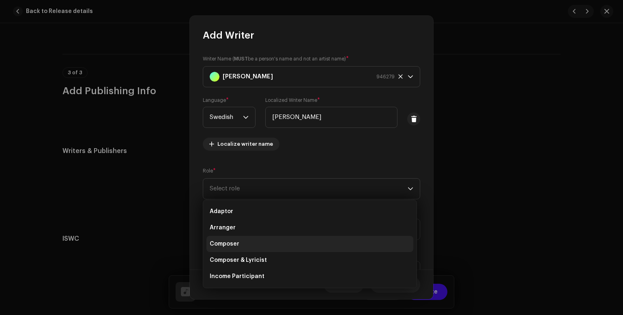
click at [268, 244] on li "Composer" at bounding box center [309, 244] width 207 height 16
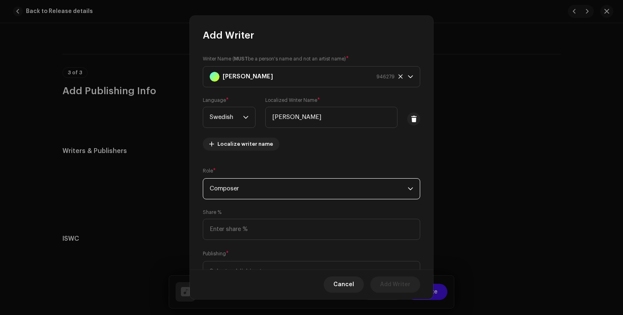
scroll to position [36, 0]
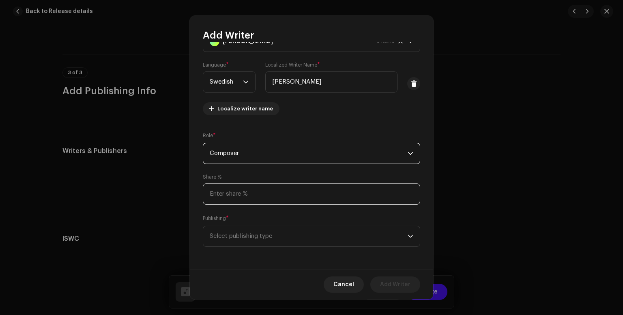
click at [272, 196] on input at bounding box center [311, 193] width 217 height 21
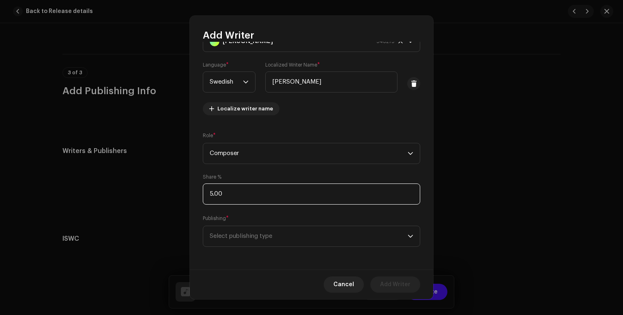
type input "50.00"
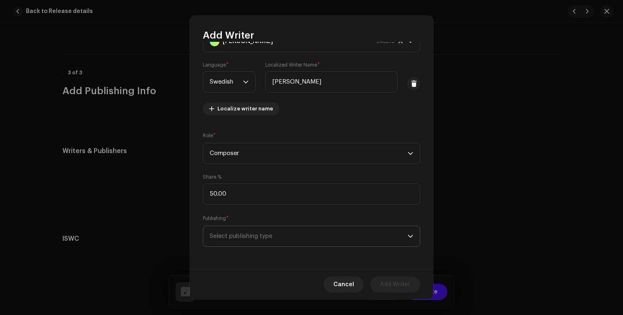
click at [298, 242] on span "Select publishing type" at bounding box center [309, 236] width 198 height 20
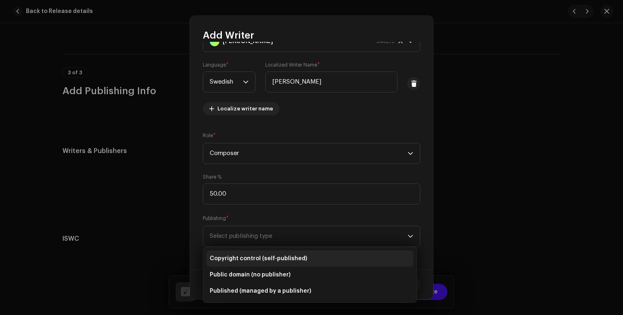
click at [288, 257] on span "Copyright control (self-published)" at bounding box center [258, 258] width 97 height 8
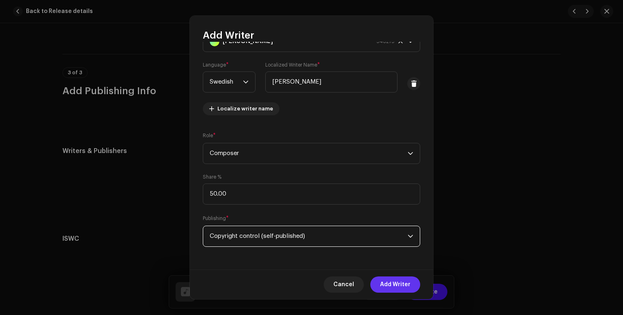
click at [391, 289] on span "Add Writer" at bounding box center [395, 284] width 30 height 16
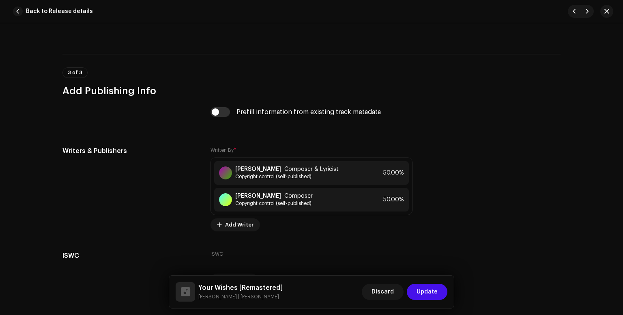
scroll to position [1595, 0]
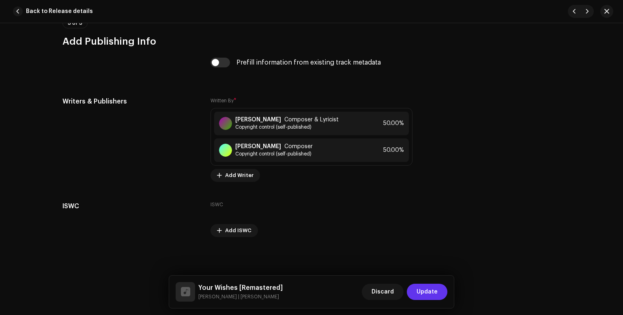
click at [432, 294] on span "Update" at bounding box center [427, 291] width 21 height 16
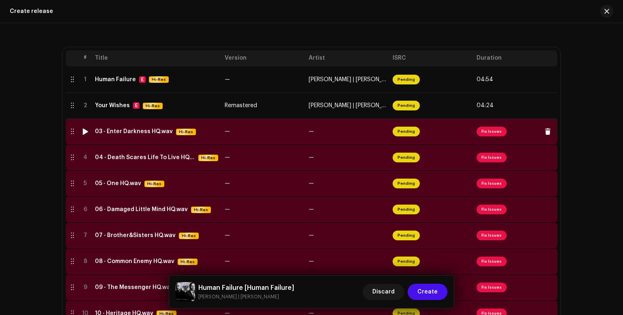
click at [356, 133] on td "—" at bounding box center [347, 131] width 84 height 26
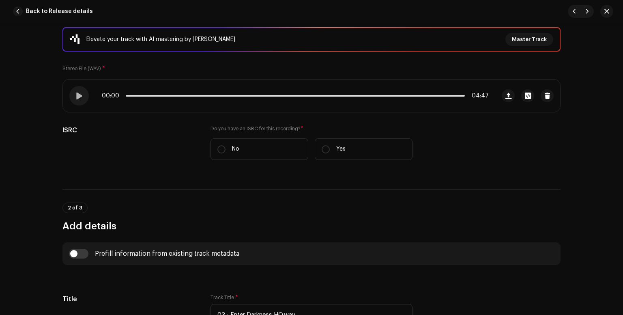
scroll to position [108, 0]
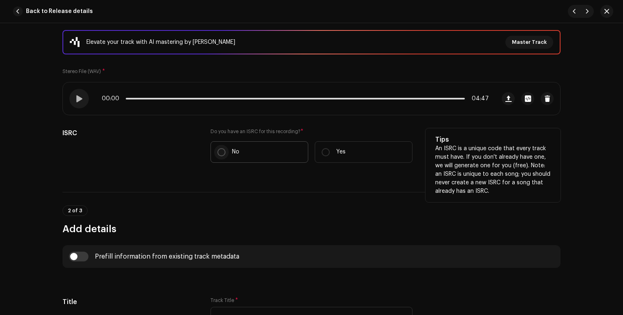
click at [221, 149] on input "No" at bounding box center [221, 152] width 8 height 8
radio input "true"
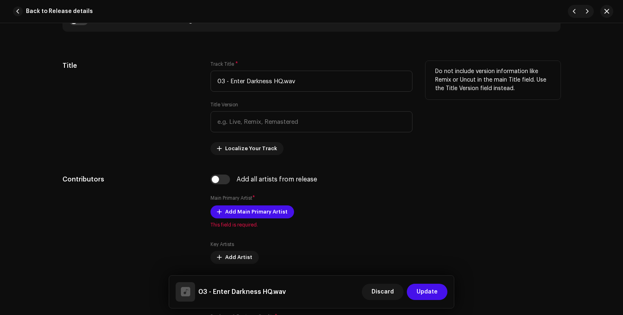
scroll to position [378, 0]
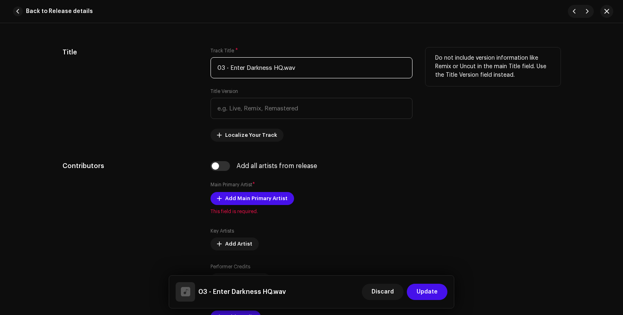
drag, startPoint x: 229, startPoint y: 69, endPoint x: 199, endPoint y: 69, distance: 30.0
click at [199, 69] on div "Title Track Title * 03 - Enter Darkness HQ.wav Title Version Localize Your Trac…" at bounding box center [311, 94] width 498 height 94
click at [294, 68] on input "Enter Darkness HQ.wav" at bounding box center [311, 67] width 202 height 21
type input "Enter Darkness"
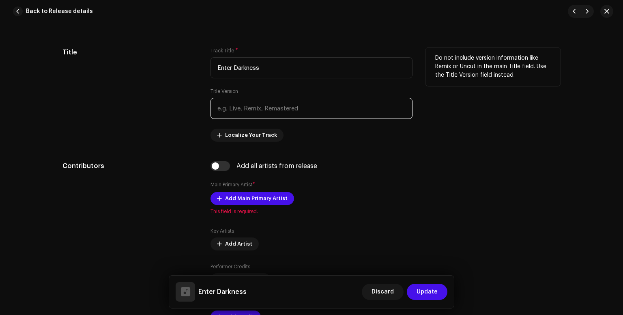
click at [301, 112] on input "text" at bounding box center [311, 108] width 202 height 21
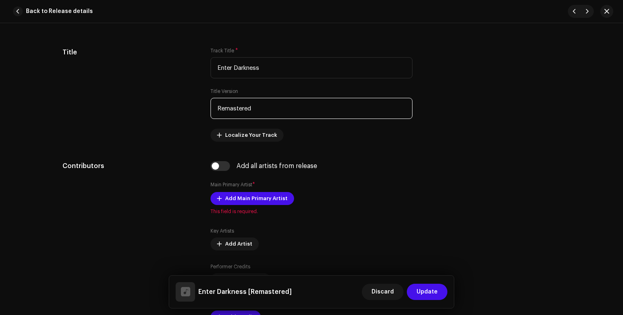
type input "Remastered"
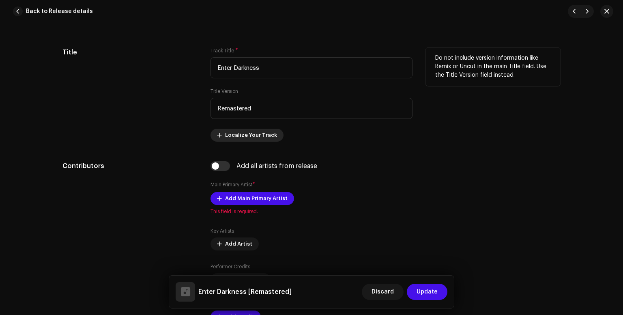
click at [235, 138] on span "Localize Your Track" at bounding box center [251, 135] width 52 height 16
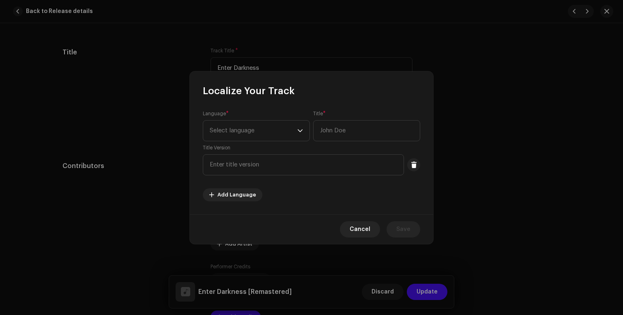
click at [276, 143] on div "Language * Select language Title * Title Version" at bounding box center [311, 142] width 217 height 65
click at [277, 139] on span "Select language" at bounding box center [254, 130] width 88 height 20
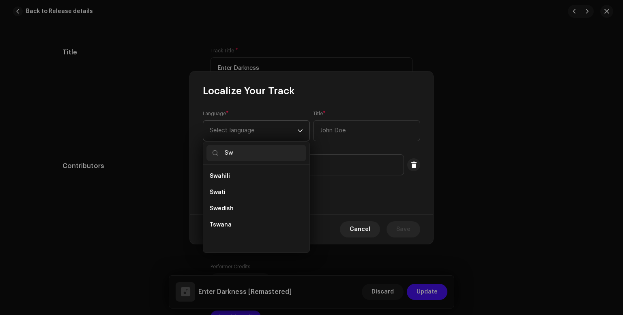
scroll to position [0, 0]
type input "Swe"
click at [263, 172] on li "Swedish" at bounding box center [256, 176] width 100 height 16
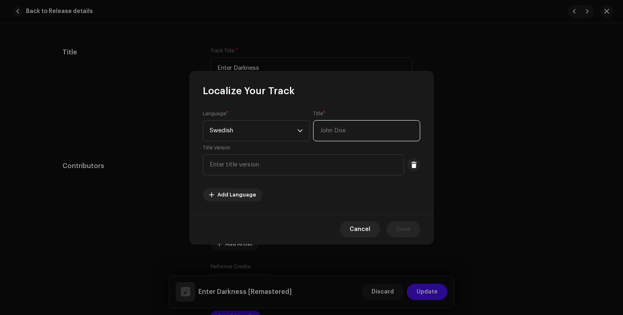
click at [342, 132] on input "text" at bounding box center [366, 130] width 107 height 21
type input "[PERSON_NAME]"
type input "Enter Darkness"
click at [411, 232] on button "Save" at bounding box center [403, 229] width 34 height 16
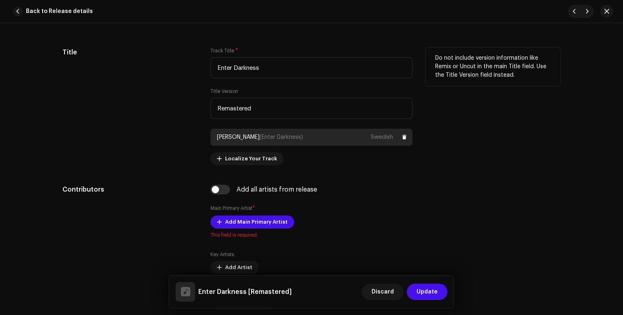
click at [336, 136] on div "[PERSON_NAME] (Enter Darkness) Swedish" at bounding box center [311, 137] width 202 height 17
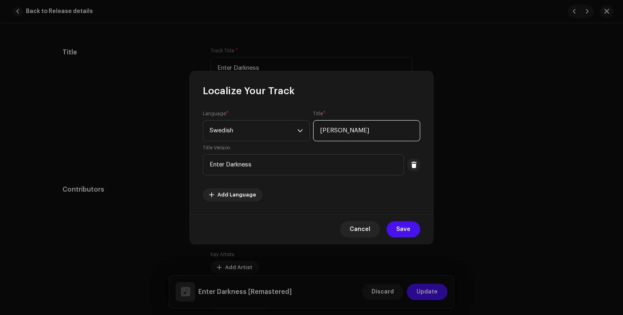
drag, startPoint x: 380, startPoint y: 133, endPoint x: 268, endPoint y: 118, distance: 112.9
click at [268, 119] on div "Language * Swedish Title * [PERSON_NAME] Title Version Enter Darkness" at bounding box center [311, 142] width 217 height 65
type input "Enter Darkness"
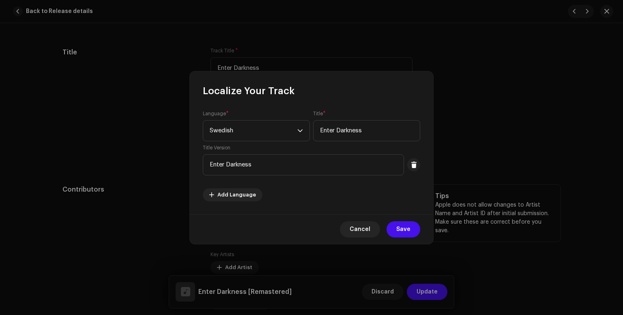
click at [411, 225] on button "Save" at bounding box center [403, 229] width 34 height 16
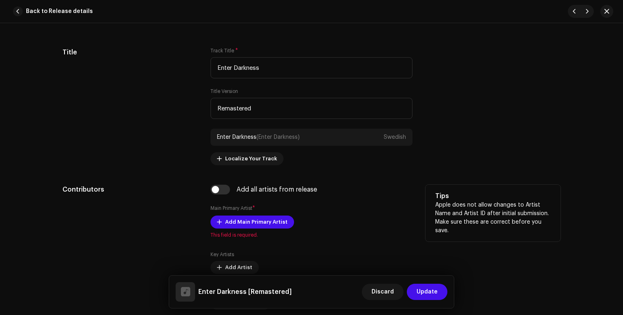
scroll to position [432, 0]
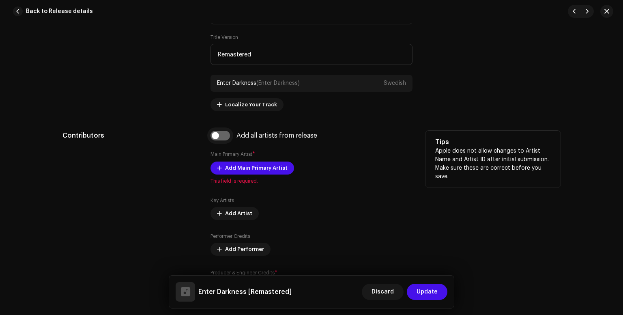
click at [223, 133] on input "checkbox" at bounding box center [219, 136] width 19 height 10
checkbox input "true"
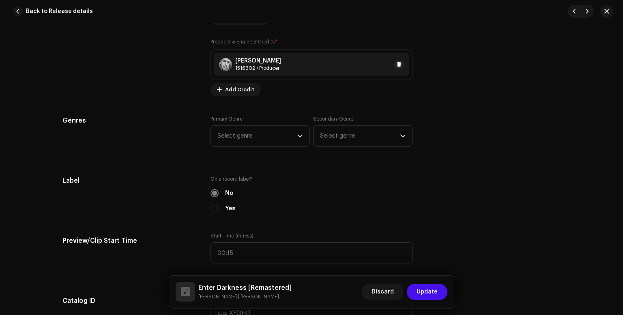
scroll to position [703, 0]
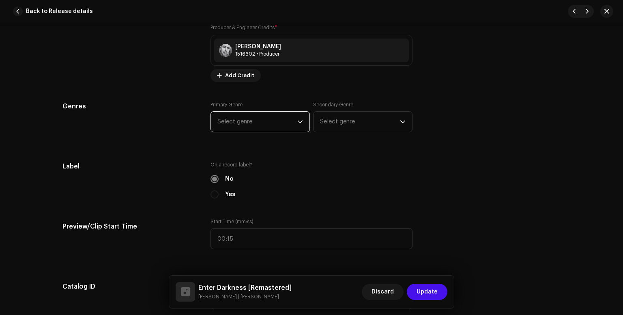
click at [273, 126] on span "Select genre" at bounding box center [257, 122] width 80 height 20
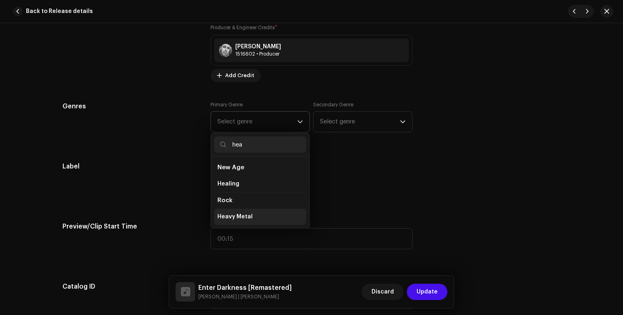
type input "hea"
click at [236, 215] on span "Heavy Metal" at bounding box center [234, 217] width 35 height 8
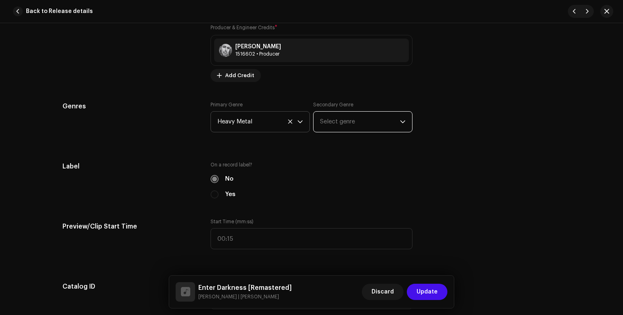
click at [355, 123] on span "Select genre" at bounding box center [360, 122] width 80 height 20
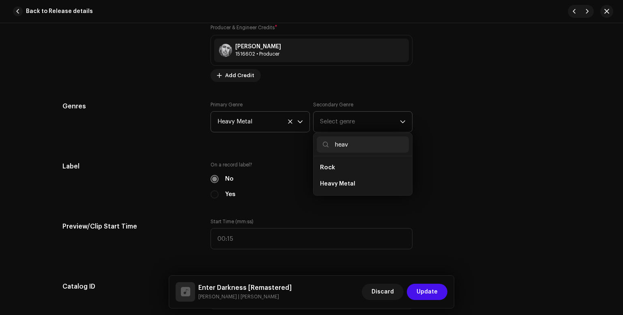
type input "heav"
click at [325, 167] on span "Rock" at bounding box center [327, 167] width 15 height 6
click at [327, 183] on span "Heavy Metal" at bounding box center [337, 184] width 35 height 8
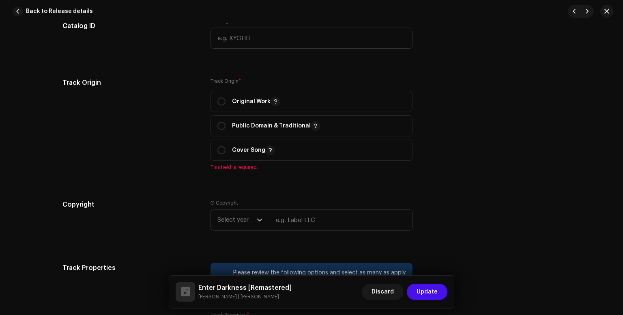
scroll to position [919, 0]
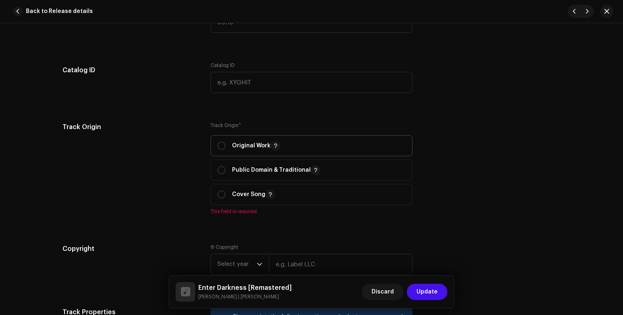
click at [215, 144] on p-togglebutton "Original Work" at bounding box center [311, 145] width 202 height 21
radio input "true"
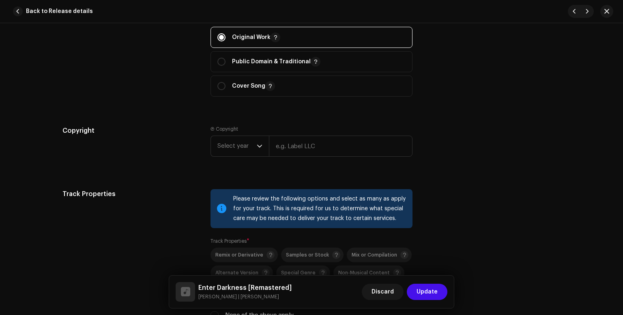
scroll to position [1081, 0]
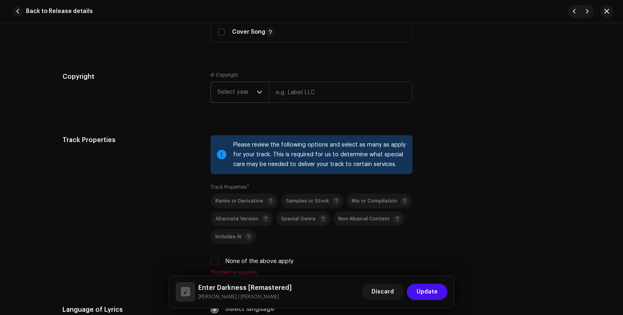
click at [260, 96] on div "dropdown trigger" at bounding box center [260, 92] width 6 height 20
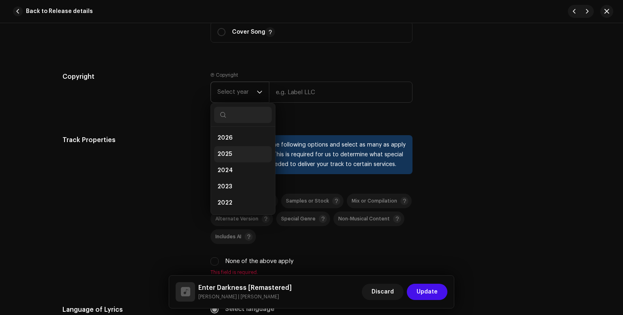
click at [238, 151] on li "2025" at bounding box center [243, 154] width 58 height 16
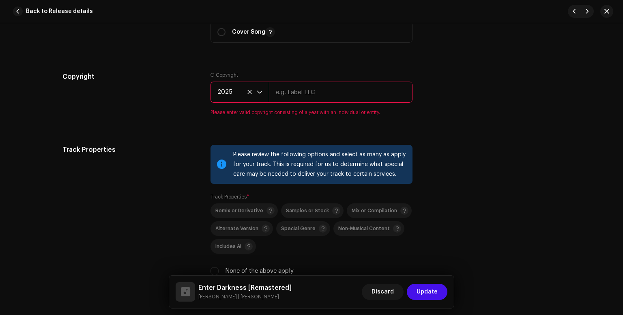
click at [306, 97] on input "text" at bounding box center [341, 92] width 144 height 21
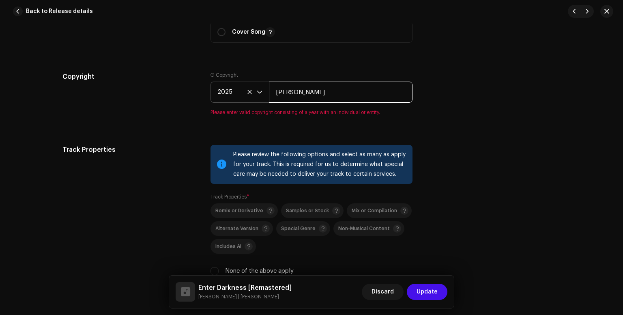
type input "[PERSON_NAME]"
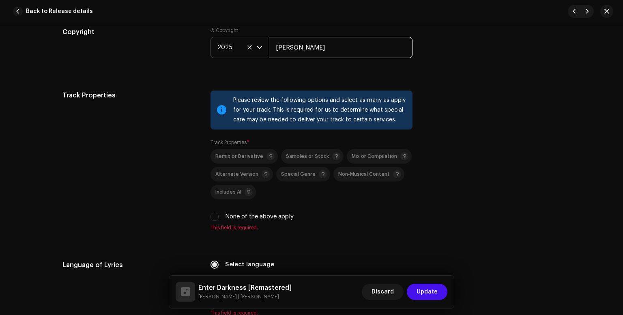
scroll to position [1190, 0]
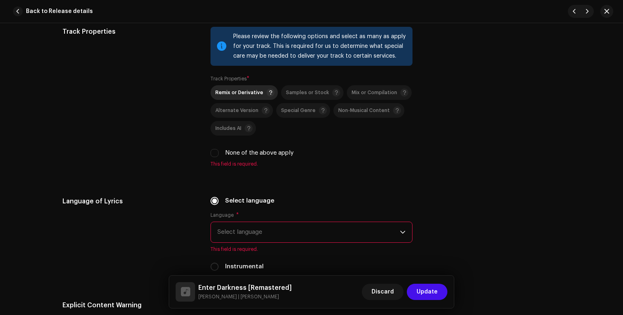
click at [238, 94] on span "Remix or Derivative" at bounding box center [239, 92] width 48 height 5
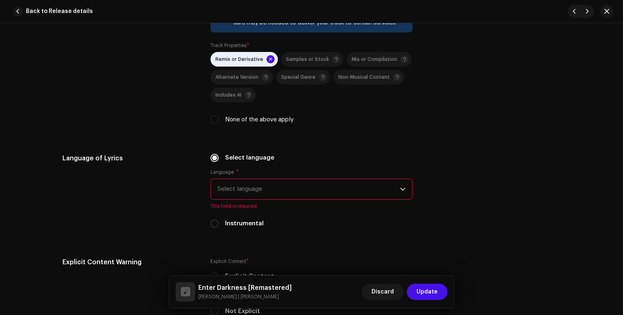
scroll to position [1243, 0]
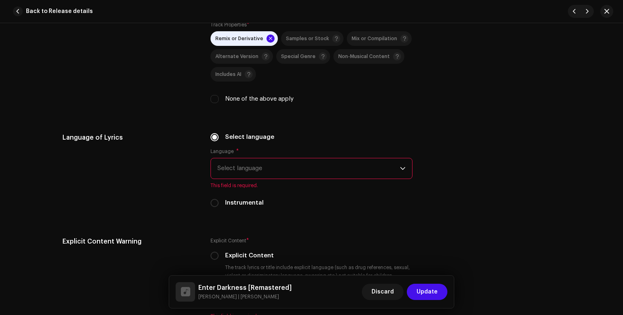
click at [295, 172] on span "Select language" at bounding box center [308, 168] width 183 height 20
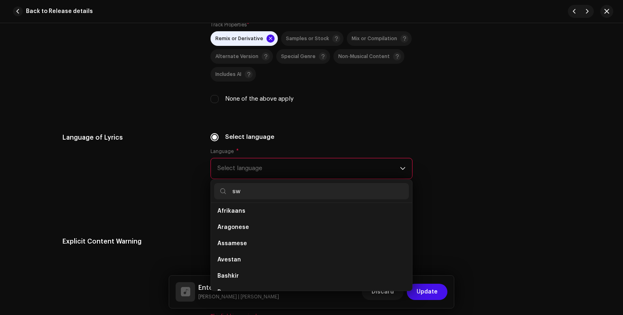
scroll to position [0, 0]
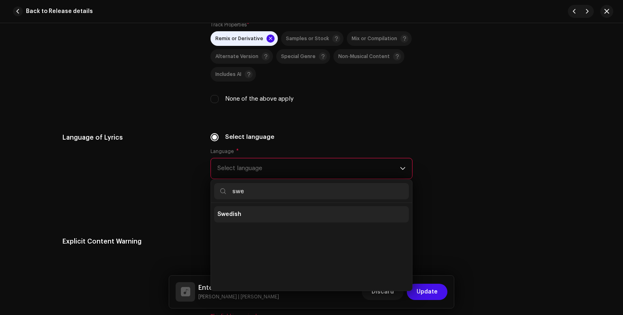
type input "swe"
click at [269, 211] on li "Swedish" at bounding box center [311, 214] width 195 height 16
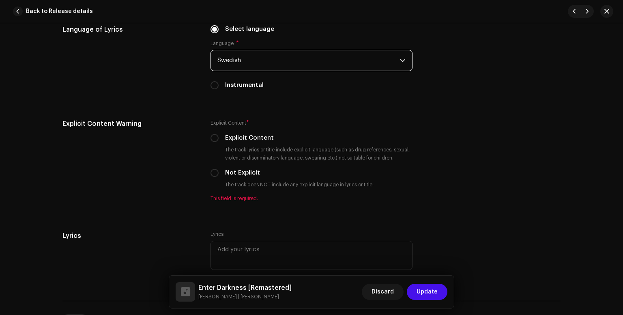
scroll to position [1352, 0]
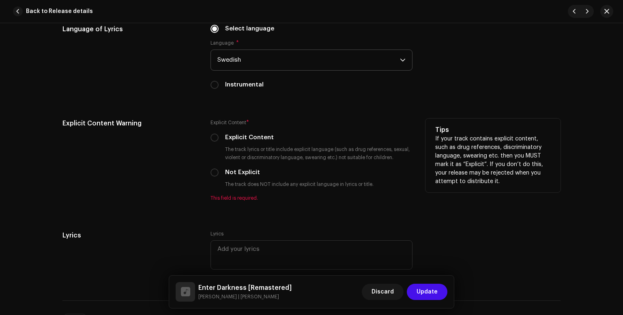
click at [219, 139] on div "Explicit Content" at bounding box center [311, 137] width 202 height 9
click at [211, 139] on input "Explicit Content" at bounding box center [214, 137] width 8 height 8
radio input "true"
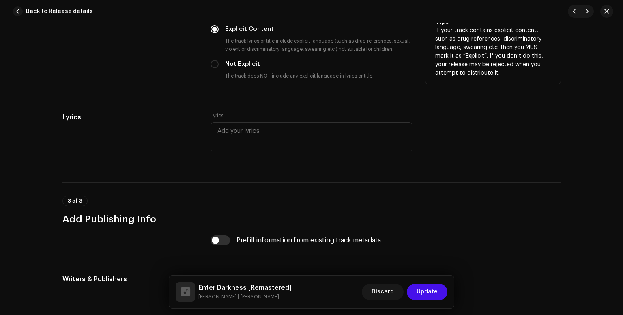
scroll to position [1568, 0]
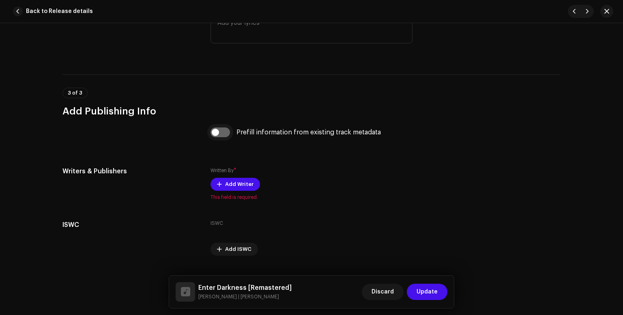
click at [223, 133] on input "checkbox" at bounding box center [219, 132] width 19 height 10
checkbox input "true"
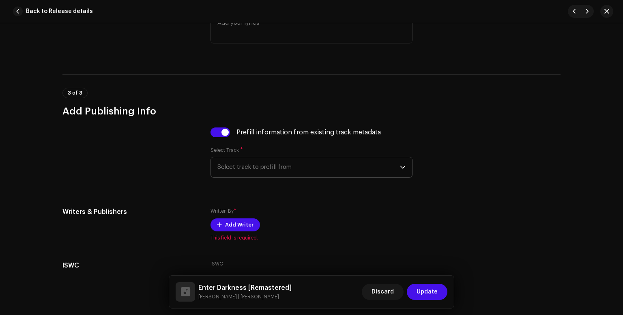
click at [271, 168] on span "Select track to prefill from" at bounding box center [308, 167] width 183 height 20
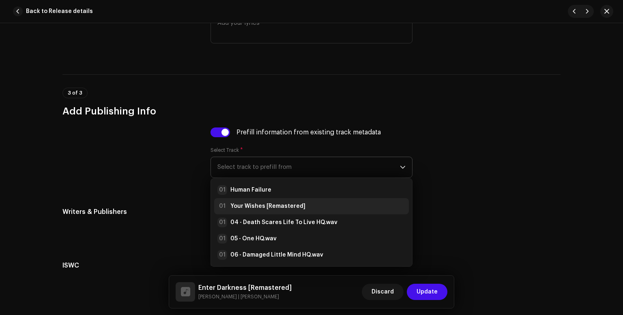
click at [266, 208] on strong "Your Wishes [Remastered]" at bounding box center [267, 206] width 75 height 8
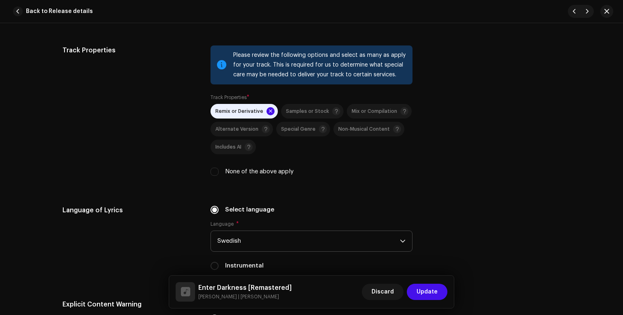
scroll to position [1085, 0]
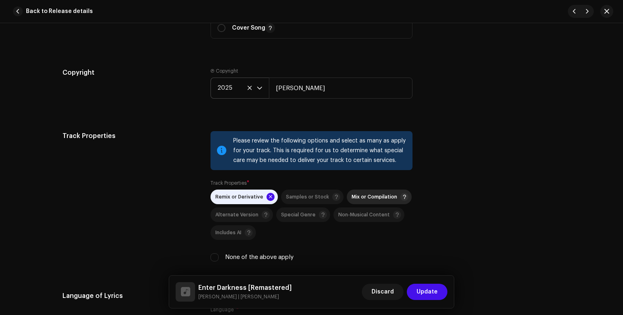
click at [370, 196] on span "Mix or Compilation" at bounding box center [374, 196] width 45 height 5
click at [433, 294] on span "Update" at bounding box center [427, 291] width 21 height 16
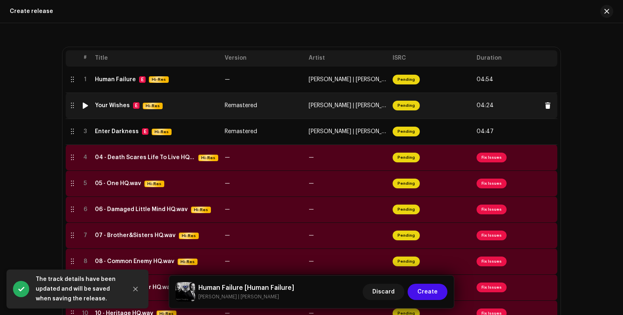
click at [297, 111] on td "Remastered" at bounding box center [263, 105] width 84 height 26
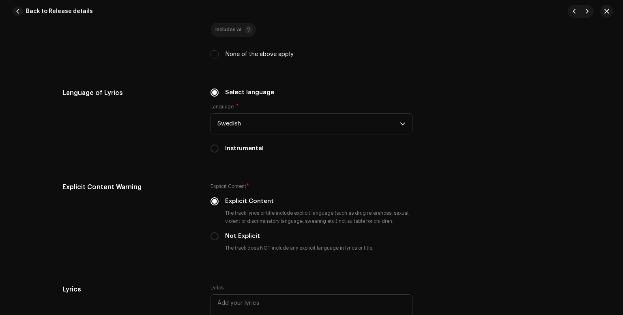
scroll to position [1027, 0]
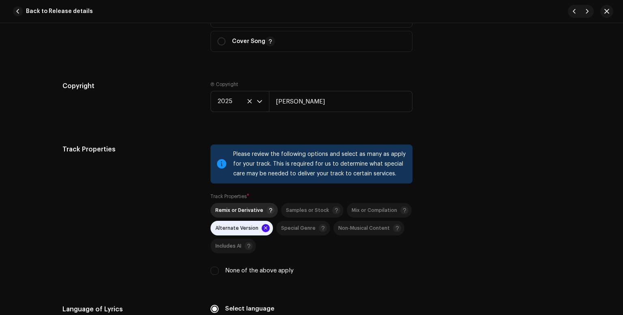
click at [246, 215] on span "Remix or Derivative" at bounding box center [244, 210] width 59 height 10
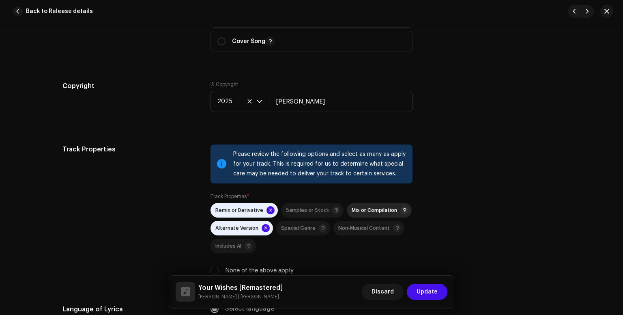
click at [366, 214] on div "Mix or Compilation" at bounding box center [380, 210] width 57 height 8
click at [426, 294] on span "Update" at bounding box center [427, 291] width 21 height 16
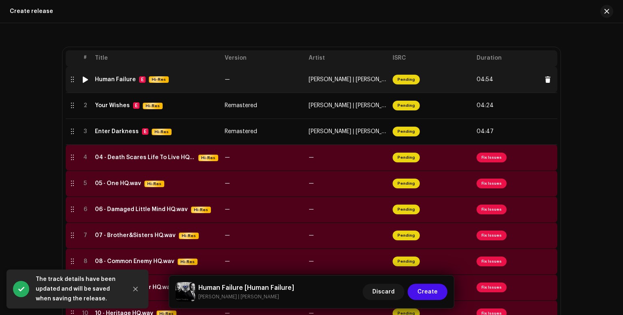
click at [326, 82] on span "[PERSON_NAME] | [PERSON_NAME]" at bounding box center [354, 80] width 90 height 6
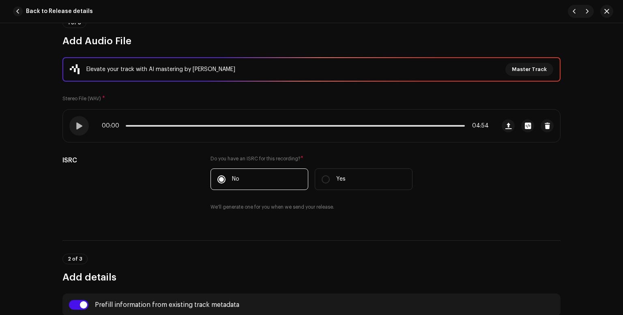
scroll to position [0, 0]
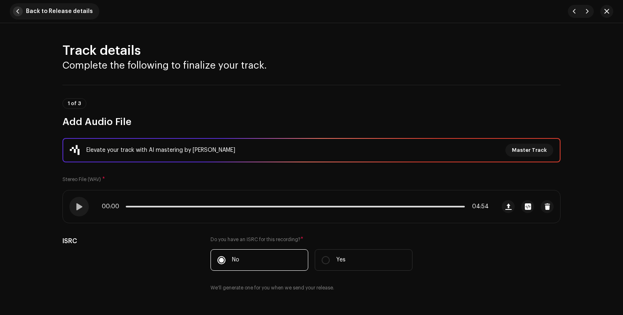
click at [17, 11] on span "button" at bounding box center [18, 11] width 10 height 10
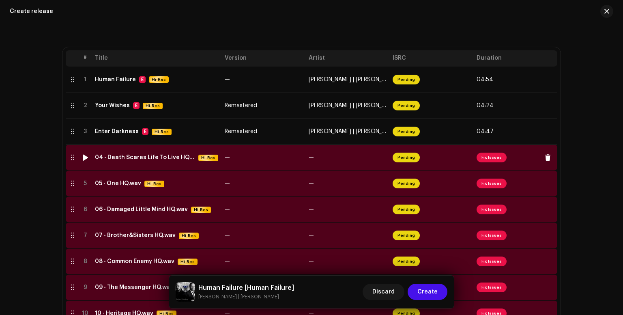
click at [365, 163] on td "—" at bounding box center [347, 157] width 84 height 26
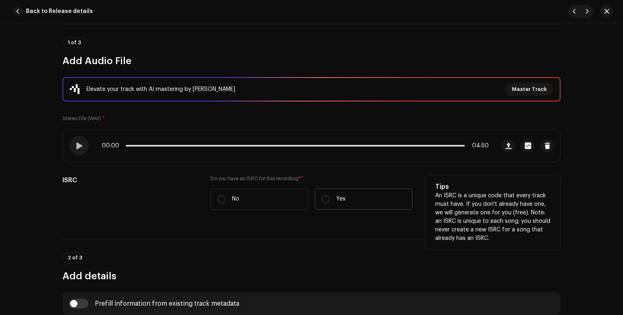
scroll to position [162, 0]
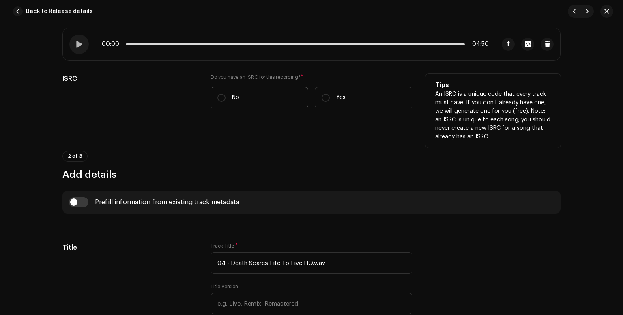
click at [227, 101] on label "No" at bounding box center [259, 97] width 98 height 21
click at [225, 101] on input "No" at bounding box center [221, 98] width 8 height 8
radio input "true"
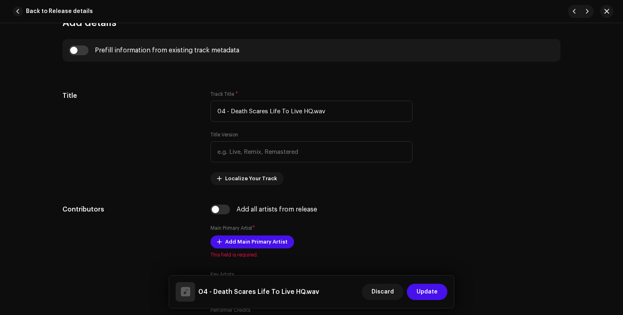
scroll to position [270, 0]
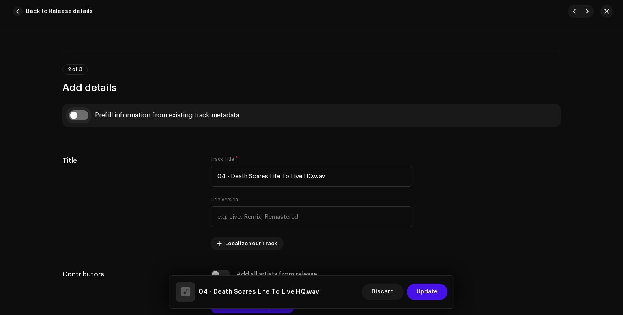
click at [77, 116] on input "checkbox" at bounding box center [78, 115] width 19 height 10
checkbox input "true"
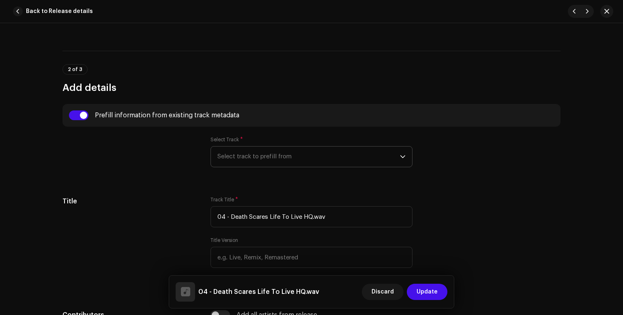
click at [336, 163] on span "Select track to prefill from" at bounding box center [308, 156] width 183 height 20
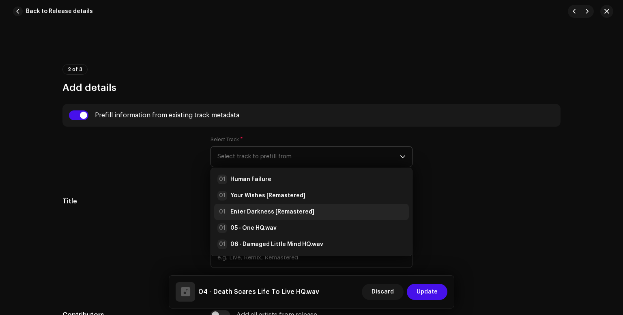
click at [312, 210] on div "01 Enter Darkness [Remastered]" at bounding box center [311, 212] width 188 height 10
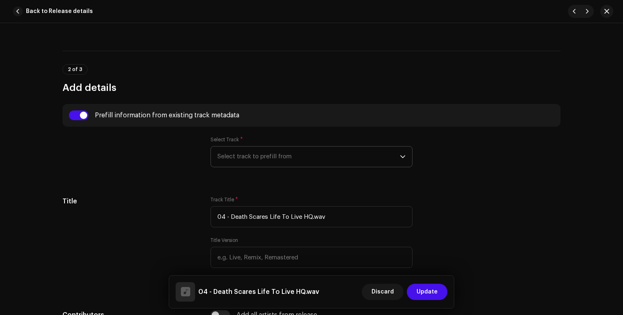
type input "Enter Darkness"
type input "Remastered"
radio input "true"
type input "[PERSON_NAME]"
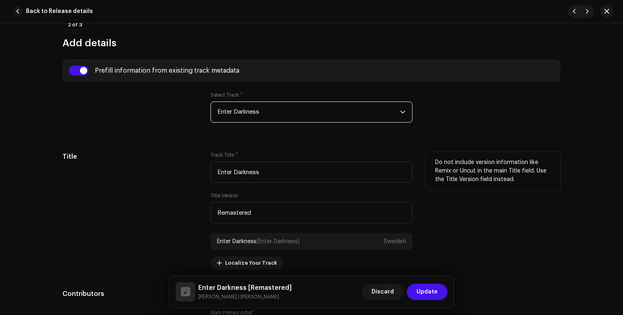
scroll to position [378, 0]
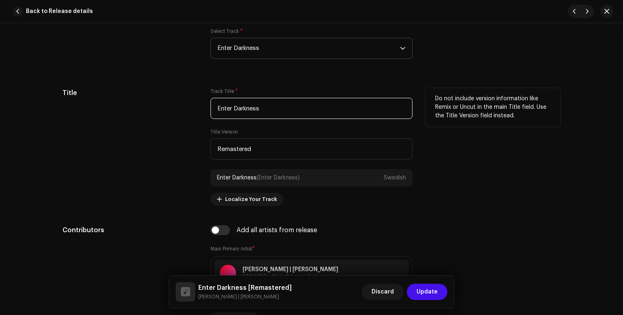
drag, startPoint x: 277, startPoint y: 111, endPoint x: 189, endPoint y: 99, distance: 87.9
click at [194, 101] on div "Title Track Title * Enter Darkness Title Version Remastered Enter Darkness (Ent…" at bounding box center [311, 147] width 498 height 118
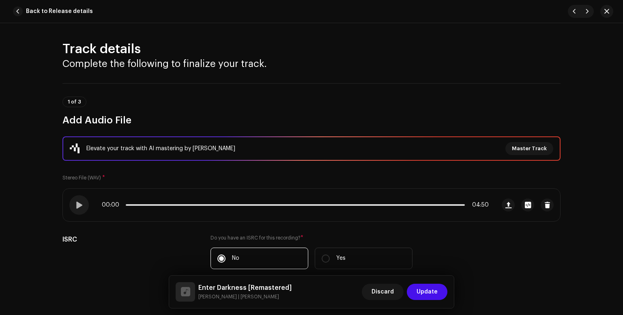
scroll to position [0, 0]
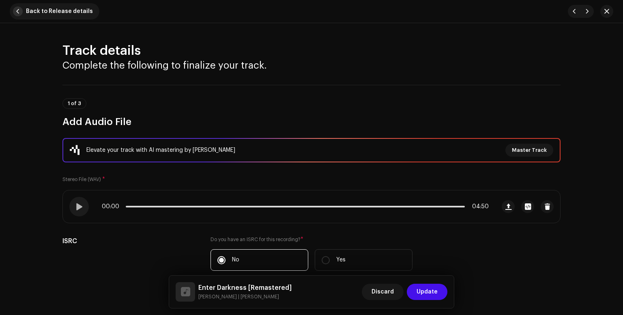
click at [18, 9] on span "button" at bounding box center [18, 11] width 10 height 10
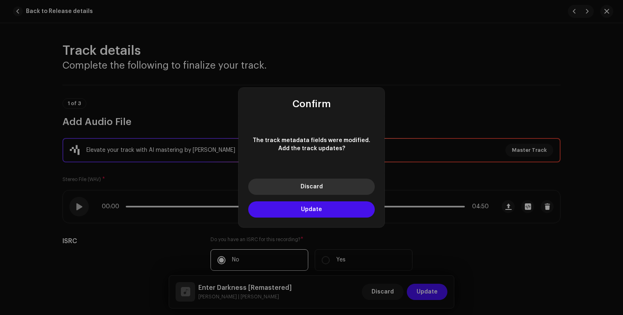
click at [339, 190] on button "Discard" at bounding box center [311, 186] width 127 height 16
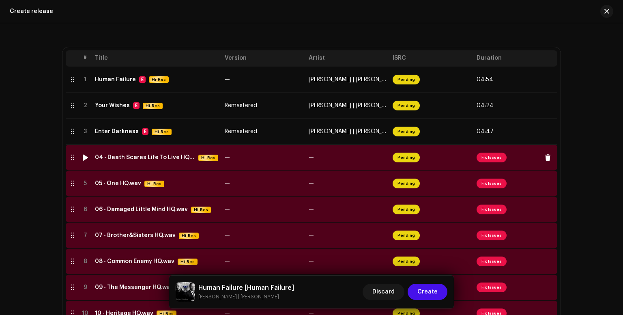
click at [294, 161] on td "—" at bounding box center [263, 157] width 84 height 26
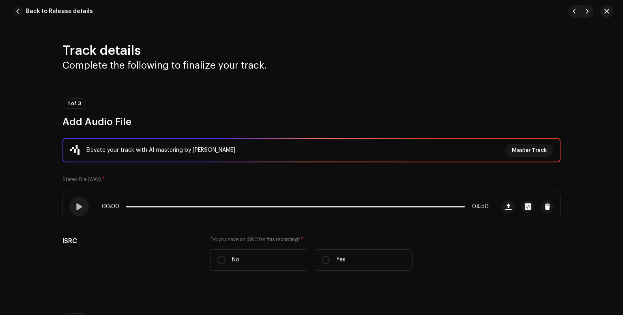
scroll to position [162, 0]
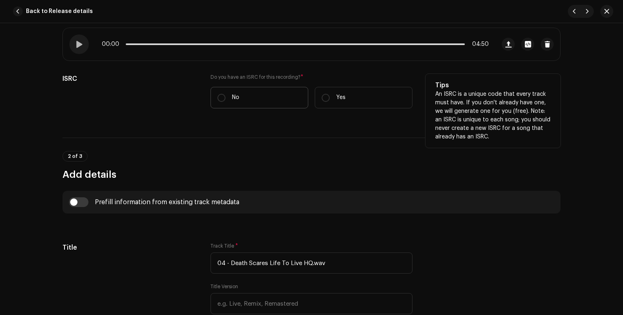
click at [223, 101] on label "No" at bounding box center [259, 97] width 98 height 21
click at [223, 101] on input "No" at bounding box center [221, 98] width 8 height 8
radio input "true"
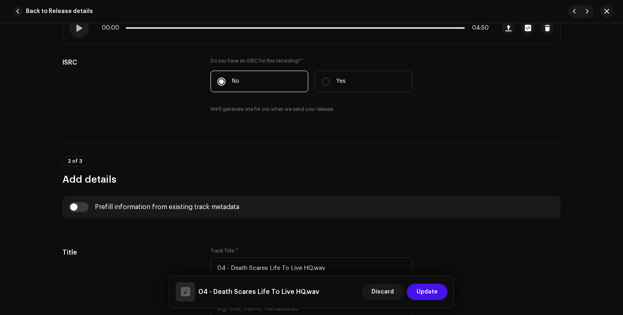
scroll to position [270, 0]
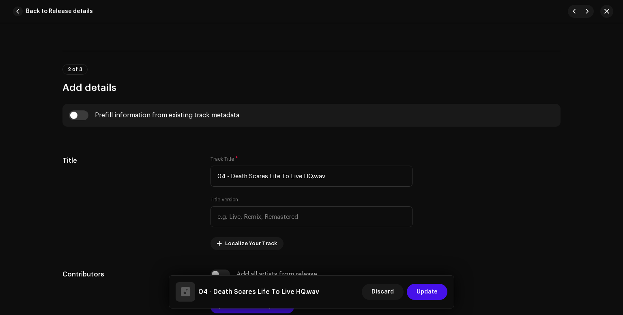
click at [68, 106] on div "Prefill information from existing track metadata" at bounding box center [311, 115] width 498 height 23
click at [73, 114] on input "checkbox" at bounding box center [78, 115] width 19 height 10
checkbox input "true"
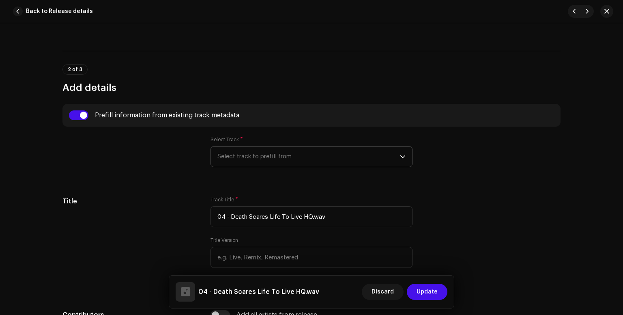
click at [267, 161] on span "Select track to prefill from" at bounding box center [308, 156] width 183 height 20
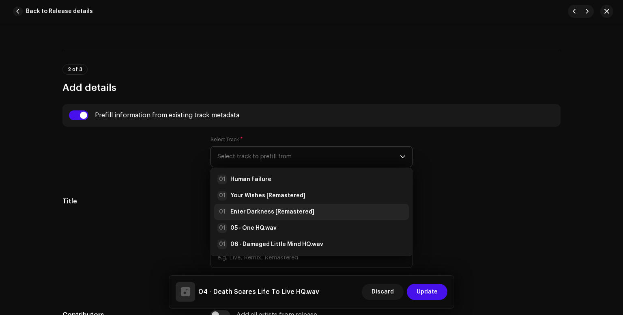
click at [264, 210] on strong "Enter Darkness [Remastered]" at bounding box center [272, 212] width 84 height 8
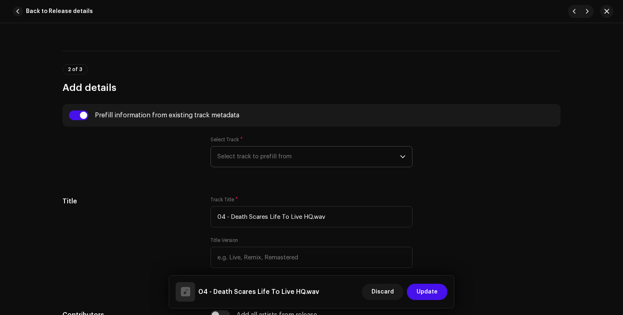
type input "Enter Darkness"
type input "Remastered"
radio input "true"
type input "[PERSON_NAME]"
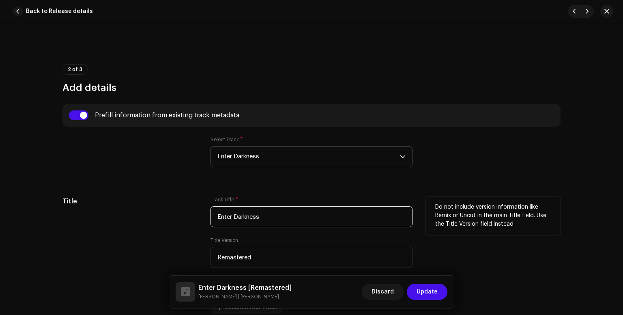
drag, startPoint x: 283, startPoint y: 213, endPoint x: 165, endPoint y: 200, distance: 119.2
click at [165, 200] on div "Title Track Title * Enter Darkness Title Version Remastered Enter Darkness (Ent…" at bounding box center [311, 255] width 498 height 118
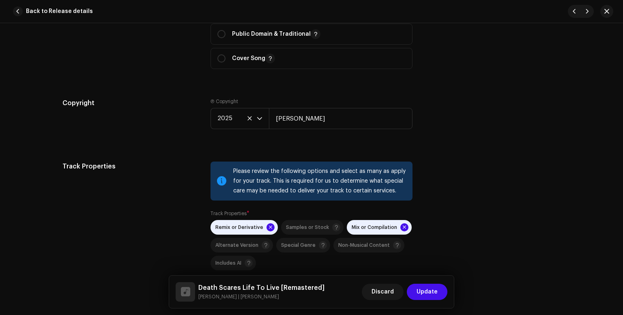
scroll to position [1136, 0]
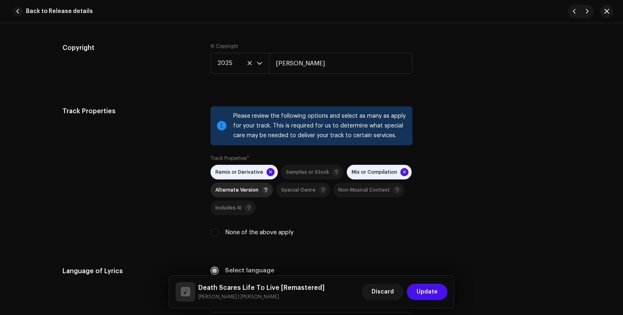
type input "Death Scares Life To Live"
click at [241, 193] on span "Alternate Version" at bounding box center [236, 189] width 43 height 5
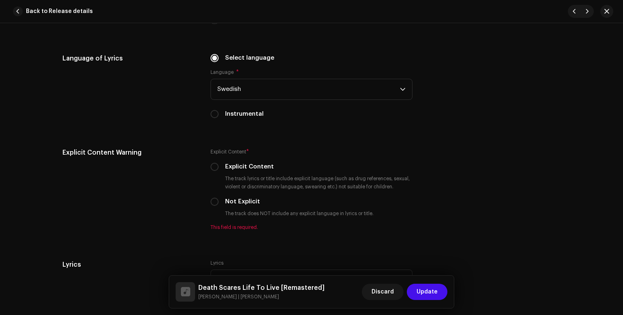
scroll to position [1352, 0]
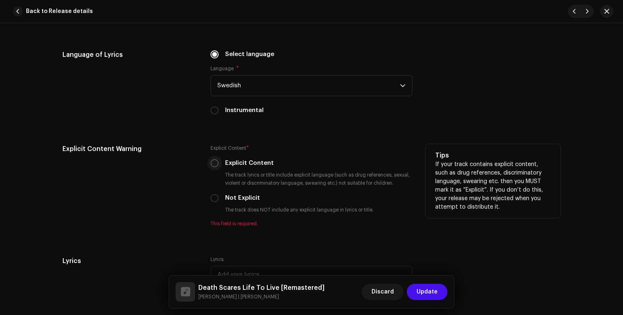
click at [213, 165] on input "Explicit Content" at bounding box center [214, 163] width 8 height 8
radio input "true"
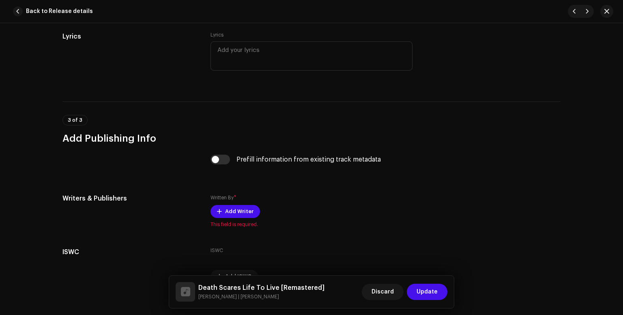
scroll to position [1568, 0]
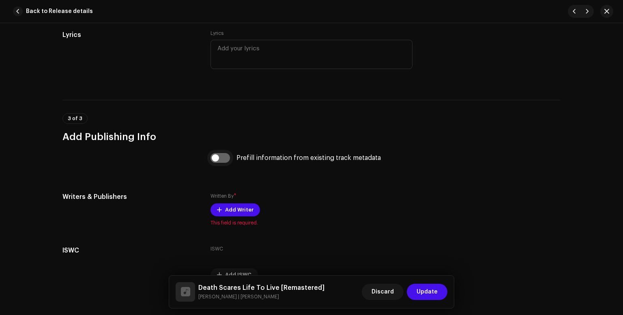
click at [219, 161] on input "checkbox" at bounding box center [219, 158] width 19 height 10
checkbox input "true"
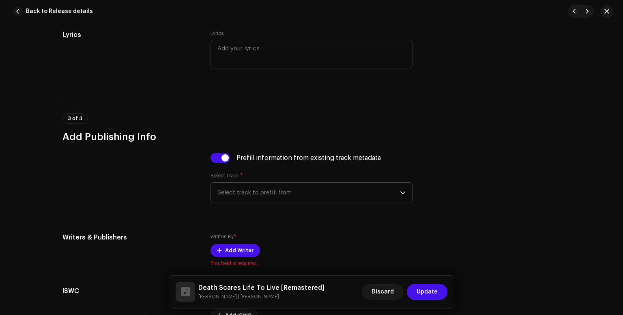
click at [334, 199] on span "Select track to prefill from" at bounding box center [308, 193] width 183 height 20
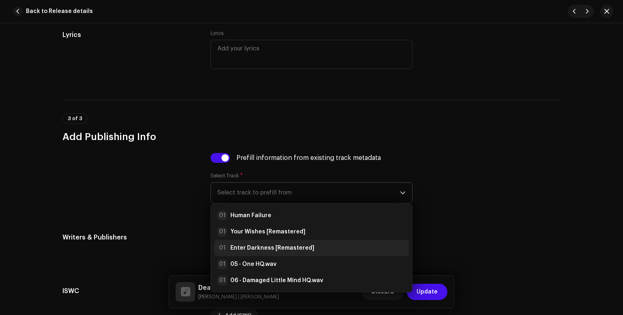
click at [313, 249] on div "01 Enter Darkness [Remastered]" at bounding box center [311, 248] width 188 height 10
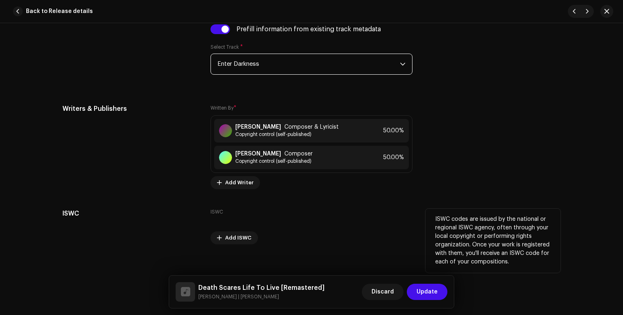
scroll to position [1706, 0]
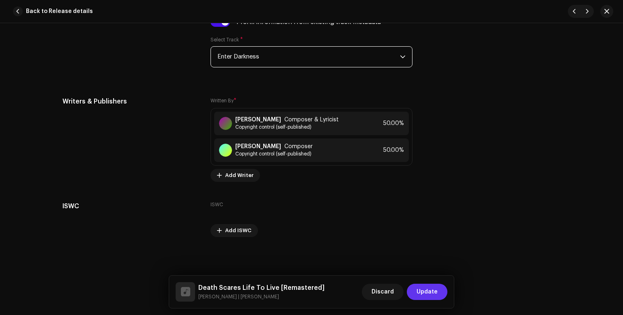
click at [423, 293] on span "Update" at bounding box center [427, 291] width 21 height 16
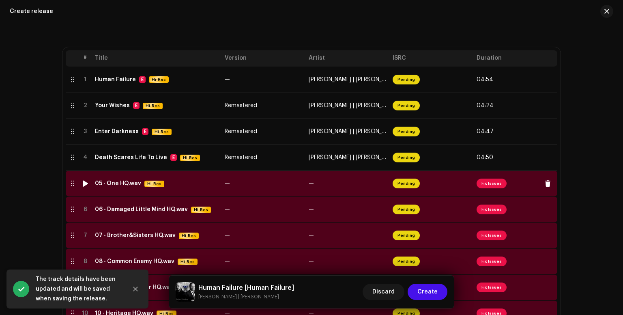
drag, startPoint x: 359, startPoint y: 189, endPoint x: 414, endPoint y: 189, distance: 55.2
click at [345, 186] on td "—" at bounding box center [347, 183] width 84 height 26
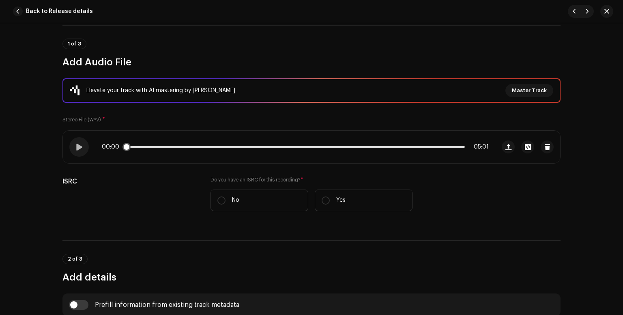
scroll to position [108, 0]
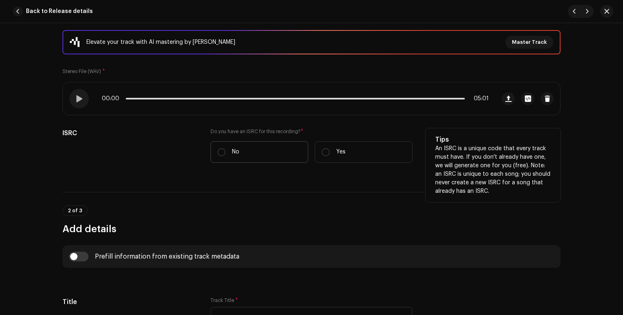
click at [219, 156] on label "No" at bounding box center [259, 151] width 98 height 21
click at [219, 156] on input "No" at bounding box center [221, 152] width 8 height 8
radio input "true"
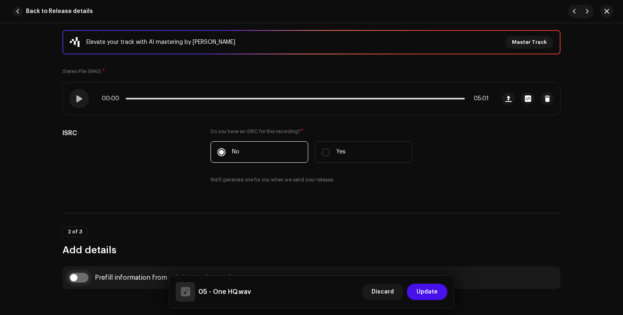
click at [73, 279] on input "checkbox" at bounding box center [78, 278] width 19 height 10
checkbox input "true"
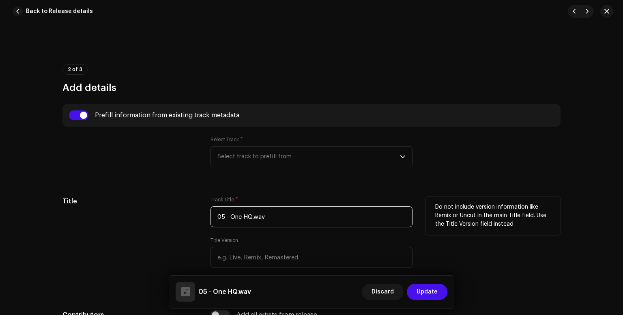
drag, startPoint x: 286, startPoint y: 220, endPoint x: 211, endPoint y: 213, distance: 75.8
click at [211, 213] on input "05 - One HQ.wav" at bounding box center [311, 216] width 202 height 21
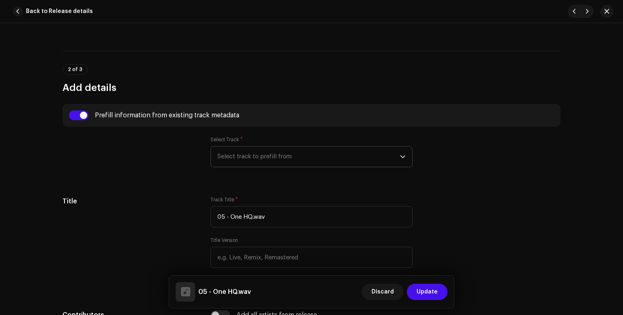
click at [404, 155] on icon "dropdown trigger" at bounding box center [403, 157] width 6 height 6
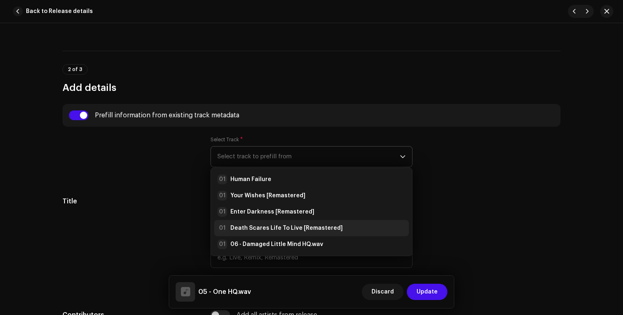
click at [317, 228] on strong "Death Scares Life To Live [Remastered]" at bounding box center [286, 228] width 112 height 8
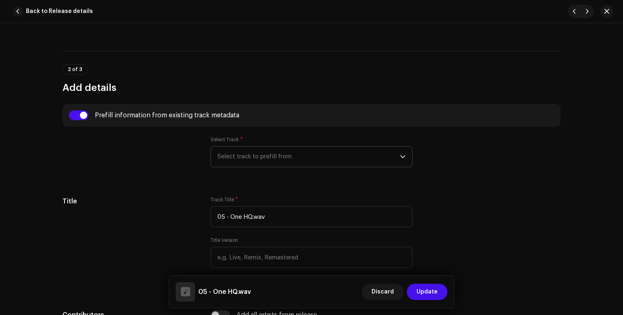
type input "Death Scares Life To Live"
type input "Remastered"
radio input "true"
type input "[PERSON_NAME]"
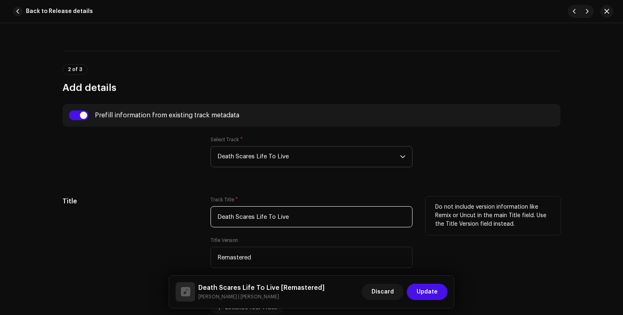
drag, startPoint x: 316, startPoint y: 220, endPoint x: 211, endPoint y: 203, distance: 106.0
click at [211, 204] on div "Track Title * Death Scares Life To Live" at bounding box center [311, 211] width 202 height 31
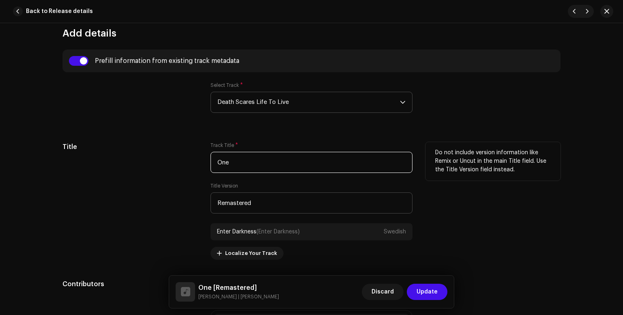
scroll to position [432, 0]
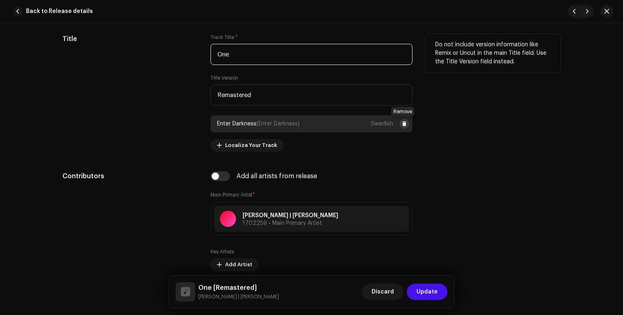
type input "One"
click at [404, 125] on span at bounding box center [404, 123] width 5 height 6
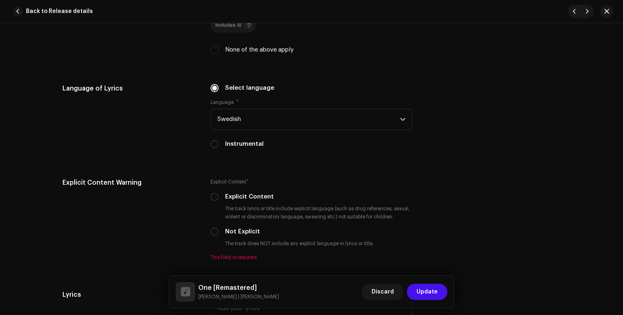
scroll to position [1352, 0]
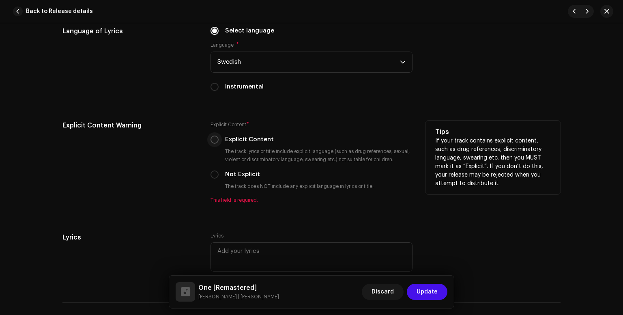
click at [213, 142] on input "Explicit Content" at bounding box center [214, 139] width 8 height 8
radio input "true"
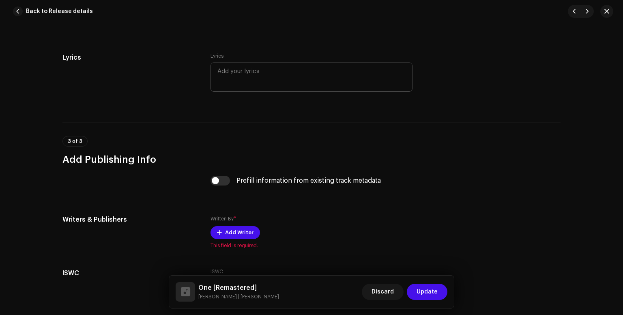
scroll to position [1591, 0]
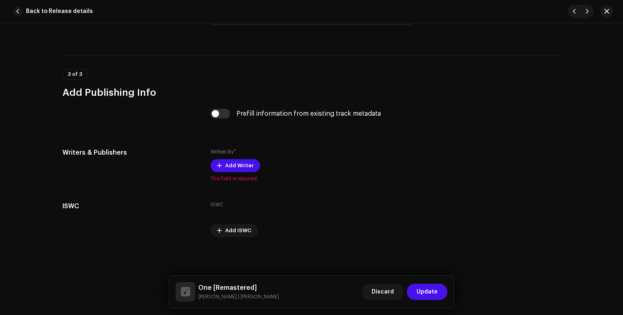
click at [229, 115] on div "Prefill information from existing track metadata" at bounding box center [311, 114] width 202 height 10
click at [224, 114] on input "checkbox" at bounding box center [219, 114] width 19 height 10
checkbox input "true"
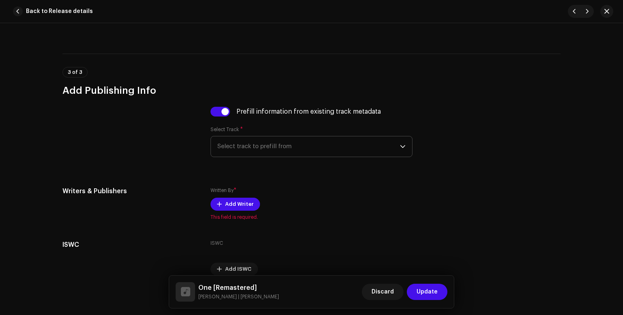
click at [262, 152] on span "Select track to prefill from" at bounding box center [308, 146] width 183 height 20
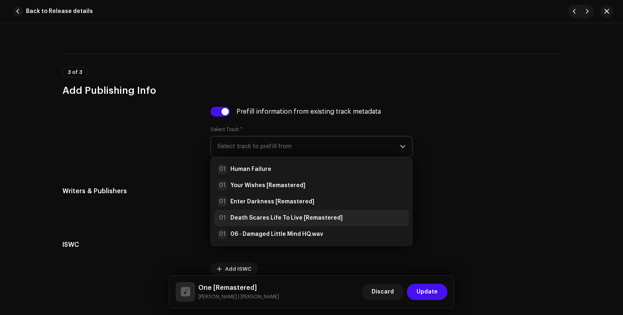
click at [292, 220] on strong "Death Scares Life To Live [Remastered]" at bounding box center [286, 218] width 112 height 8
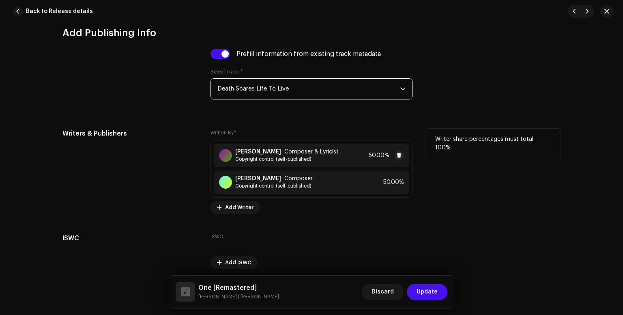
scroll to position [1682, 0]
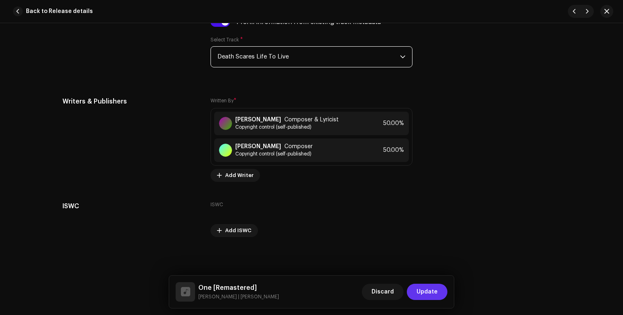
click at [436, 292] on span "Update" at bounding box center [427, 291] width 21 height 16
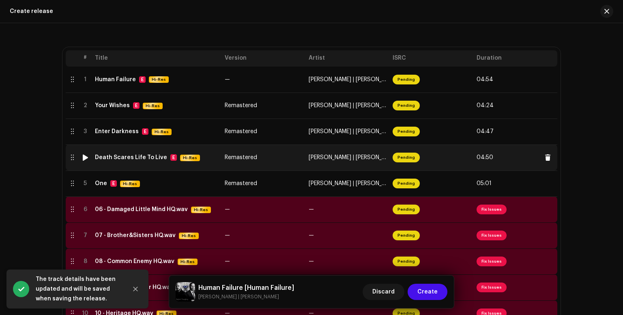
click at [357, 167] on td "[PERSON_NAME] | [PERSON_NAME]" at bounding box center [347, 157] width 84 height 26
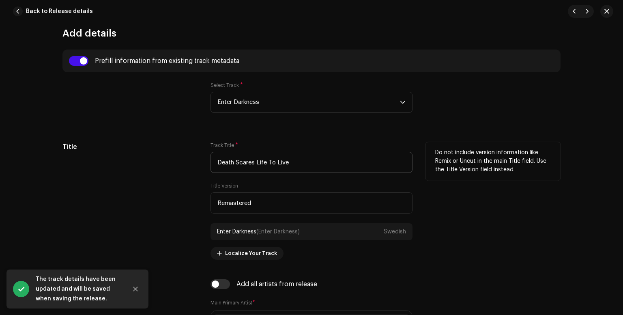
scroll to position [378, 0]
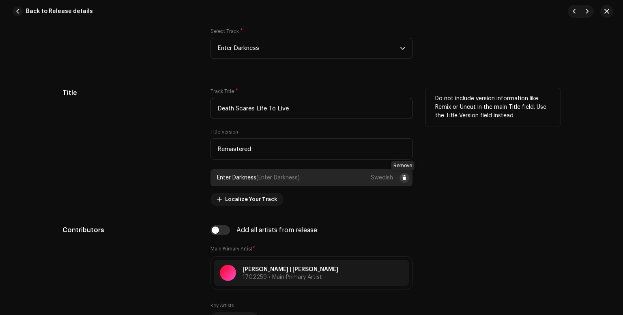
click at [403, 177] on span at bounding box center [404, 177] width 5 height 6
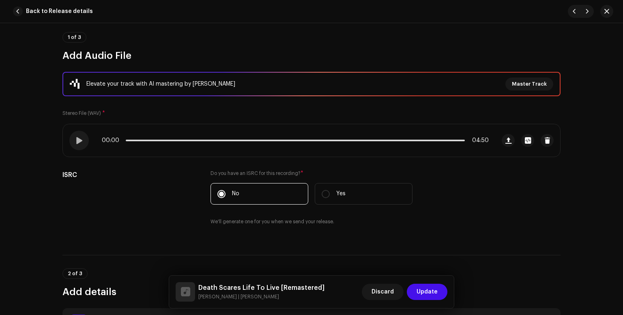
scroll to position [270, 0]
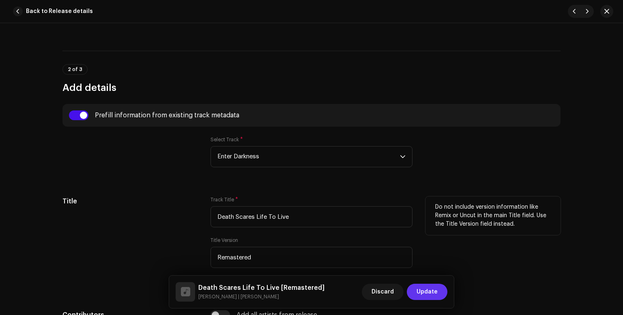
click at [438, 296] on button "Update" at bounding box center [427, 291] width 41 height 16
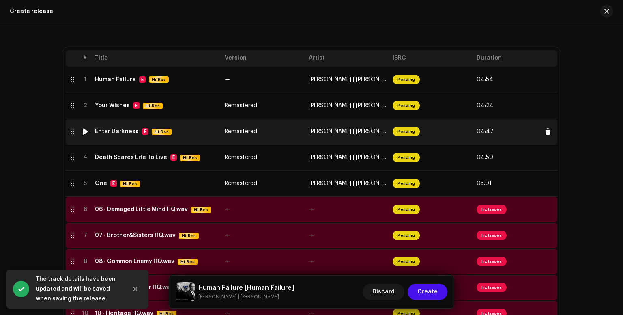
click at [325, 137] on td "[PERSON_NAME] | [PERSON_NAME]" at bounding box center [347, 131] width 84 height 26
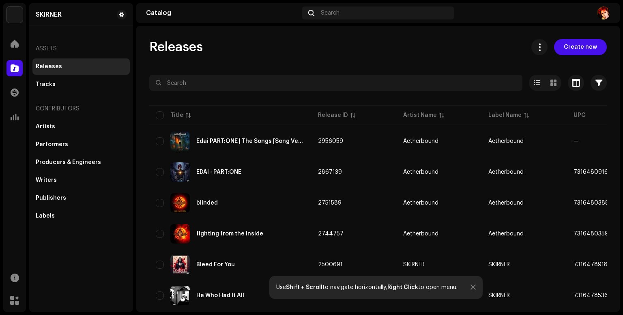
click at [71, 68] on div "Releases" at bounding box center [81, 66] width 91 height 6
click at [48, 50] on div "Assets" at bounding box center [80, 48] width 97 height 19
click at [43, 89] on div "Tracks" at bounding box center [80, 84] width 97 height 16
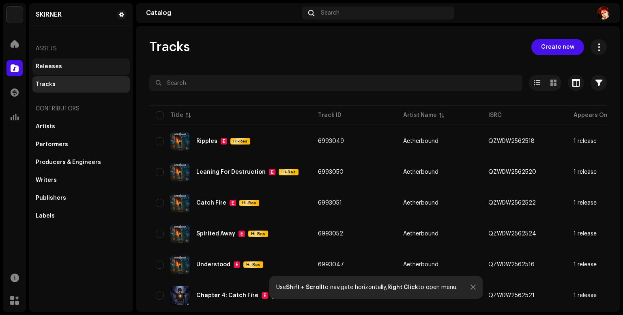
click at [49, 68] on div "Releases" at bounding box center [49, 66] width 26 height 6
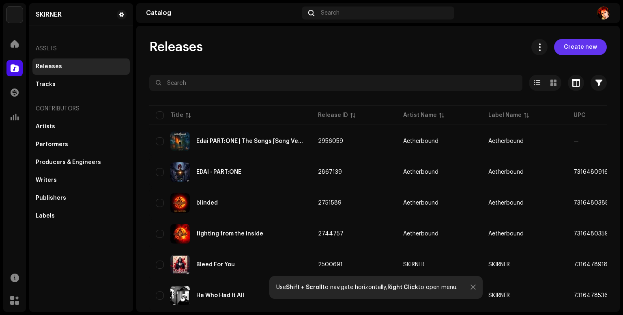
click at [581, 52] on span "Create new" at bounding box center [580, 47] width 33 height 16
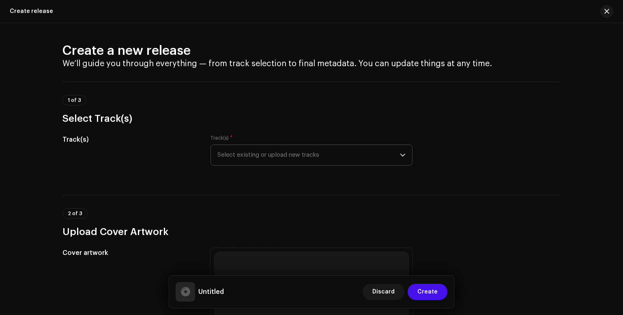
click at [400, 157] on icon "dropdown trigger" at bounding box center [403, 155] width 6 height 6
click at [151, 101] on div "1 of 3 Select Track(s)" at bounding box center [311, 110] width 498 height 30
click at [607, 15] on button "button" at bounding box center [606, 11] width 13 height 13
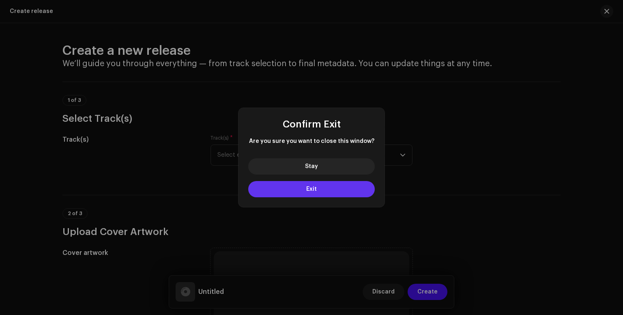
click at [338, 189] on button "Exit" at bounding box center [311, 189] width 127 height 16
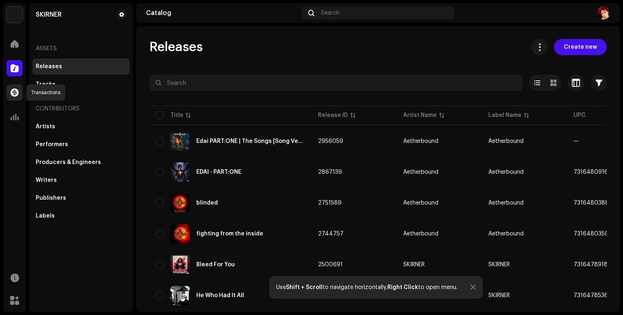
click at [17, 92] on span at bounding box center [15, 92] width 8 height 6
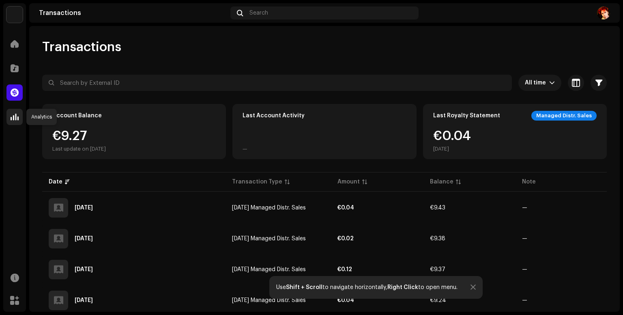
click at [12, 120] on span at bounding box center [15, 117] width 8 height 6
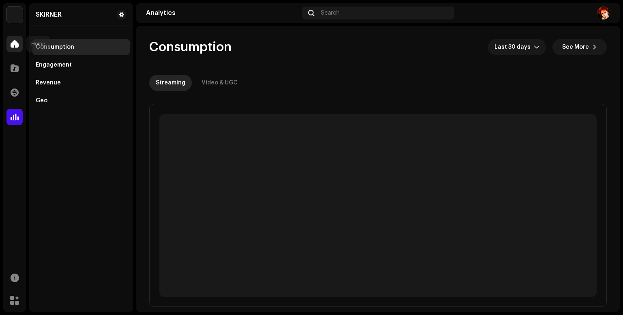
click at [17, 43] on span at bounding box center [15, 44] width 8 height 6
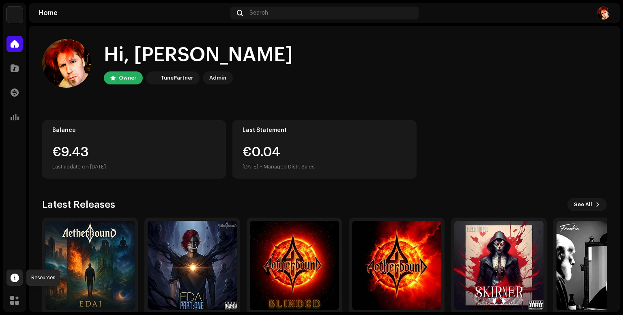
click at [15, 280] on span at bounding box center [15, 277] width 9 height 6
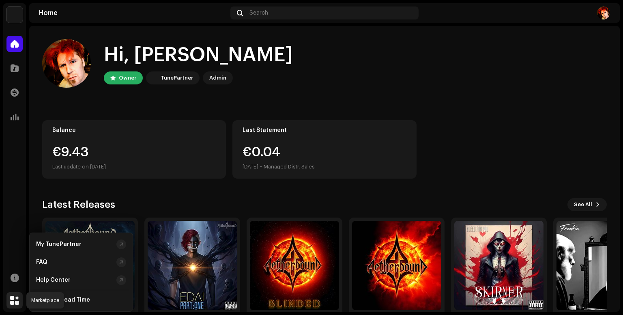
click at [13, 305] on div at bounding box center [14, 300] width 16 height 16
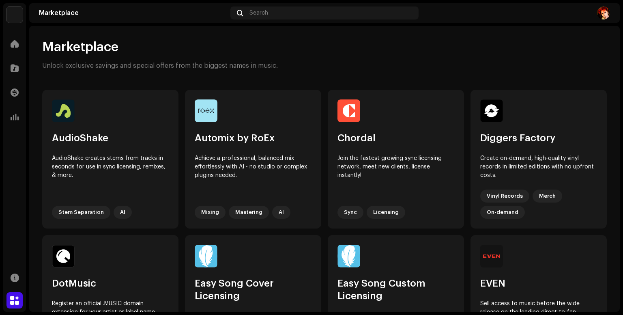
click at [603, 17] on img at bounding box center [603, 12] width 13 height 13
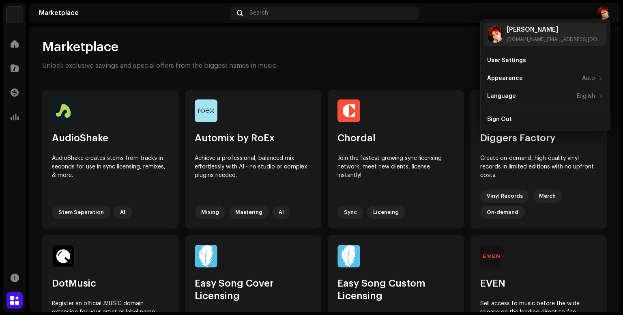
click at [321, 62] on div "Marketplace Unlock exclusive savings and special offers from the biggest names …" at bounding box center [324, 54] width 565 height 31
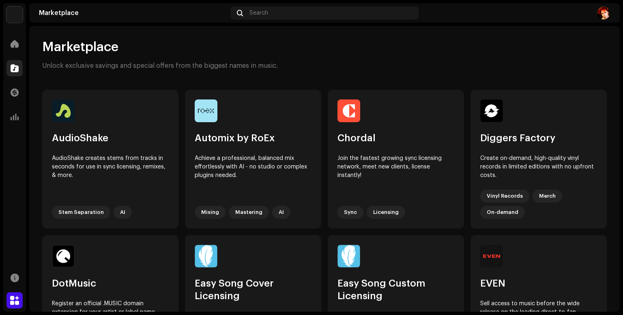
click at [21, 75] on div at bounding box center [14, 68] width 16 height 16
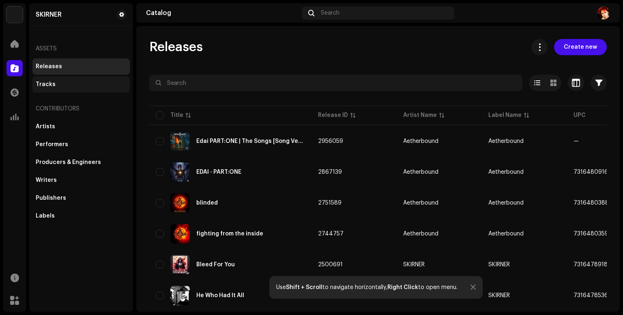
click at [64, 82] on div "Tracks" at bounding box center [81, 84] width 91 height 6
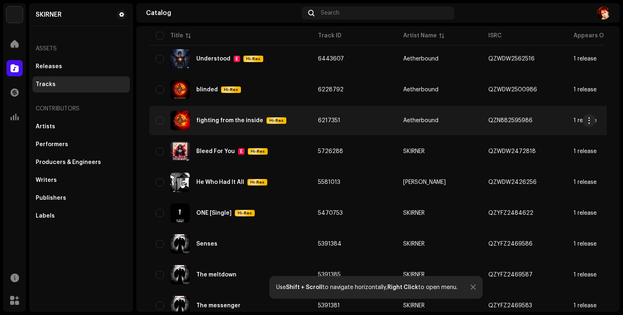
scroll to position [579, 0]
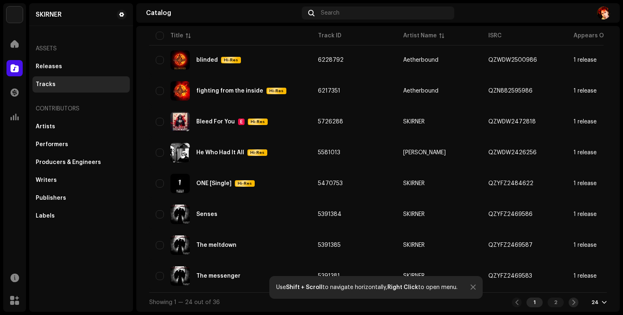
click at [571, 303] on span at bounding box center [573, 302] width 5 height 6
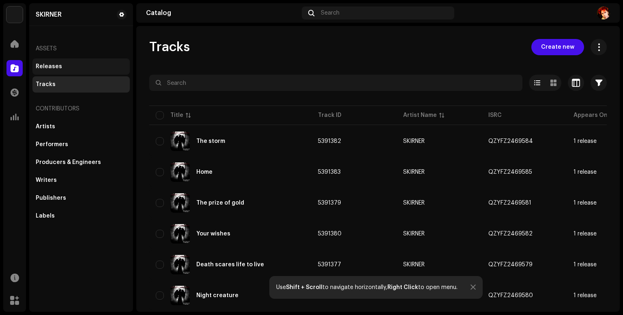
click at [58, 64] on div "Releases" at bounding box center [49, 66] width 26 height 6
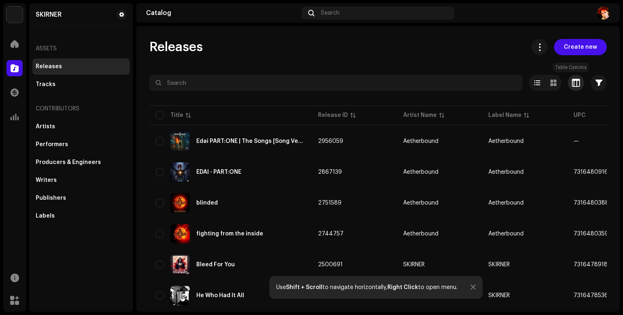
click at [576, 84] on button "button" at bounding box center [576, 83] width 16 height 16
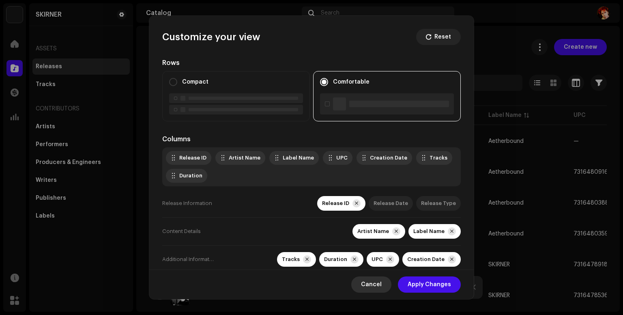
click at [365, 286] on span "Cancel" at bounding box center [371, 284] width 21 height 16
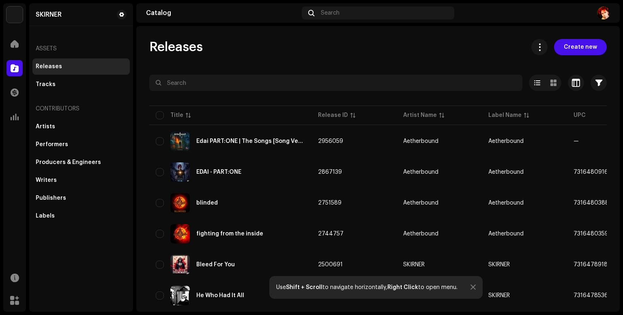
click at [161, 16] on div "Catalog" at bounding box center [222, 13] width 152 height 6
click at [146, 15] on div "Catalog Search" at bounding box center [377, 12] width 483 height 19
click at [123, 16] on span at bounding box center [121, 14] width 5 height 6
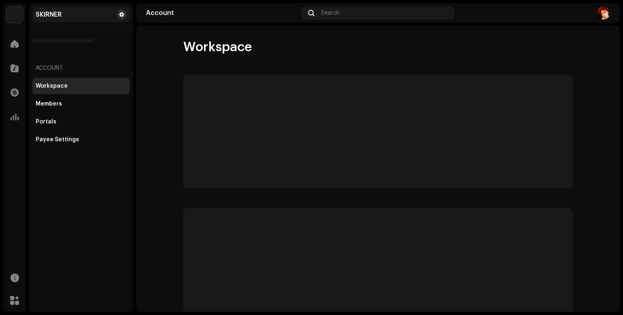
click at [122, 12] on span at bounding box center [121, 14] width 5 height 6
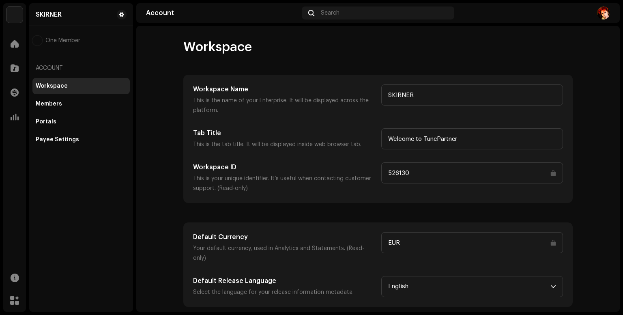
click at [204, 32] on div "Workspace Workspace Name This is the name of your Enterprise. It will be displa…" at bounding box center [377, 169] width 483 height 286
drag, startPoint x: 621, startPoint y: 0, endPoint x: 449, endPoint y: 49, distance: 179.4
click at [449, 49] on div "Workspace" at bounding box center [377, 47] width 389 height 16
click at [92, 197] on div "SKIRNER One Member Account Workspace Members Portals Payee Settings" at bounding box center [81, 157] width 104 height 308
click at [551, 42] on div "Workspace" at bounding box center [377, 47] width 389 height 16
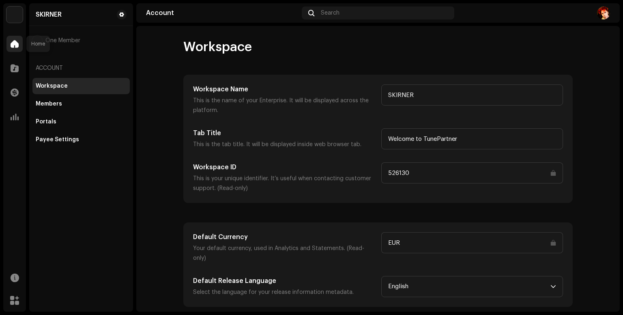
click at [19, 44] on div at bounding box center [14, 44] width 16 height 16
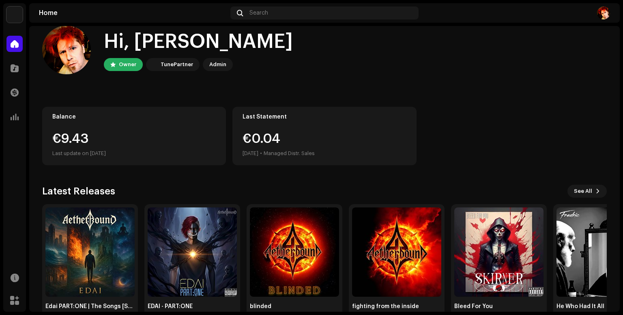
scroll to position [36, 0]
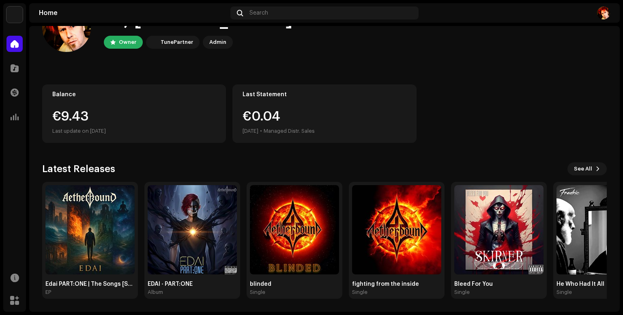
click at [23, 299] on div "Marketplace" at bounding box center [14, 300] width 23 height 23
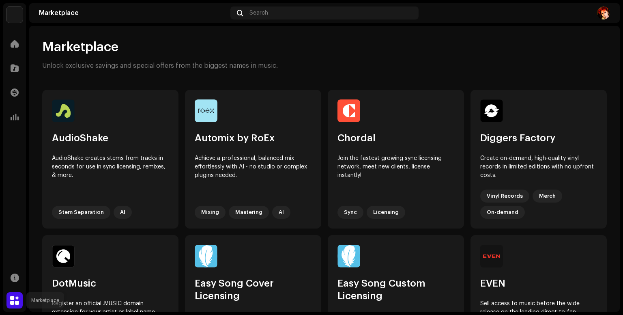
click at [18, 301] on span at bounding box center [14, 300] width 9 height 6
click at [19, 275] on div at bounding box center [14, 277] width 16 height 16
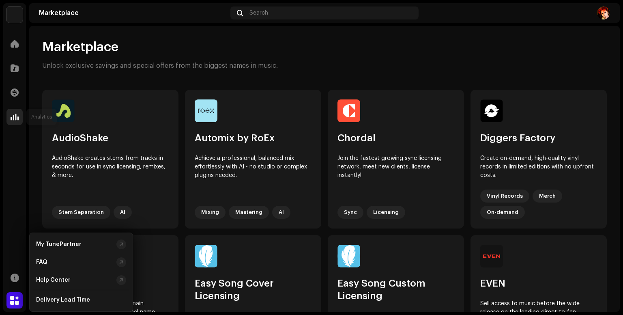
click at [17, 120] on span at bounding box center [15, 117] width 8 height 6
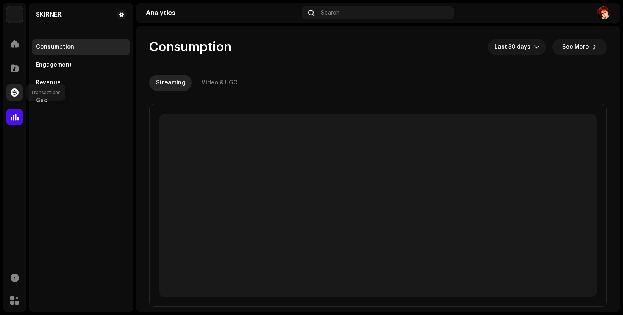
click at [20, 98] on div at bounding box center [14, 92] width 16 height 16
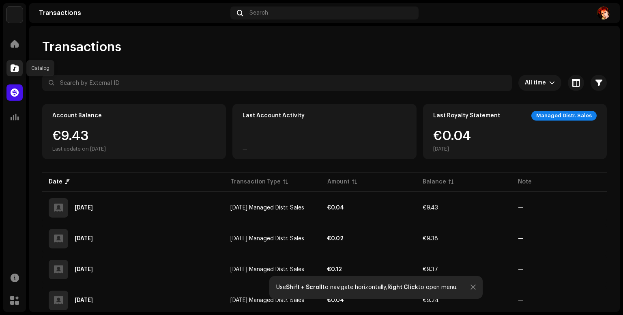
click at [14, 72] on div at bounding box center [14, 68] width 16 height 16
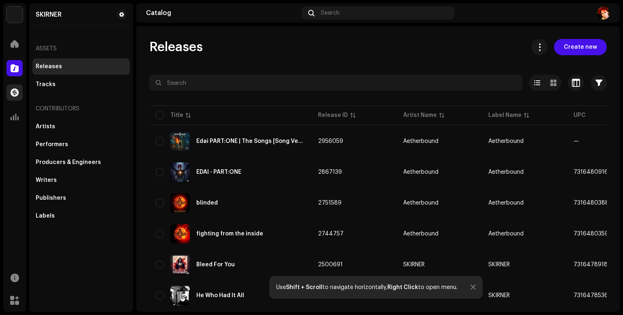
click at [9, 92] on div at bounding box center [14, 92] width 16 height 16
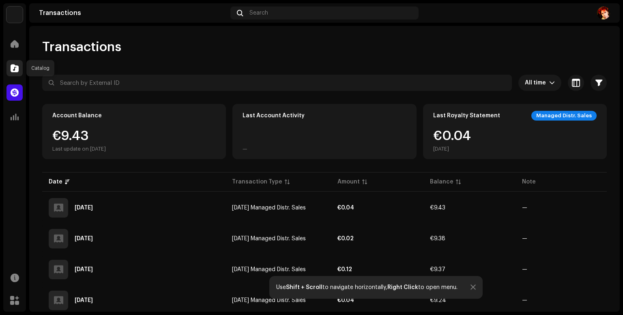
click at [18, 69] on span at bounding box center [15, 68] width 8 height 6
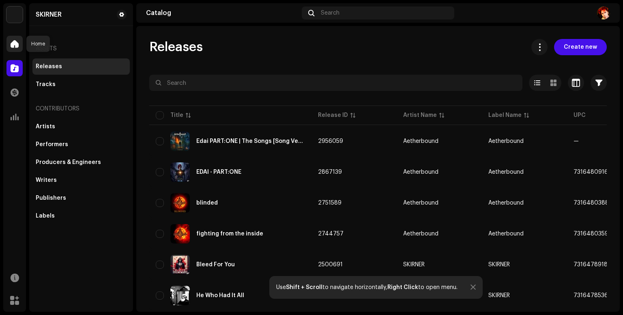
click at [17, 49] on div at bounding box center [14, 44] width 16 height 16
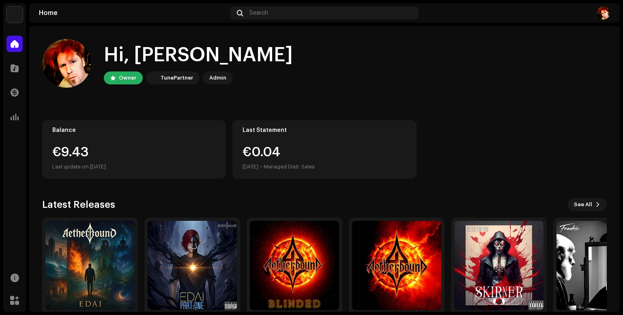
click at [18, 18] on img at bounding box center [14, 14] width 16 height 16
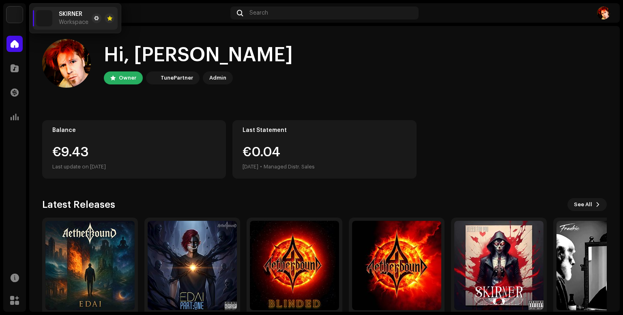
click at [53, 19] on div "SKIRNER Workspace" at bounding box center [62, 18] width 52 height 16
click at [77, 16] on span "SKIRNER" at bounding box center [71, 14] width 24 height 6
click at [96, 17] on span at bounding box center [96, 18] width 5 height 6
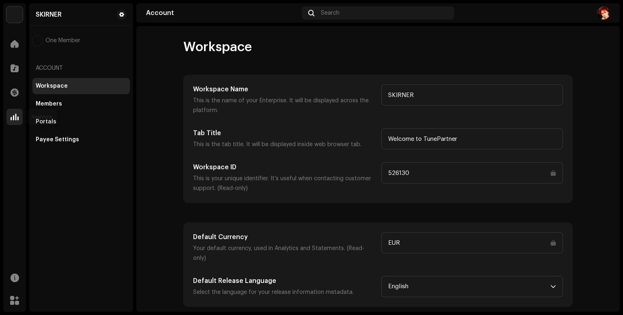
click at [22, 119] on div at bounding box center [14, 117] width 16 height 16
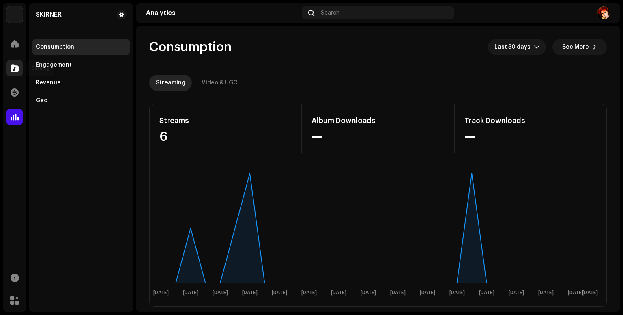
click at [19, 67] on div at bounding box center [14, 68] width 16 height 16
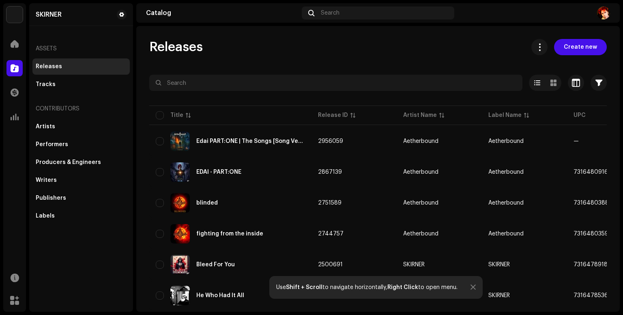
click at [17, 55] on div "Home" at bounding box center [14, 43] width 23 height 23
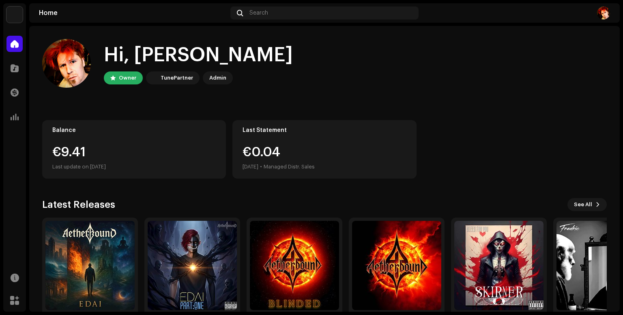
click at [8, 2] on div "SKIRNER Home Catalog Transactions Analytics Resources Marketplace SKIRNER Home …" at bounding box center [311, 157] width 623 height 315
click at [7, 9] on img at bounding box center [14, 14] width 16 height 16
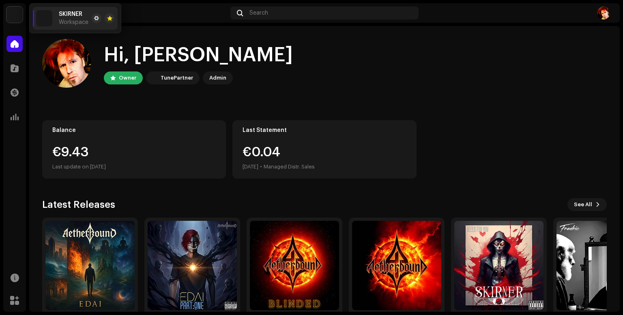
click at [13, 13] on img at bounding box center [14, 14] width 16 height 16
